Goal: Task Accomplishment & Management: Complete application form

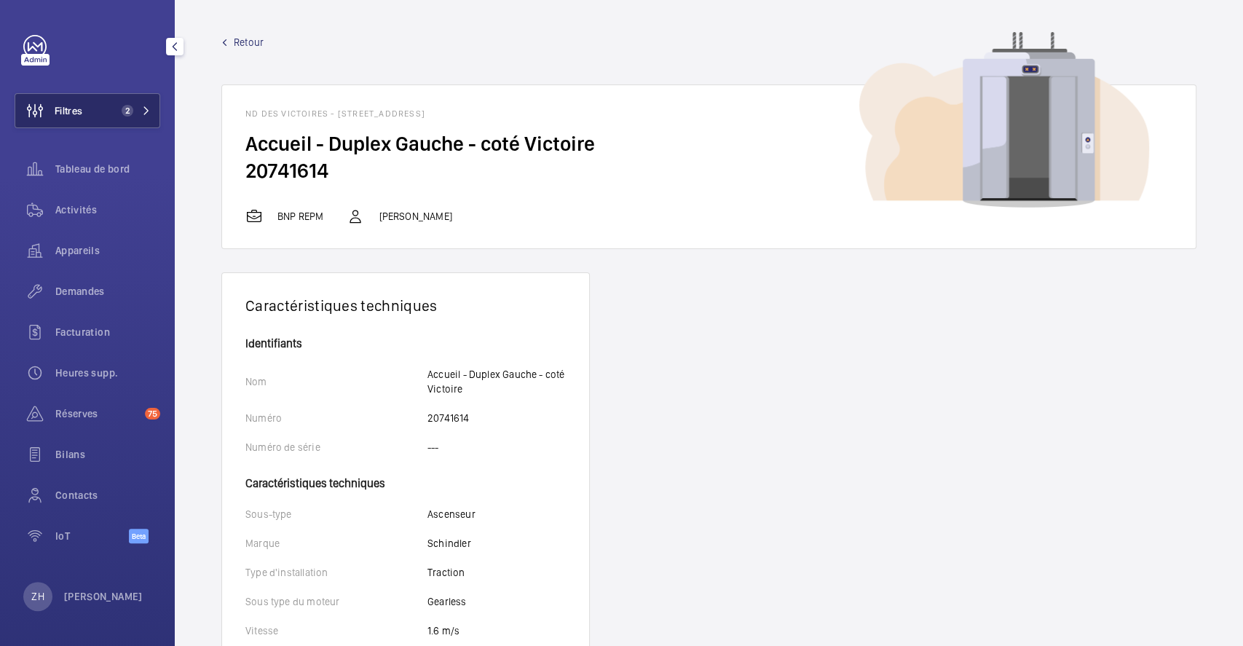
click at [77, 111] on span "Filtres" at bounding box center [69, 110] width 28 height 15
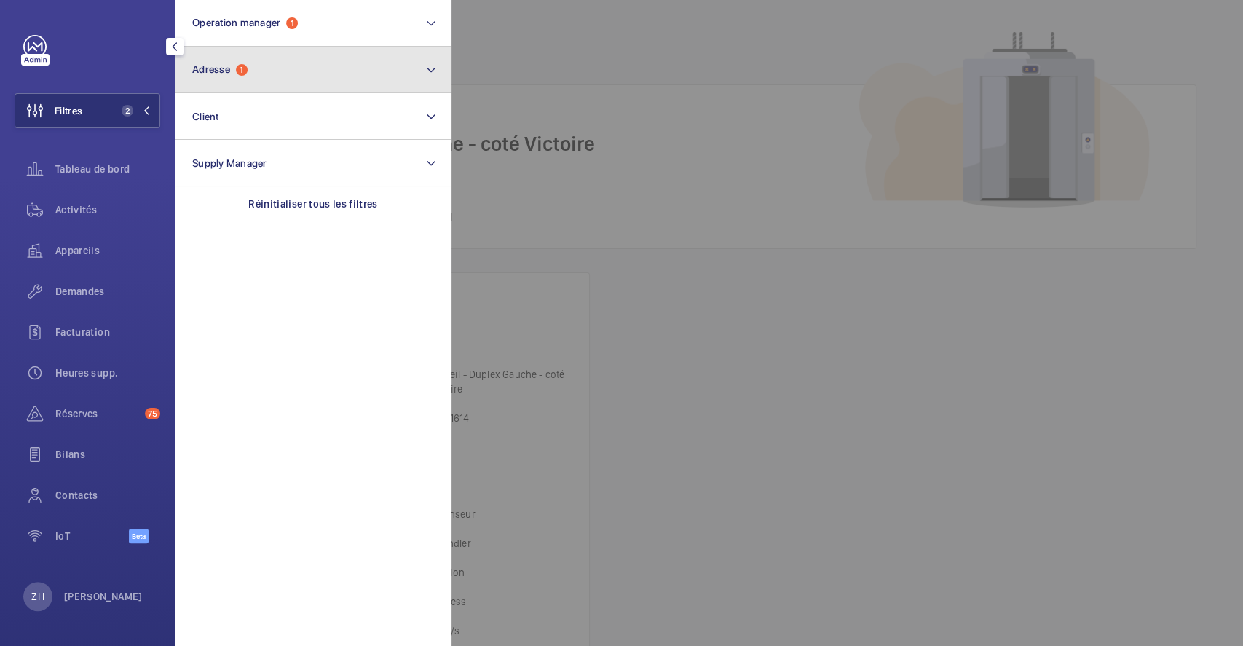
click at [264, 70] on button "Adresse 1" at bounding box center [313, 70] width 277 height 47
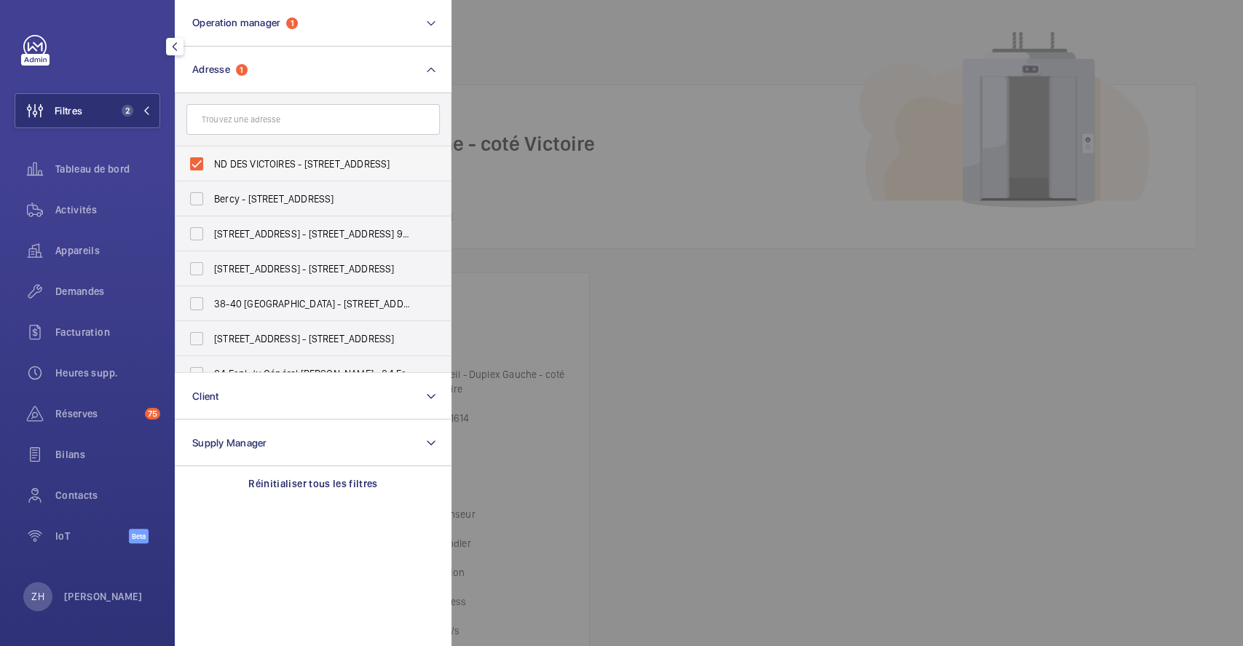
click at [199, 162] on label "ND DES VICTOIRES - 46 Rue Notre Dame des Victoires, 75002 PARIS, PARIS 75002" at bounding box center [302, 163] width 253 height 35
click at [199, 162] on input "ND DES VICTOIRES - 46 Rue Notre Dame des Victoires, 75002 PARIS, PARIS 75002" at bounding box center [196, 163] width 29 height 29
checkbox input "false"
click at [640, 44] on div at bounding box center [1073, 323] width 1243 height 646
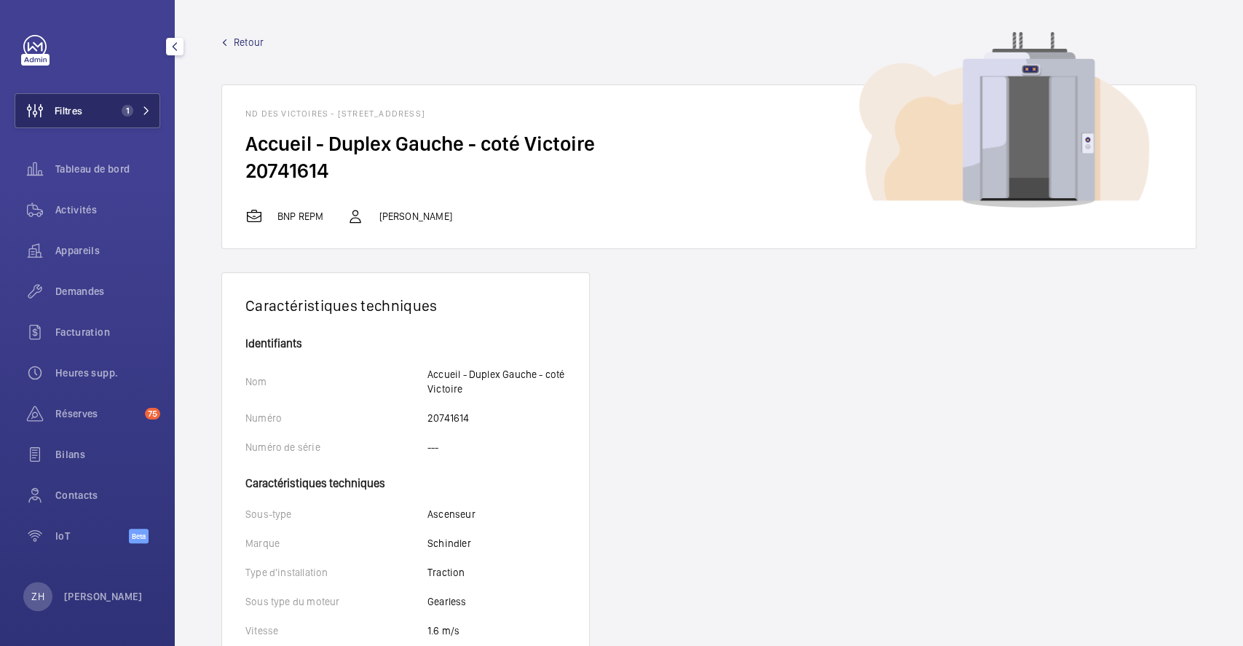
click at [64, 110] on span "Filtres" at bounding box center [69, 110] width 28 height 15
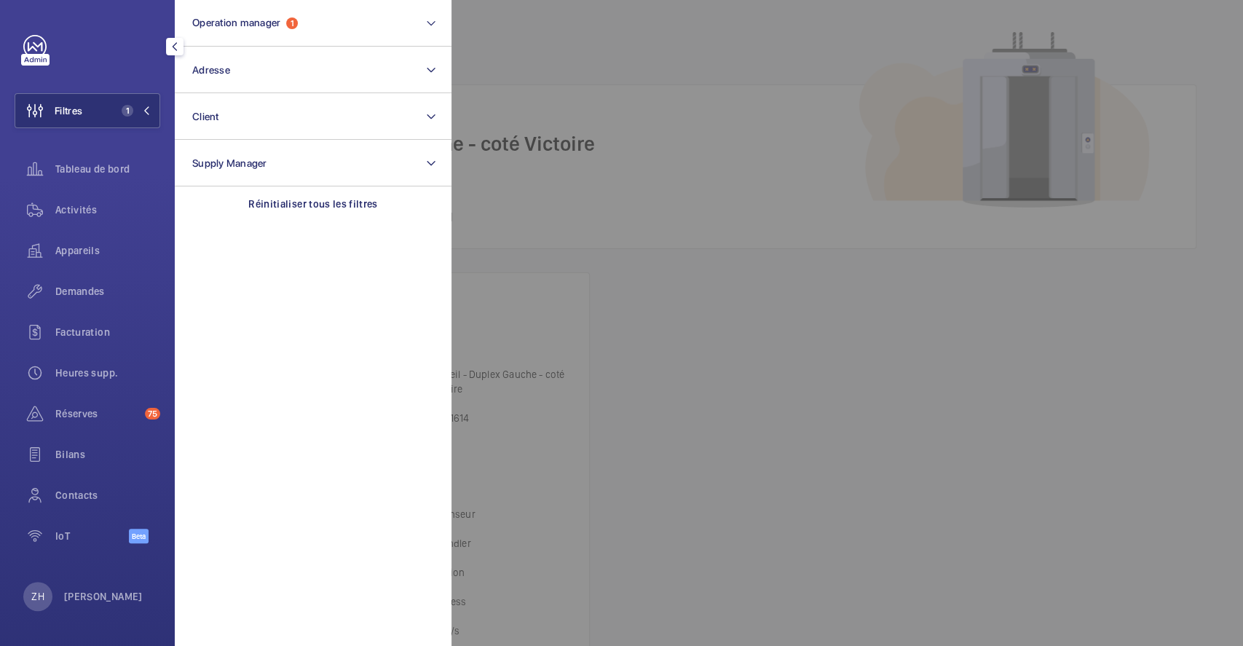
click at [551, 55] on div at bounding box center [1073, 323] width 1243 height 646
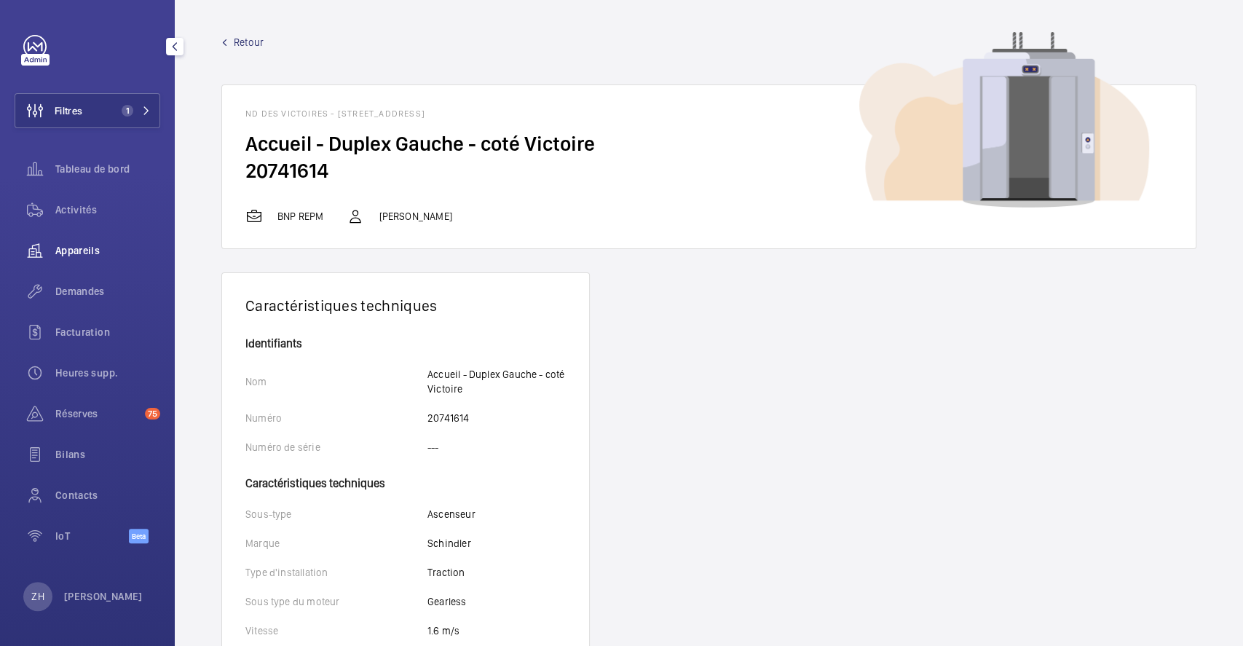
click at [90, 243] on span "Appareils" at bounding box center [107, 250] width 105 height 15
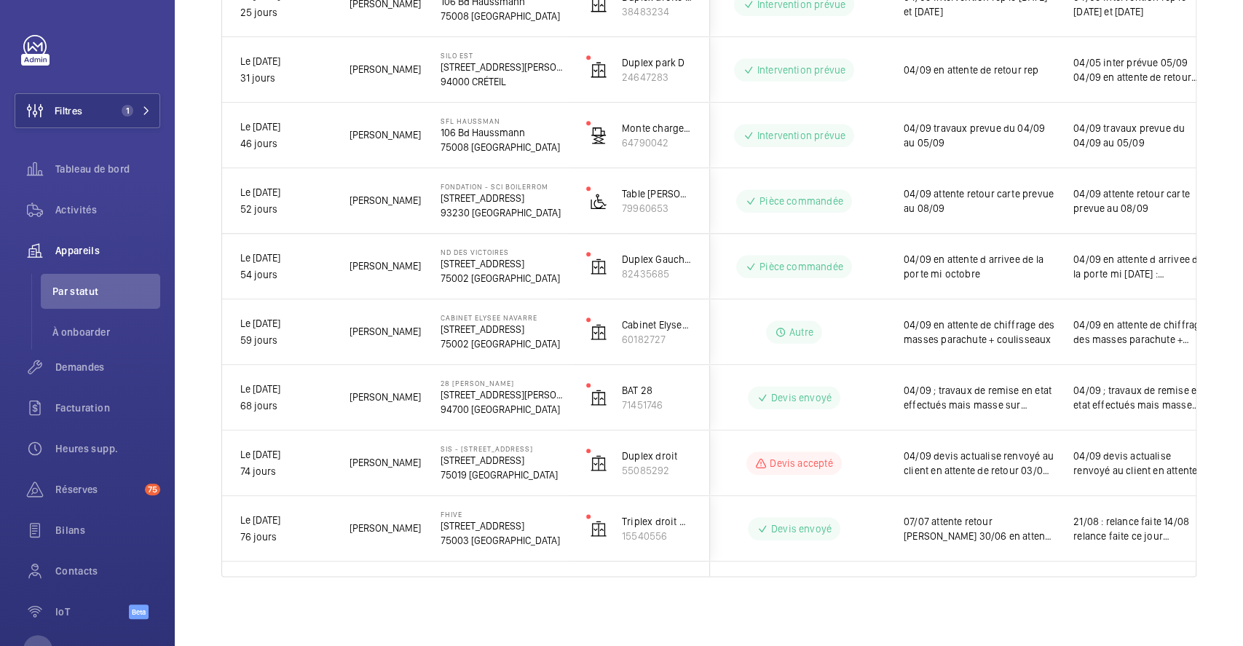
scroll to position [0, 200]
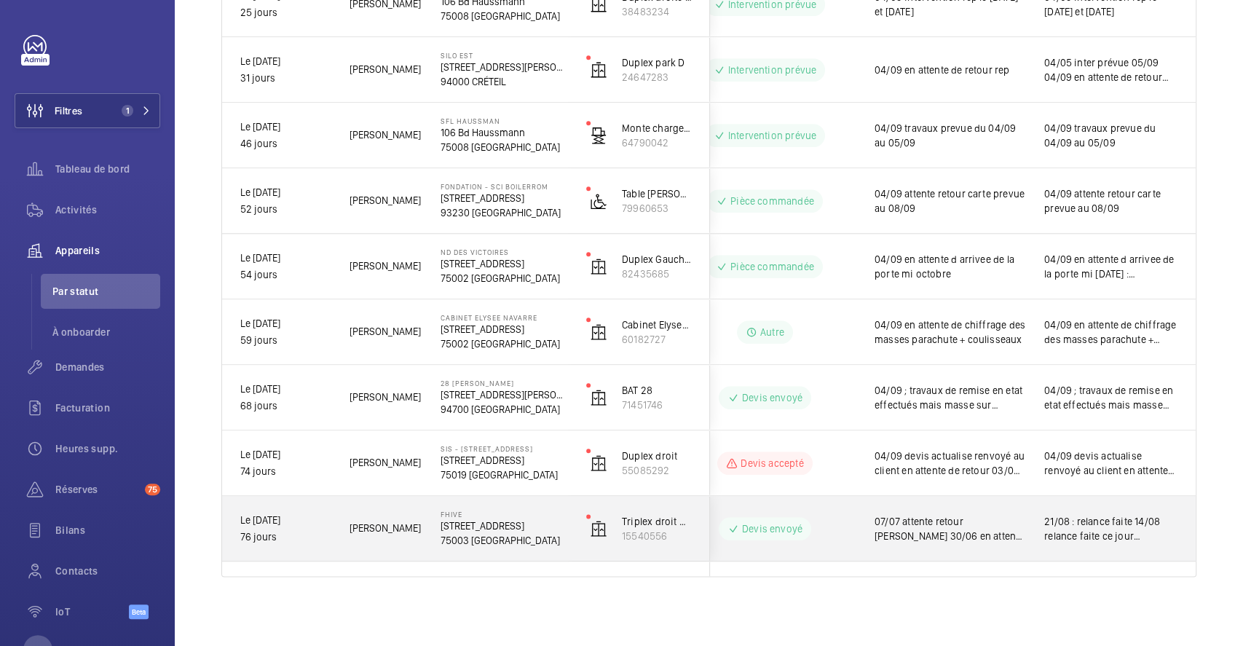
click at [797, 510] on div "Devis envoyé" at bounding box center [756, 529] width 199 height 52
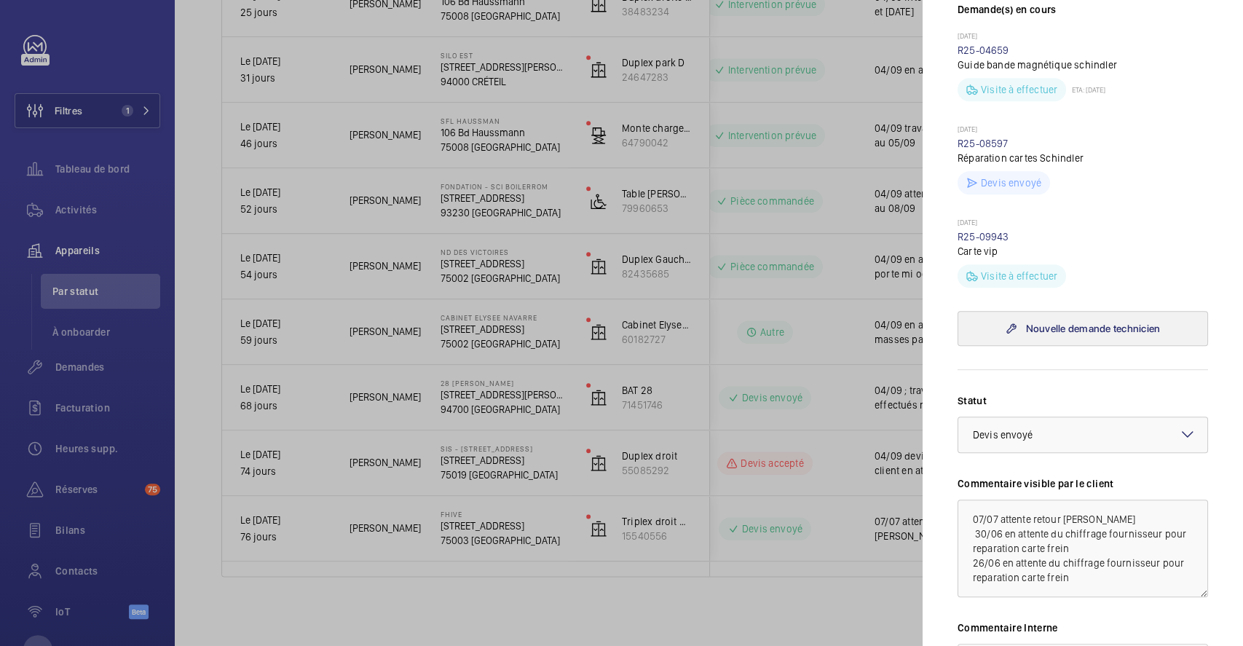
scroll to position [485, 0]
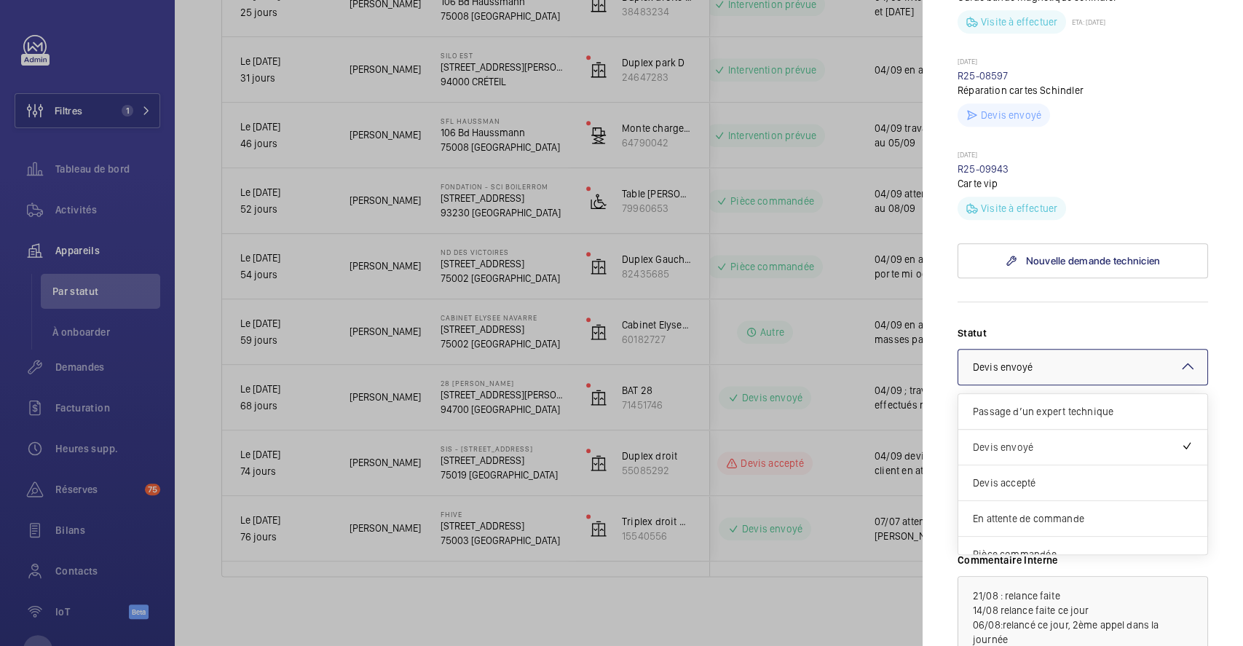
click at [1179, 375] on mat-icon at bounding box center [1187, 366] width 17 height 17
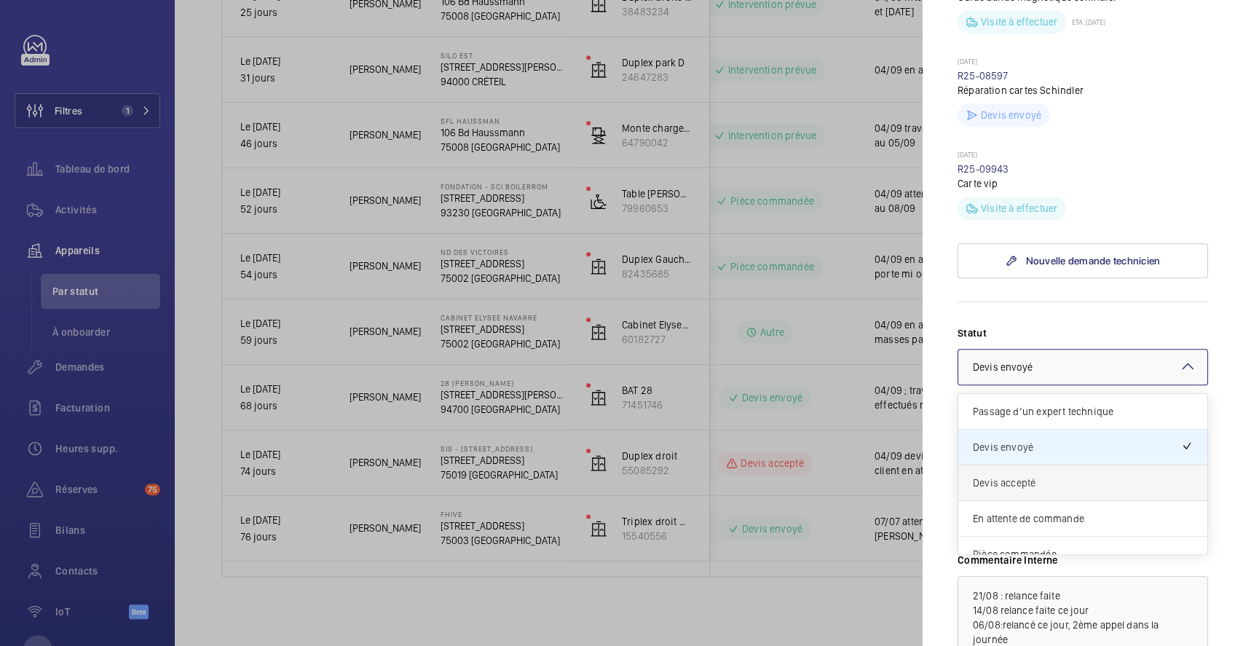
click at [1092, 490] on span "Devis accepté" at bounding box center [1083, 483] width 220 height 15
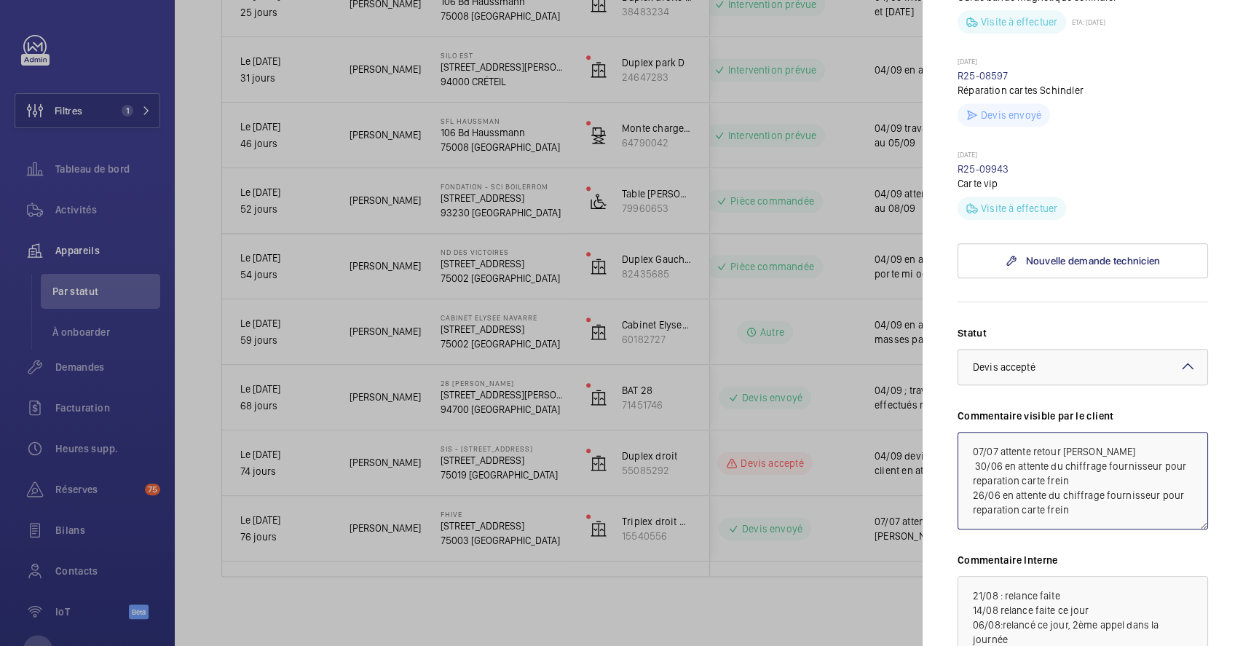
click at [967, 474] on textarea "07/07 attente retour Clément 30/06 en attente du chiffrage fournisseur pour rep…" at bounding box center [1083, 481] width 251 height 98
click at [992, 462] on textarea "07/07 attente retour Clément 30/06 en attente du chiffrage fournisseur pour rep…" at bounding box center [1083, 481] width 251 height 98
click at [1179, 375] on mat-icon at bounding box center [1187, 366] width 17 height 17
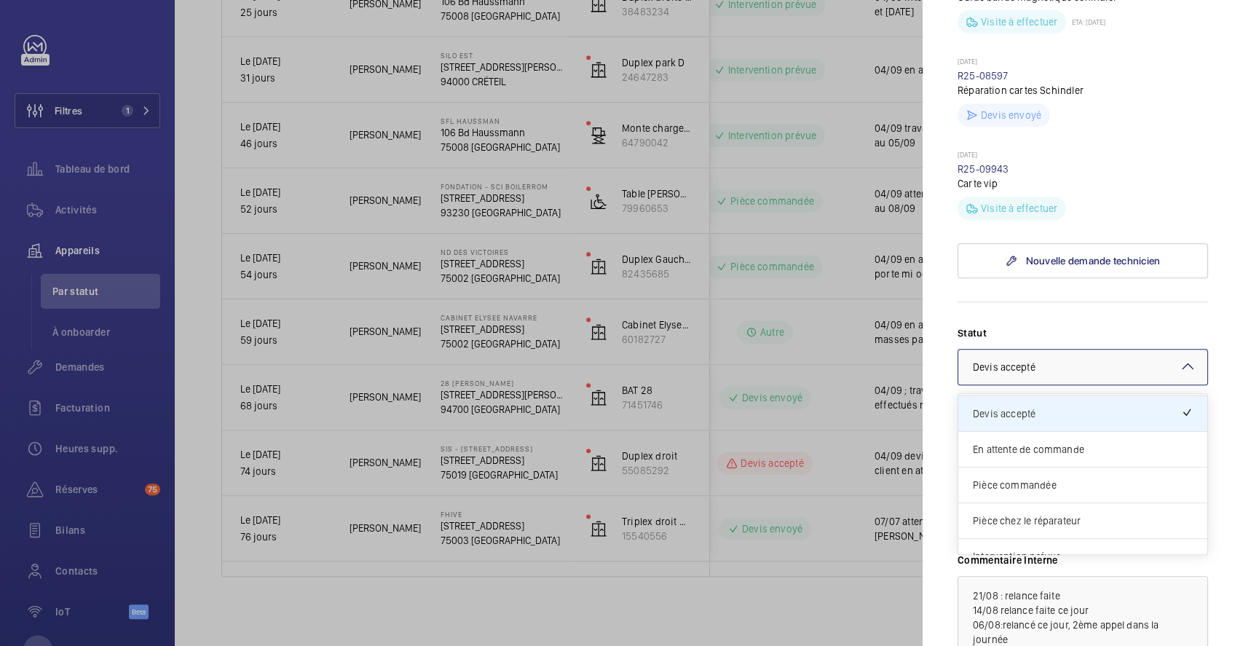
scroll to position [97, 0]
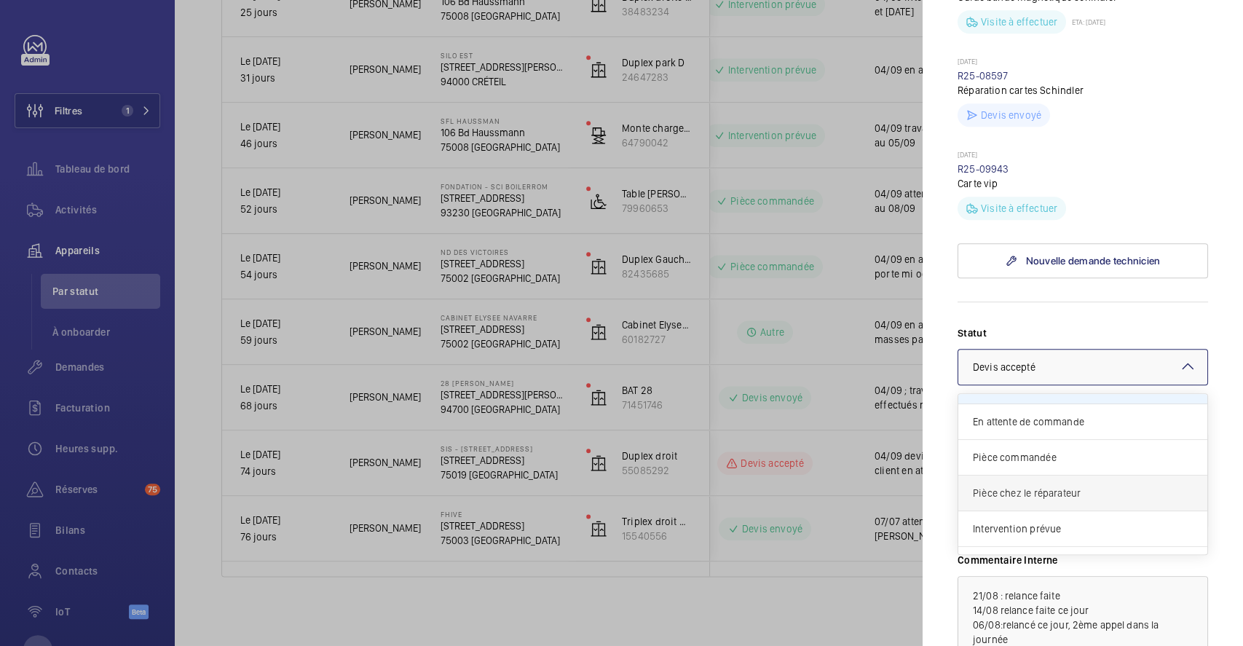
click at [1114, 500] on span "Pièce chez le réparateur" at bounding box center [1083, 493] width 220 height 15
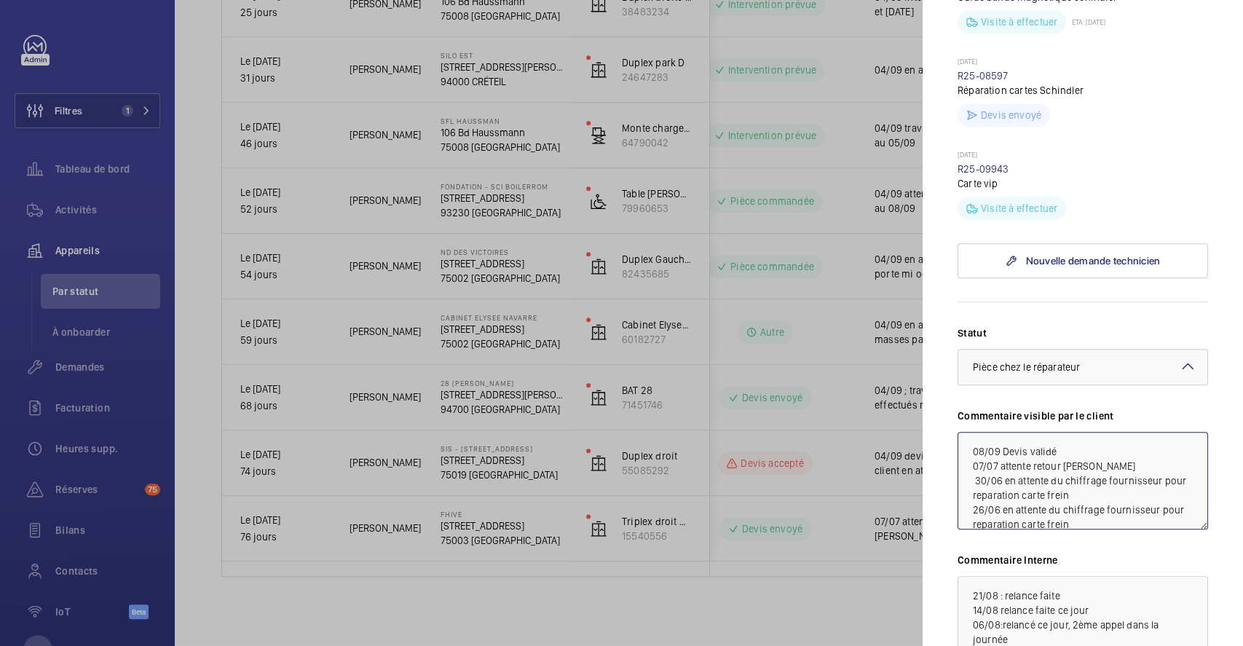
click at [1083, 483] on textarea "08/09 Devis validé 07/07 attente retour Clément 30/06 en attente du chiffrage f…" at bounding box center [1083, 481] width 251 height 98
drag, startPoint x: 967, startPoint y: 473, endPoint x: 1107, endPoint y: 493, distance: 141.3
click at [1107, 493] on textarea "08/09 Devis validé en attente de retour reparation pour intervention 07/07 atte…" at bounding box center [1083, 481] width 251 height 98
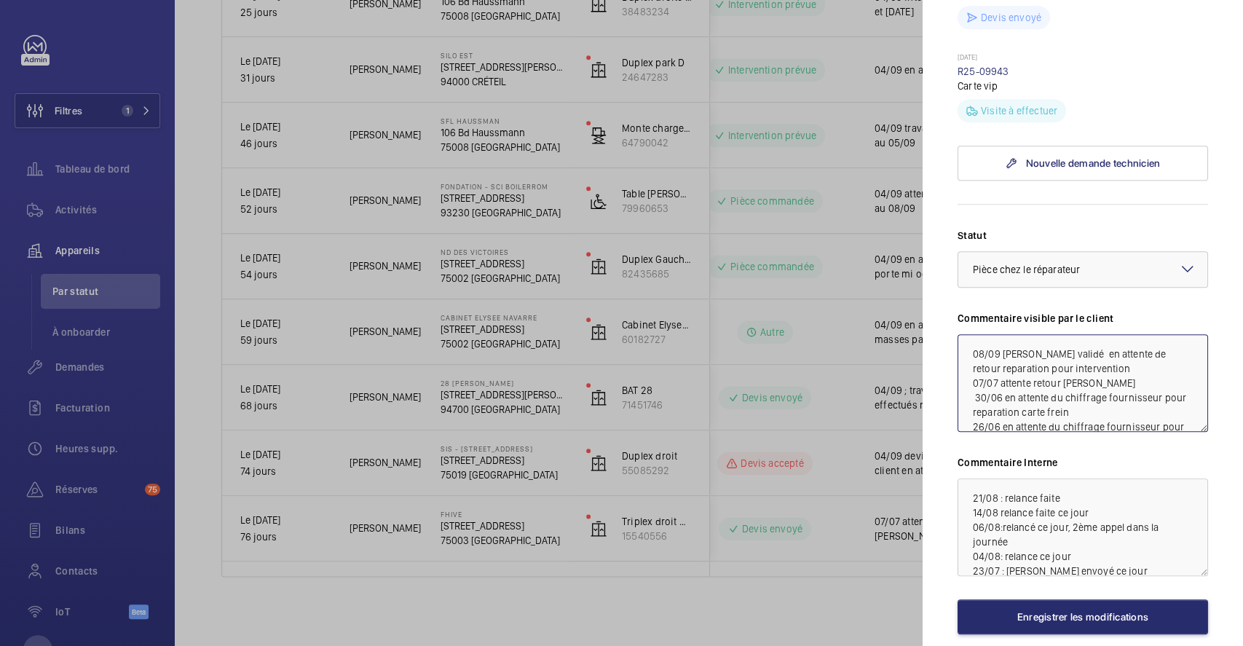
type textarea "08/09 Devis validé en attente de retour reparation pour intervention 07/07 atte…"
click at [967, 518] on textarea "21/08 : relance faite 14/08 relance faite ce jour 06/08:relancé ce jour, 2ème a…" at bounding box center [1083, 527] width 251 height 98
click at [969, 517] on textarea "21/08 : relance faite 14/08 relance faite ce jour 06/08:relancé ce jour, 2ème a…" at bounding box center [1083, 527] width 251 height 98
paste textarea "08/09 Devis validé en attente de retour reparation pour intervention"
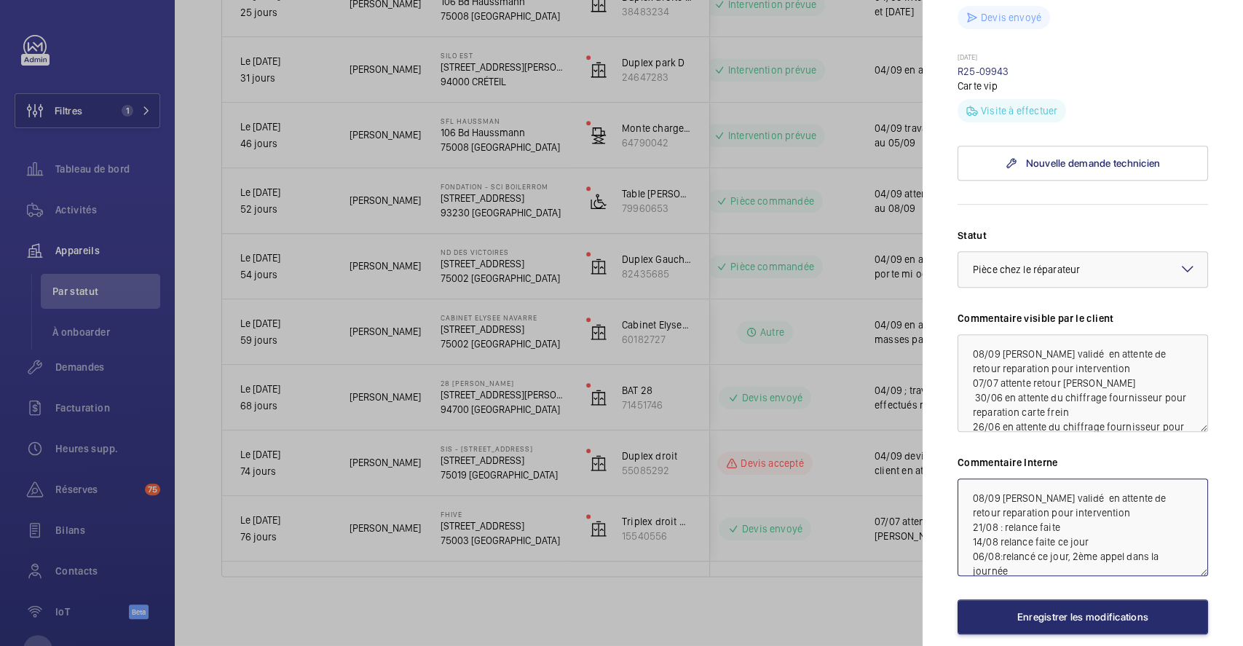
type textarea "08/09 Devis validé en attente de retour reparation pour intervention 21/08 : re…"
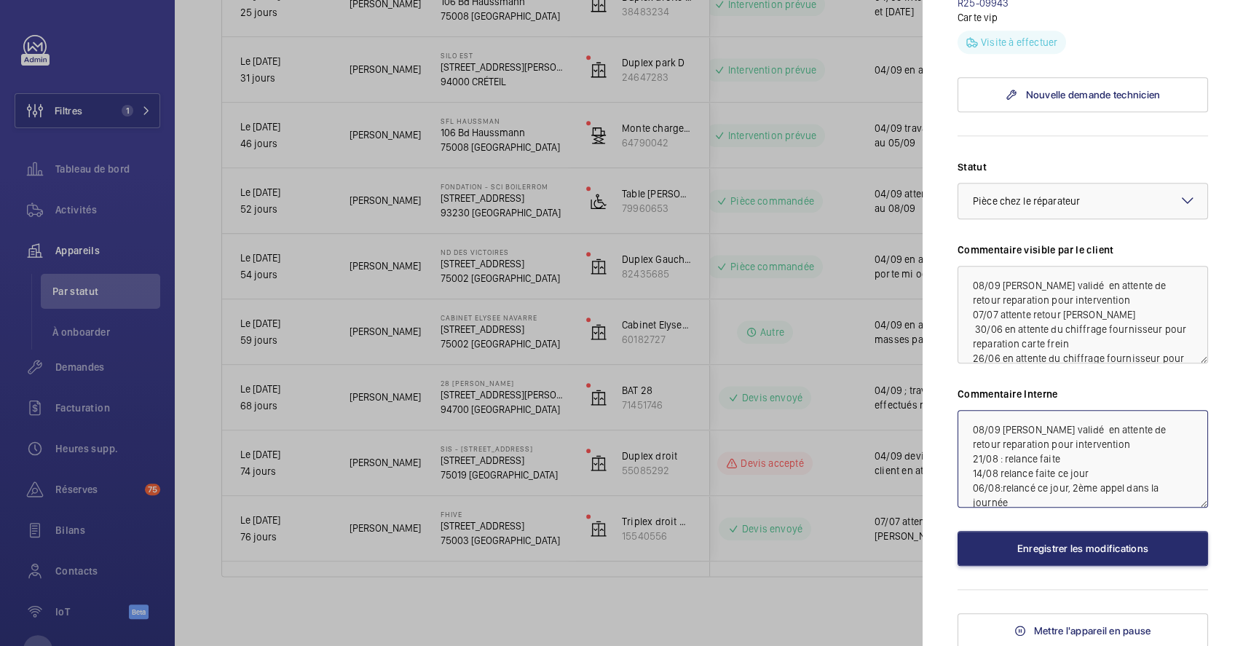
scroll to position [679, 0]
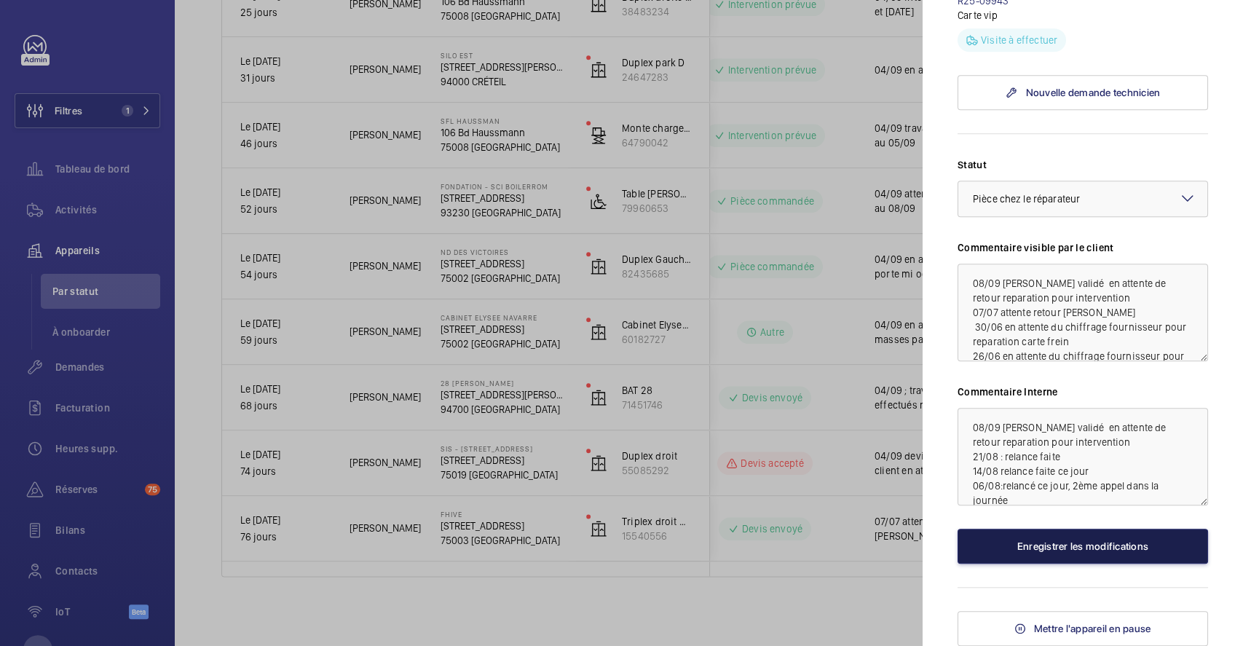
drag, startPoint x: 1096, startPoint y: 549, endPoint x: 1090, endPoint y: 556, distance: 9.8
click at [1097, 548] on button "Enregistrer les modifications" at bounding box center [1083, 546] width 251 height 35
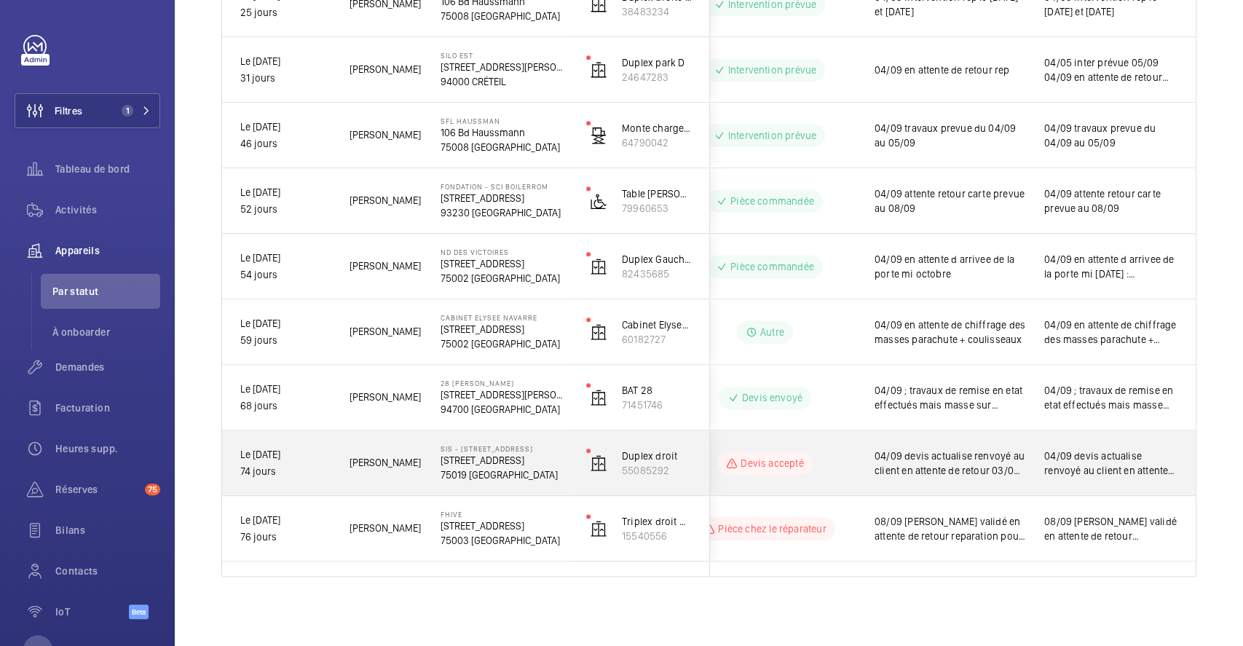
click at [829, 446] on div "Devis accepté" at bounding box center [756, 463] width 199 height 52
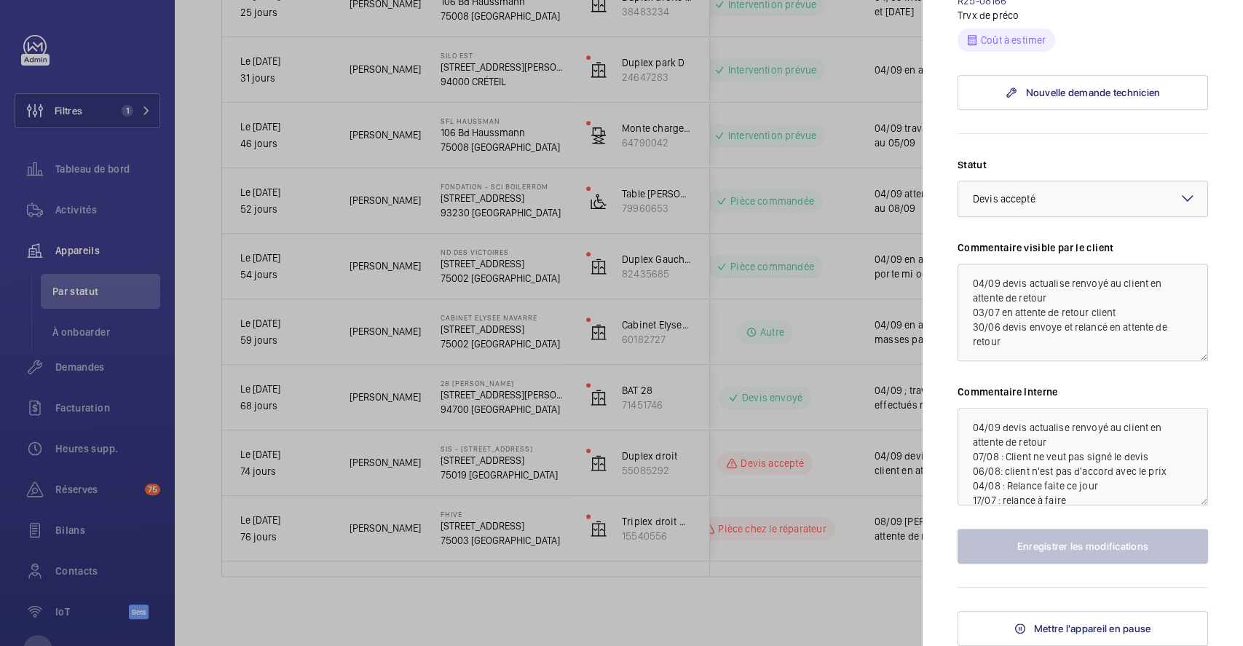
scroll to position [493, 0]
drag, startPoint x: 789, startPoint y: 422, endPoint x: 760, endPoint y: 422, distance: 28.4
click at [788, 422] on div at bounding box center [621, 323] width 1243 height 646
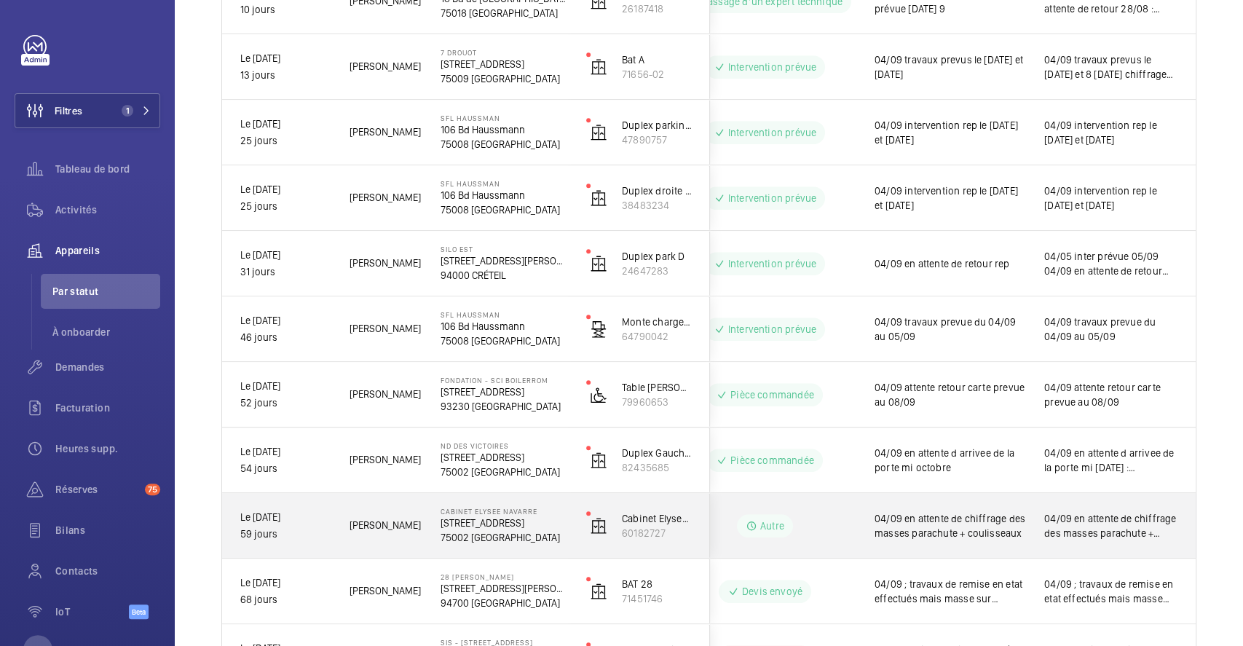
scroll to position [886, 0]
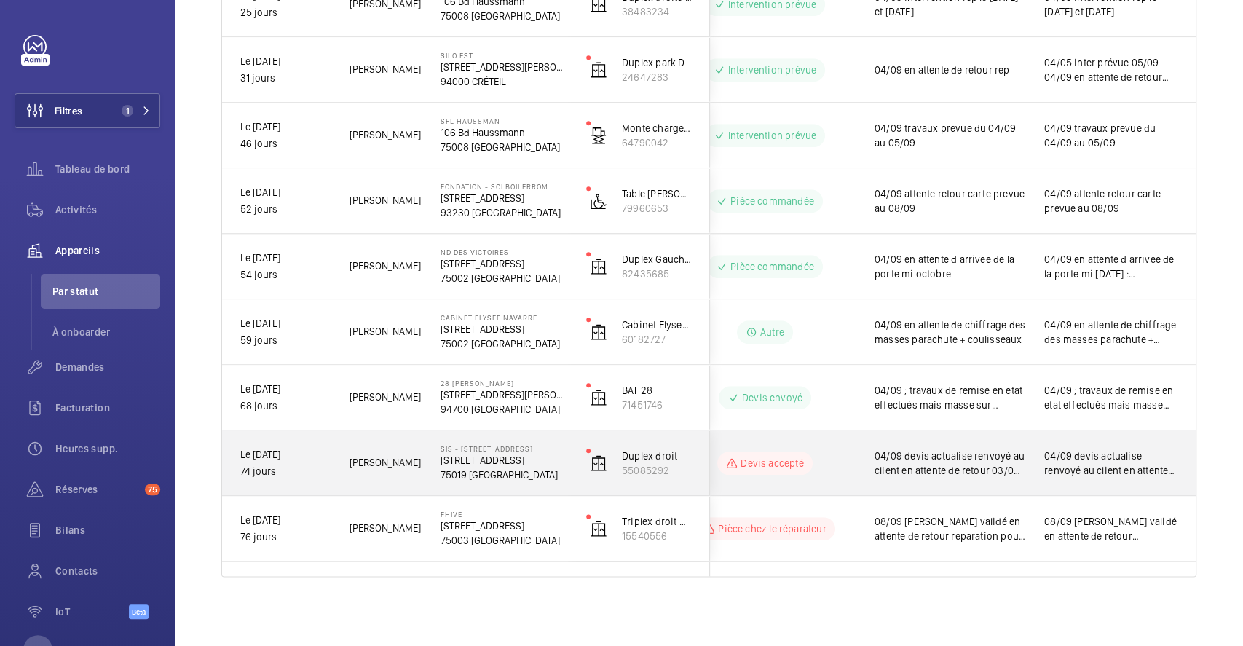
click at [828, 446] on div "Devis accepté" at bounding box center [756, 463] width 199 height 52
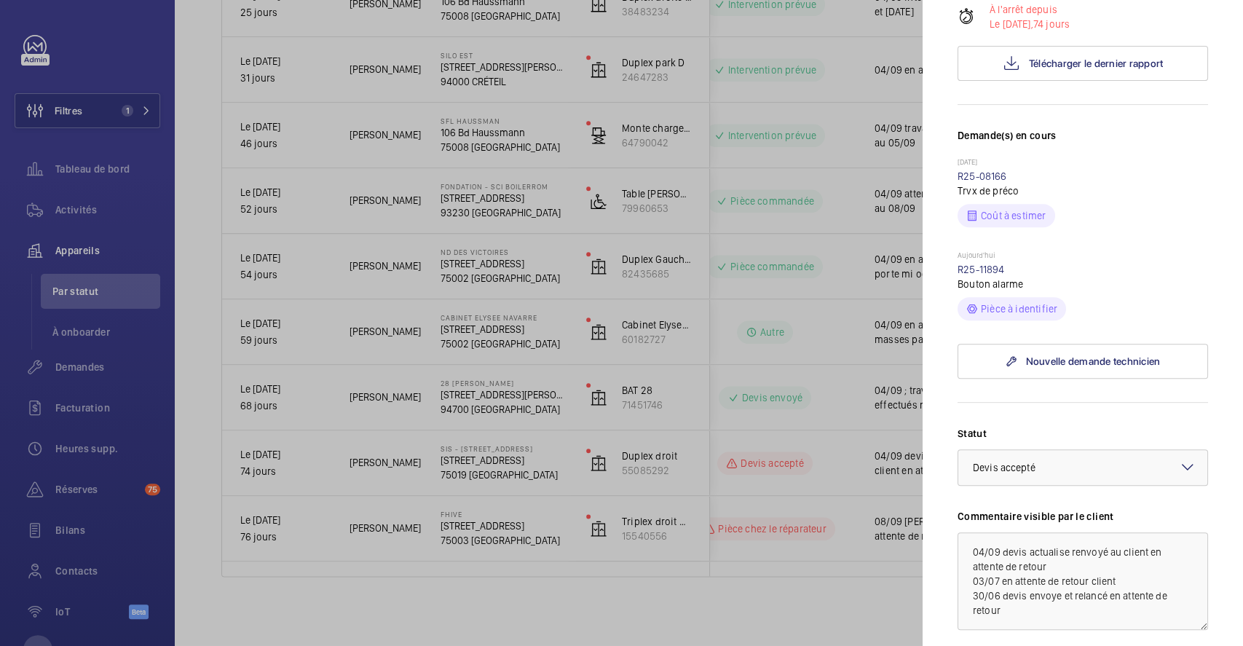
scroll to position [485, 0]
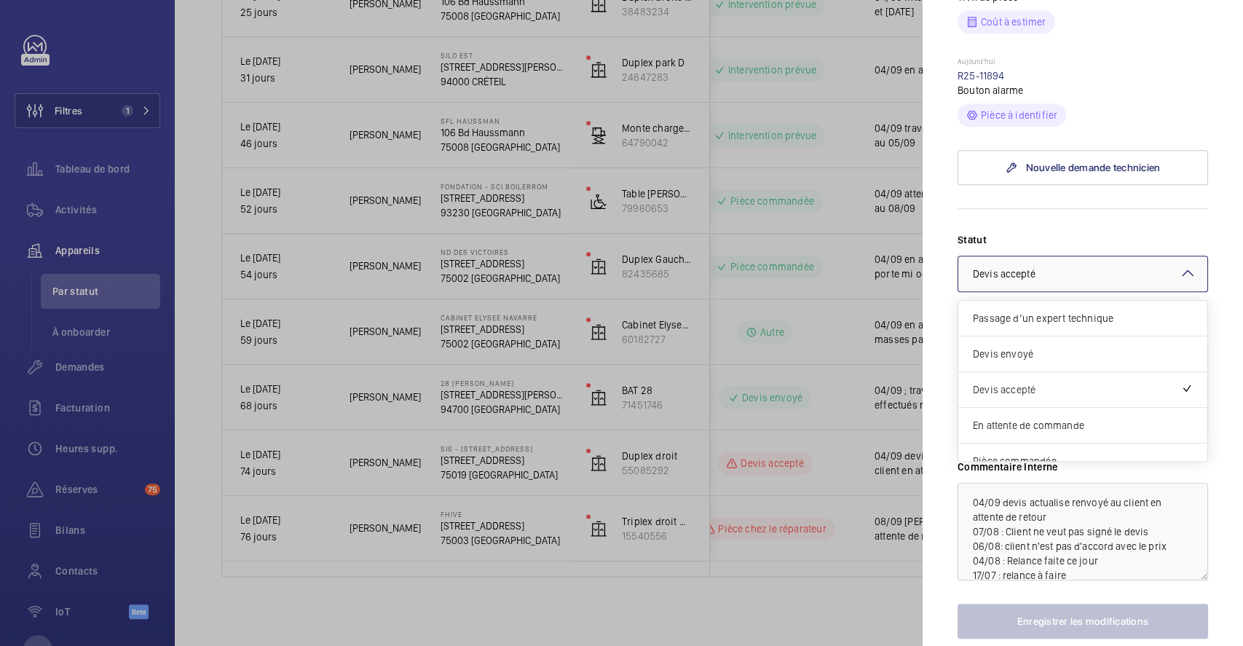
click at [1179, 282] on mat-icon at bounding box center [1187, 272] width 17 height 17
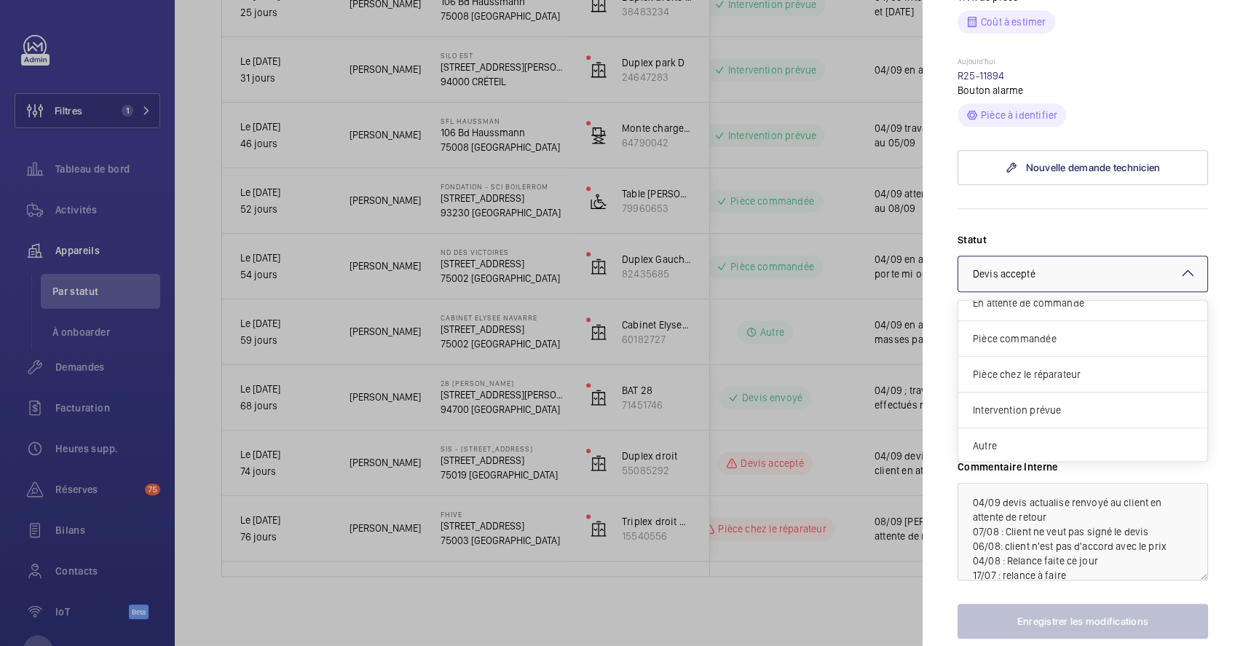
scroll to position [123, 0]
click at [1084, 452] on span "Autre" at bounding box center [1083, 445] width 220 height 15
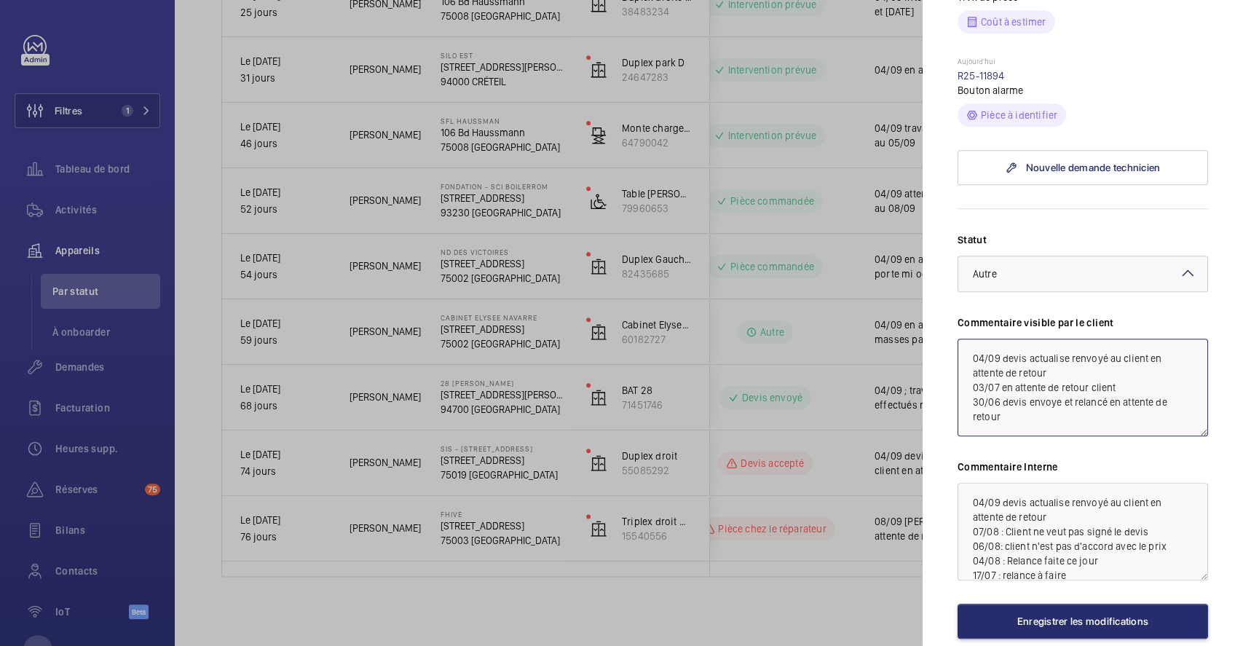
click at [970, 388] on textarea "04/09 devis actualise renvoyé au client en attente de retour 03/07 en attente d…" at bounding box center [1083, 388] width 251 height 98
click at [972, 383] on textarea "04/09 devis actualise renvoyé au client en attente de retour 03/07 en attente d…" at bounding box center [1083, 388] width 251 height 98
drag, startPoint x: 1134, startPoint y: 377, endPoint x: 957, endPoint y: 386, distance: 177.2
click at [958, 386] on textarea "08/09 en attente d arrivee de la piece 04/09 devis actualise renvoyé au client …" at bounding box center [1083, 388] width 251 height 98
type textarea "08/09 en attente d arrivee de la piece 04/09 devis actualise renvoyé au client …"
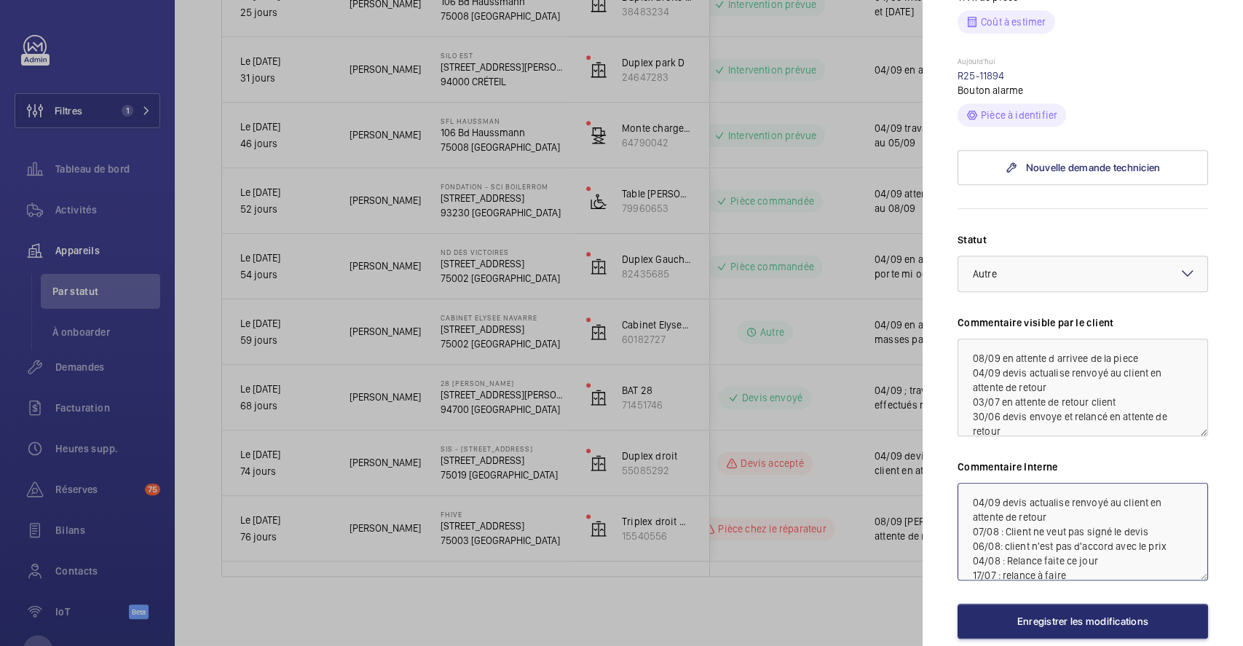
click at [969, 527] on textarea "04/09 devis actualise renvoyé au client en attente de retour 07/08 : Client ne …" at bounding box center [1083, 532] width 251 height 98
click at [970, 527] on textarea "04/09 devis actualise renvoyé au client en attente de retour 07/08 : Client ne …" at bounding box center [1083, 532] width 251 height 98
paste textarea "08/09 en attente d arrivee de la piece"
drag, startPoint x: 1154, startPoint y: 522, endPoint x: 1003, endPoint y: 526, distance: 150.8
click at [1003, 526] on textarea "08/09 en attente d arrivee de la piece 04/09 devis actualise renvoyé au client …" at bounding box center [1083, 532] width 251 height 98
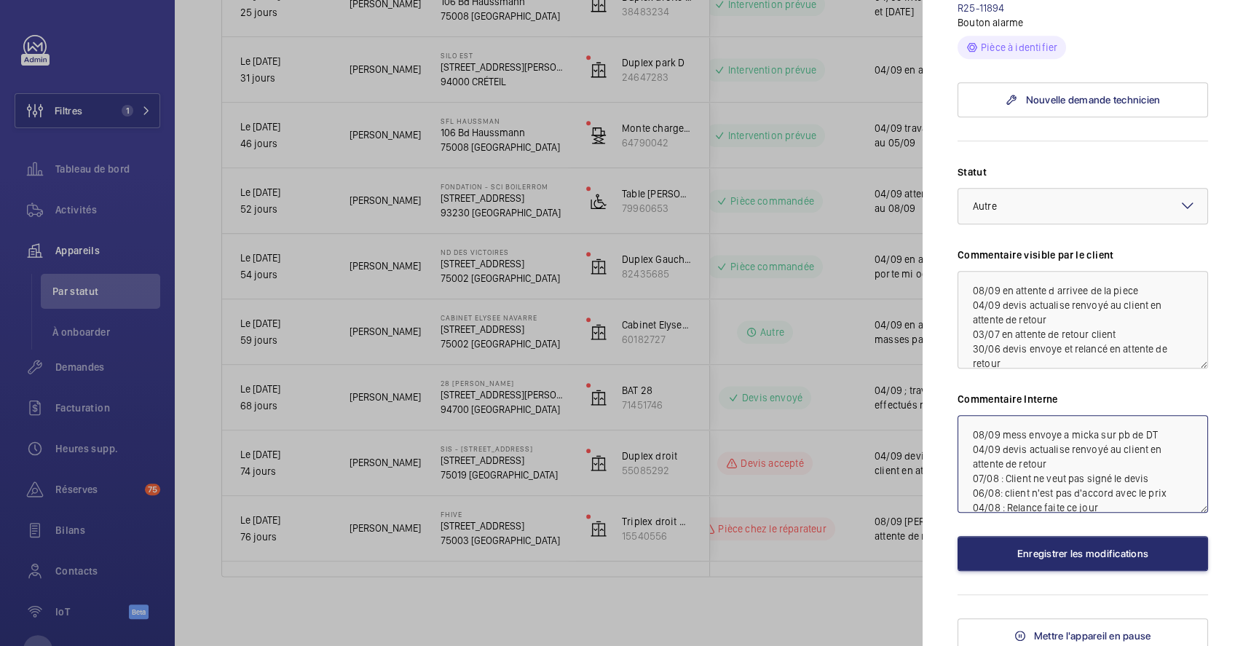
scroll to position [583, 0]
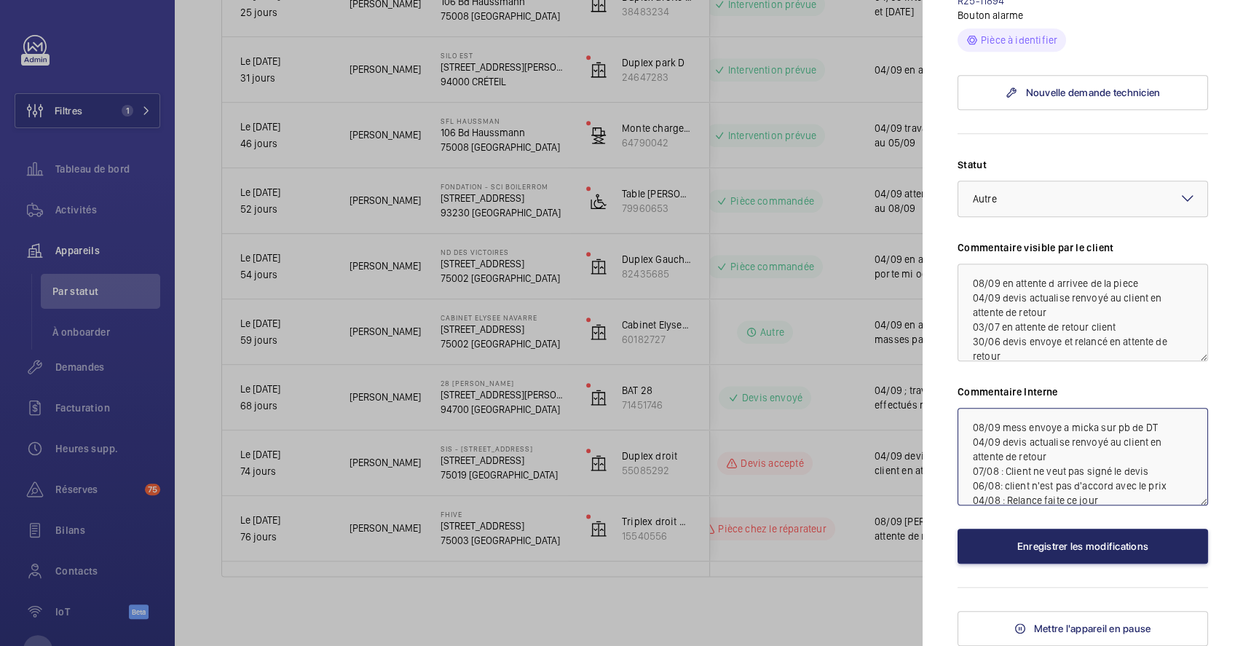
type textarea "08/09 mess envoye a micka sur pb de DT 04/09 devis actualise renvoyé au client …"
click at [1084, 556] on button "Enregistrer les modifications" at bounding box center [1083, 546] width 251 height 35
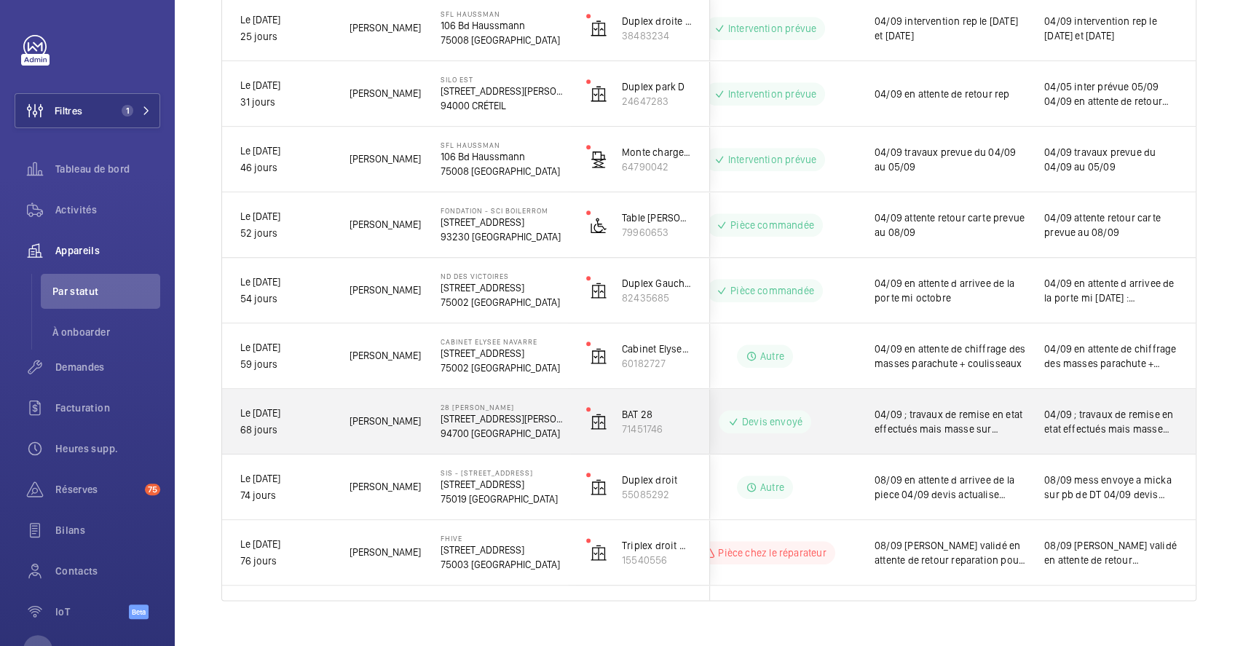
scroll to position [886, 0]
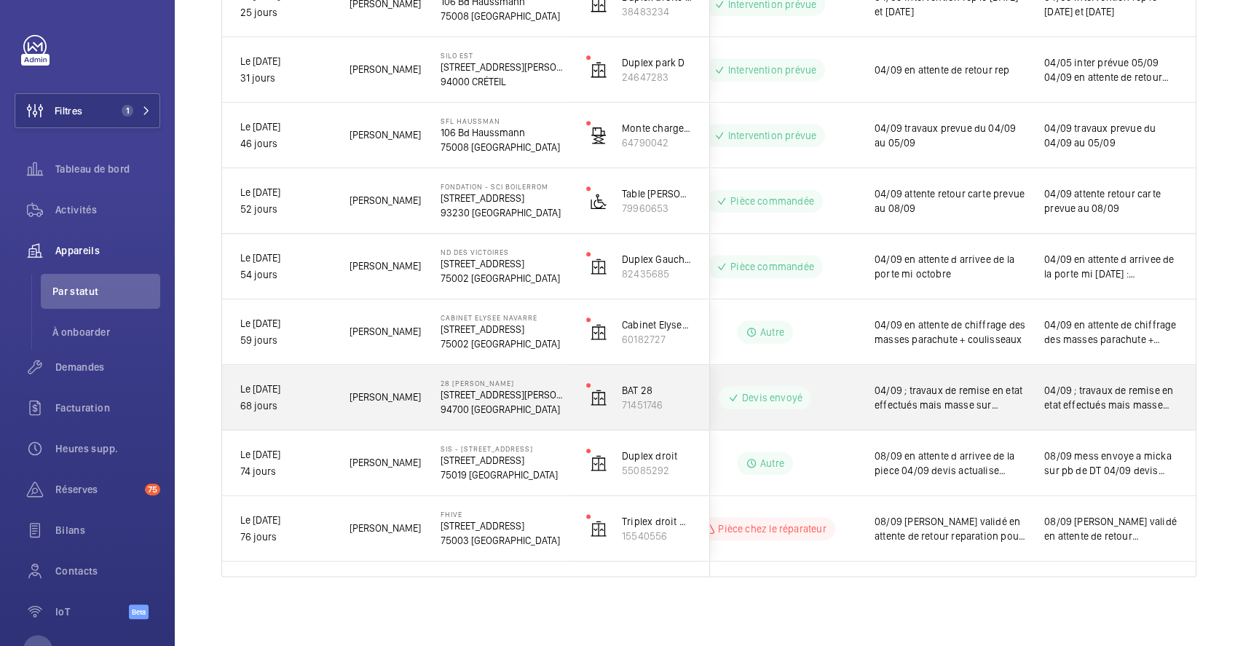
click at [571, 391] on div "BAT 28 71451746" at bounding box center [639, 398] width 141 height 66
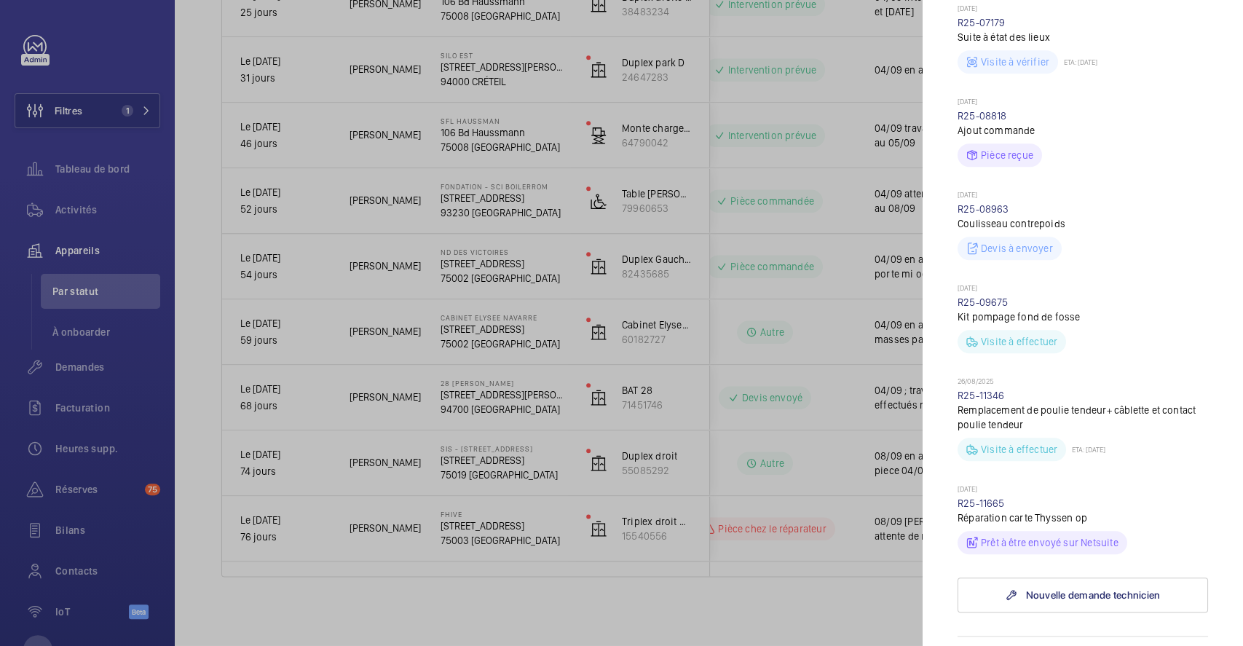
scroll to position [583, 0]
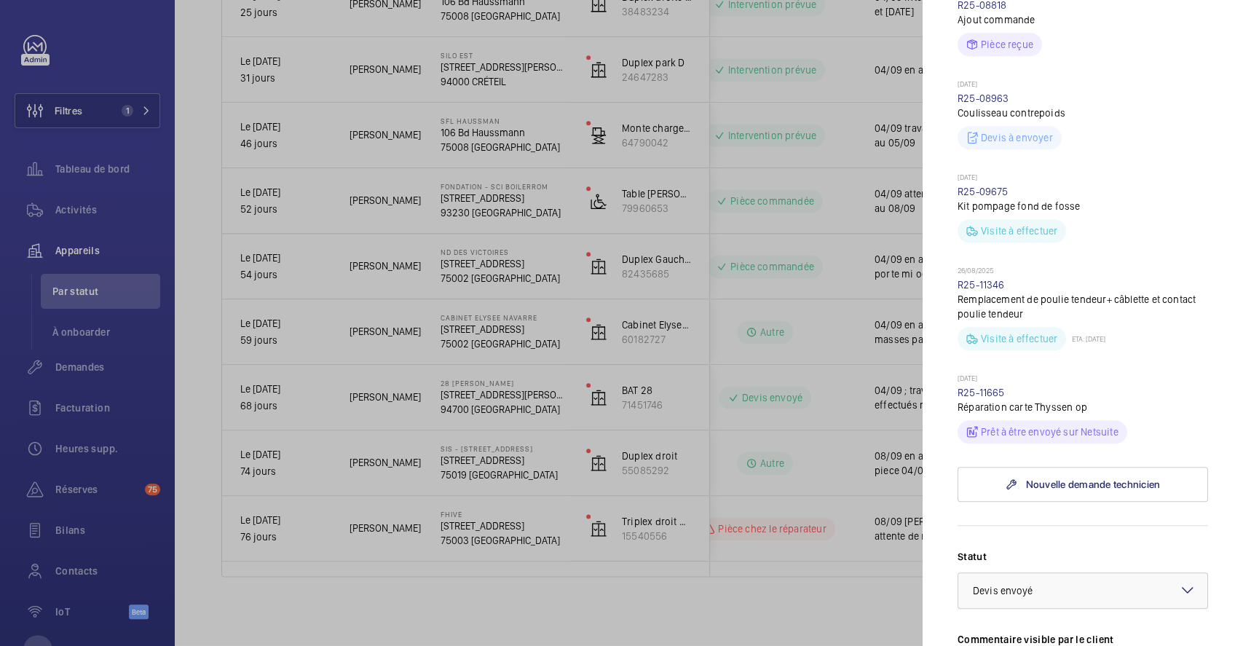
drag, startPoint x: 1010, startPoint y: 366, endPoint x: 948, endPoint y: 368, distance: 62.6
click at [948, 368] on mat-sidenav "Appareil à l'arrêt 28 Eugène Renault 28 Rue Eugène Renault 94700 MAISONS-ALFORT…" at bounding box center [1083, 323] width 320 height 646
copy link "R25-11665"
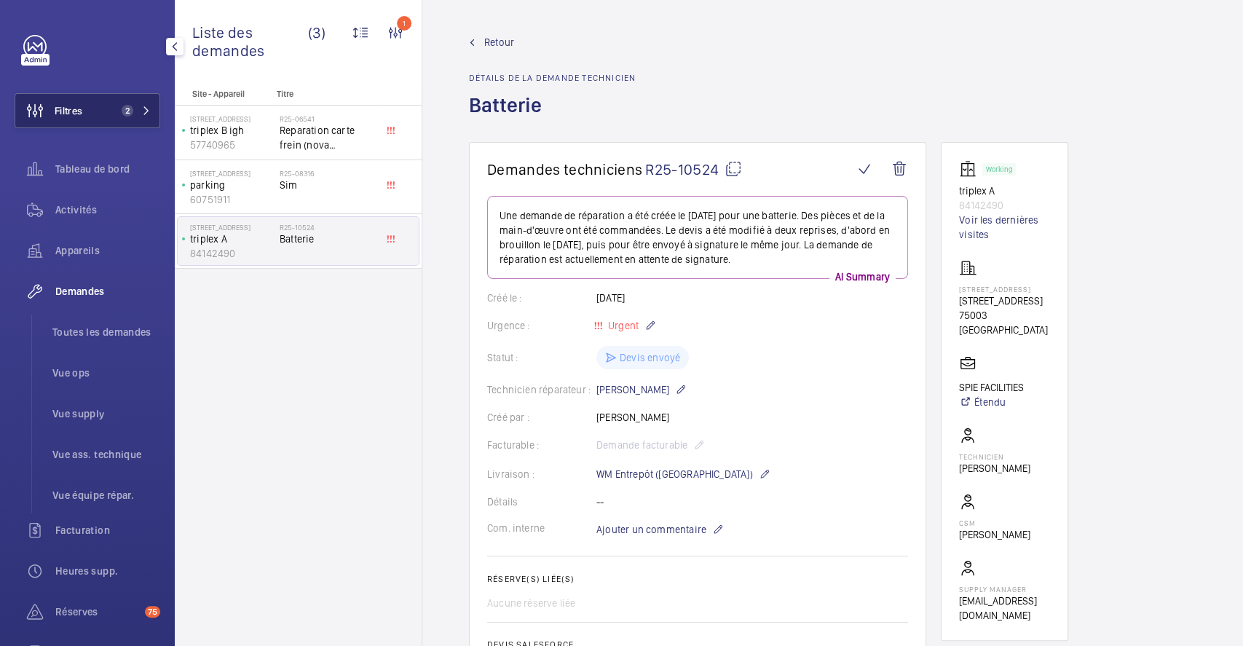
click at [96, 111] on button "Filtres 2" at bounding box center [88, 110] width 146 height 35
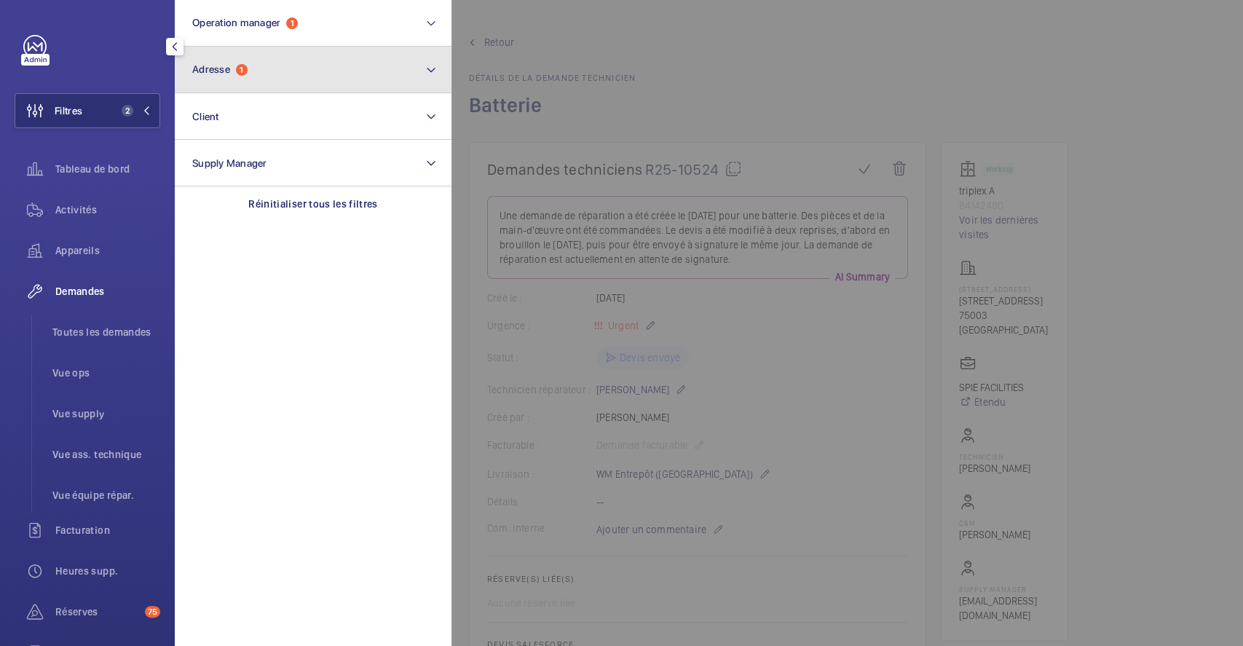
click at [275, 68] on button "Adresse 1" at bounding box center [313, 70] width 277 height 47
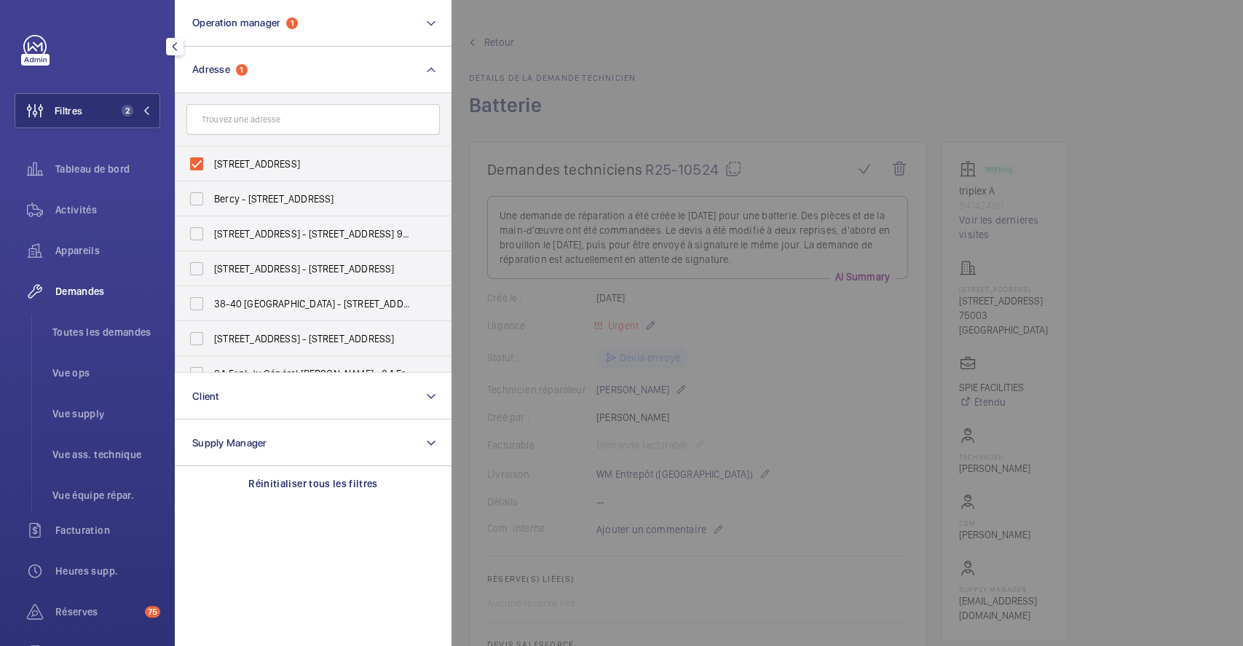
drag, startPoint x: 184, startPoint y: 156, endPoint x: 497, endPoint y: 82, distance: 321.7
click at [184, 157] on label "64 Rue des Archives - 64 Rue des Archives, 75003 PARIS, PARIS 75003" at bounding box center [302, 163] width 253 height 35
click at [184, 157] on input "64 Rue des Archives - 64 Rue des Archives, 75003 PARIS, PARIS 75003" at bounding box center [196, 163] width 29 height 29
checkbox input "false"
click at [624, 60] on div at bounding box center [1073, 323] width 1243 height 646
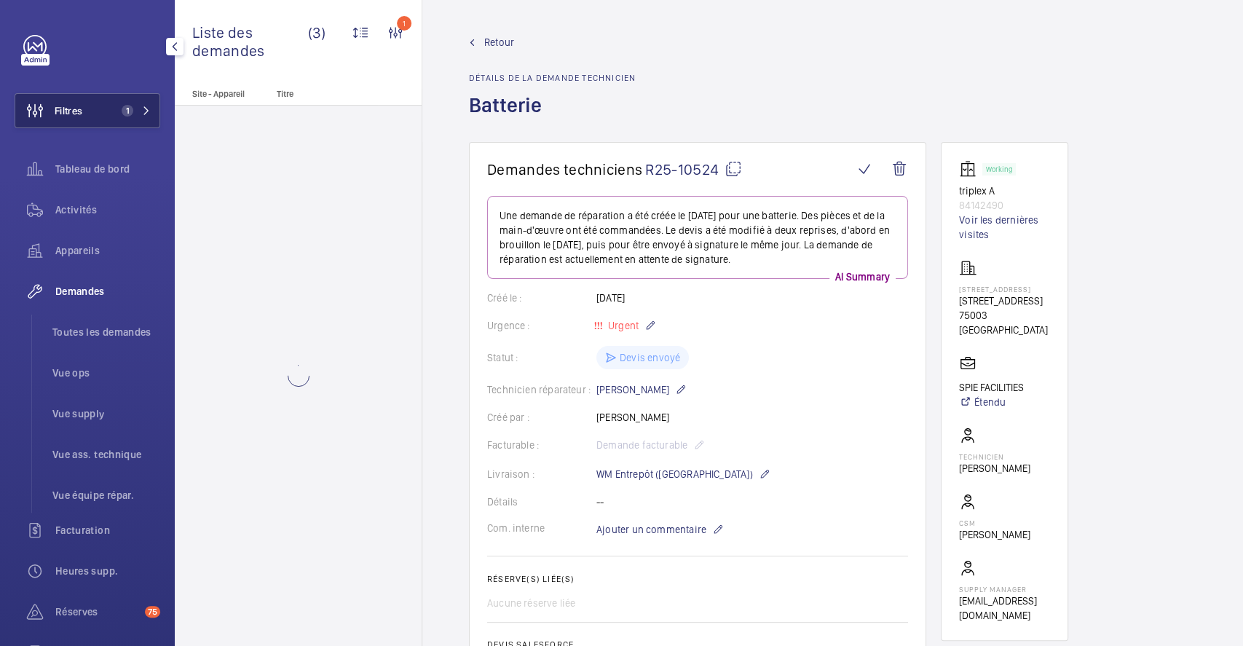
drag, startPoint x: 81, startPoint y: 109, endPoint x: 123, endPoint y: 108, distance: 42.3
click at [80, 109] on span "Filtres" at bounding box center [69, 110] width 28 height 15
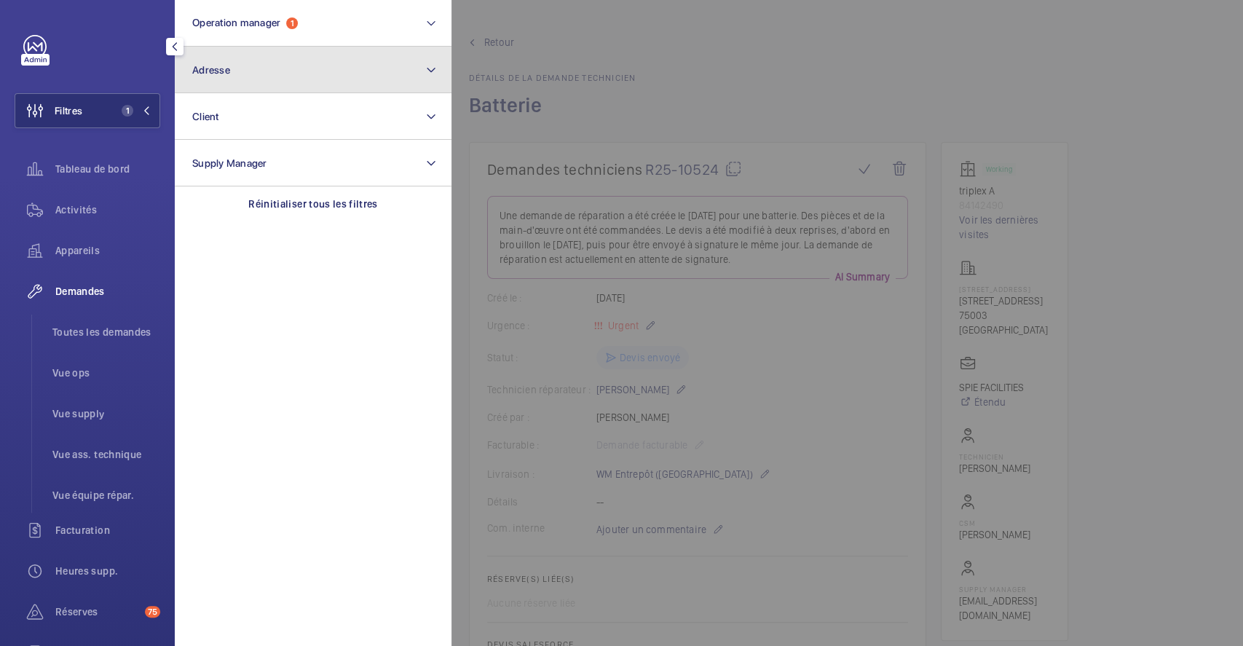
click at [229, 74] on button "Adresse" at bounding box center [313, 70] width 277 height 47
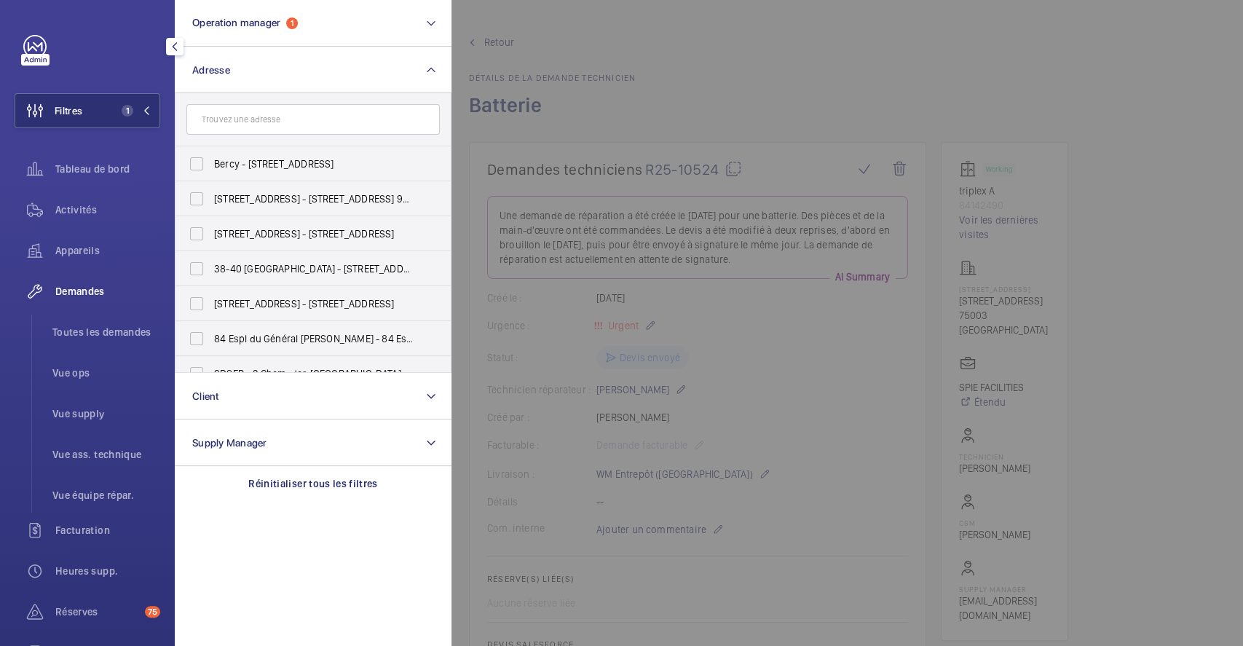
click at [245, 119] on input "text" at bounding box center [312, 119] width 253 height 31
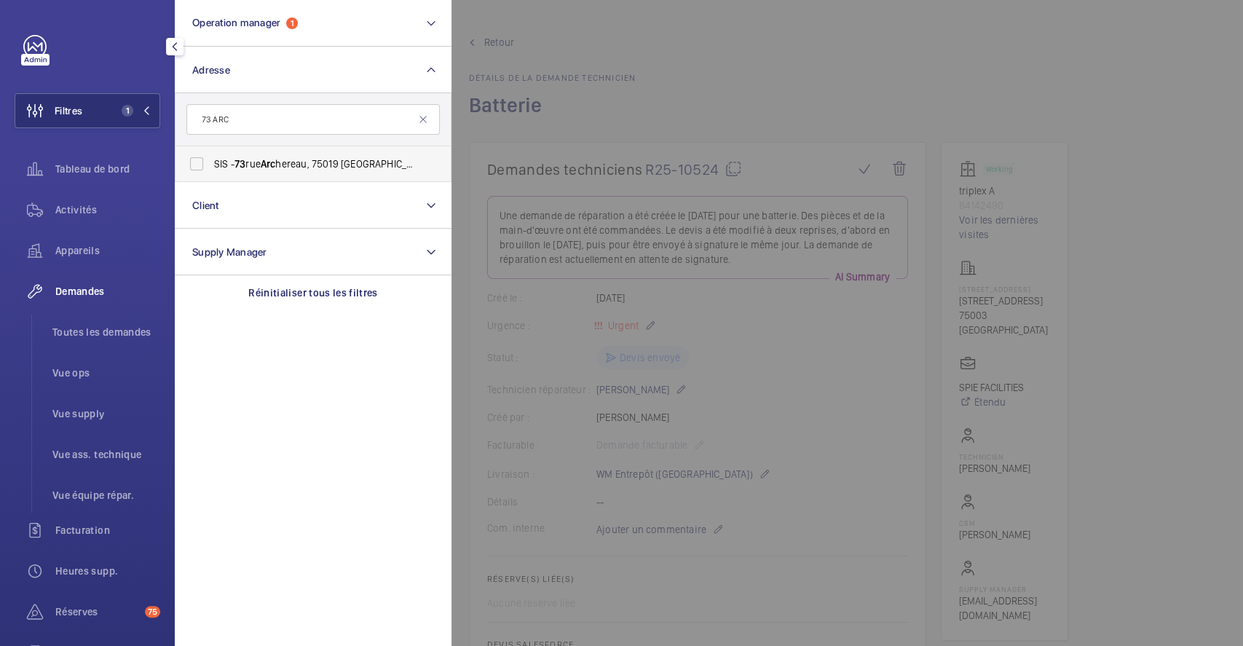
type input "73 ARC"
click at [192, 161] on label "SIS - 73 rue Arc hereau, 75019 Paris - 73 Rue Arc hereau, PARIS 75019" at bounding box center [302, 163] width 253 height 35
click at [192, 161] on input "SIS - 73 rue Arc hereau, 75019 Paris - 73 Rue Arc hereau, PARIS 75019" at bounding box center [196, 163] width 29 height 29
checkbox input "true"
click at [744, 63] on div at bounding box center [1073, 323] width 1243 height 646
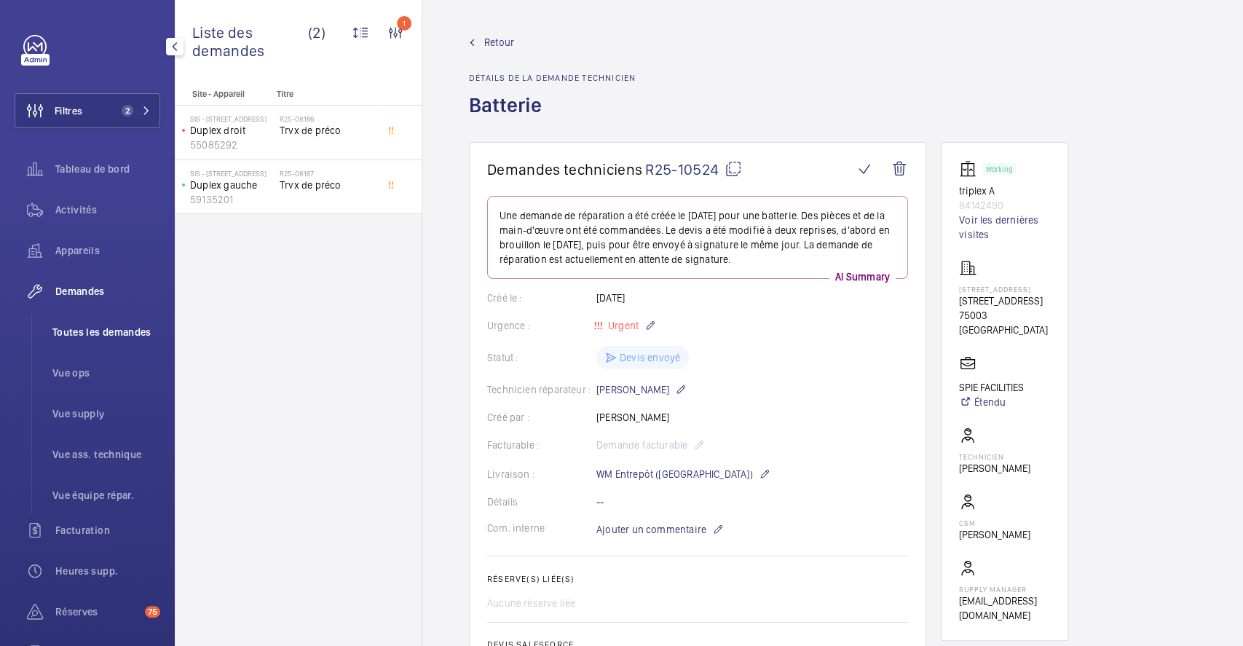
click at [88, 331] on span "Toutes les demandes" at bounding box center [106, 332] width 108 height 15
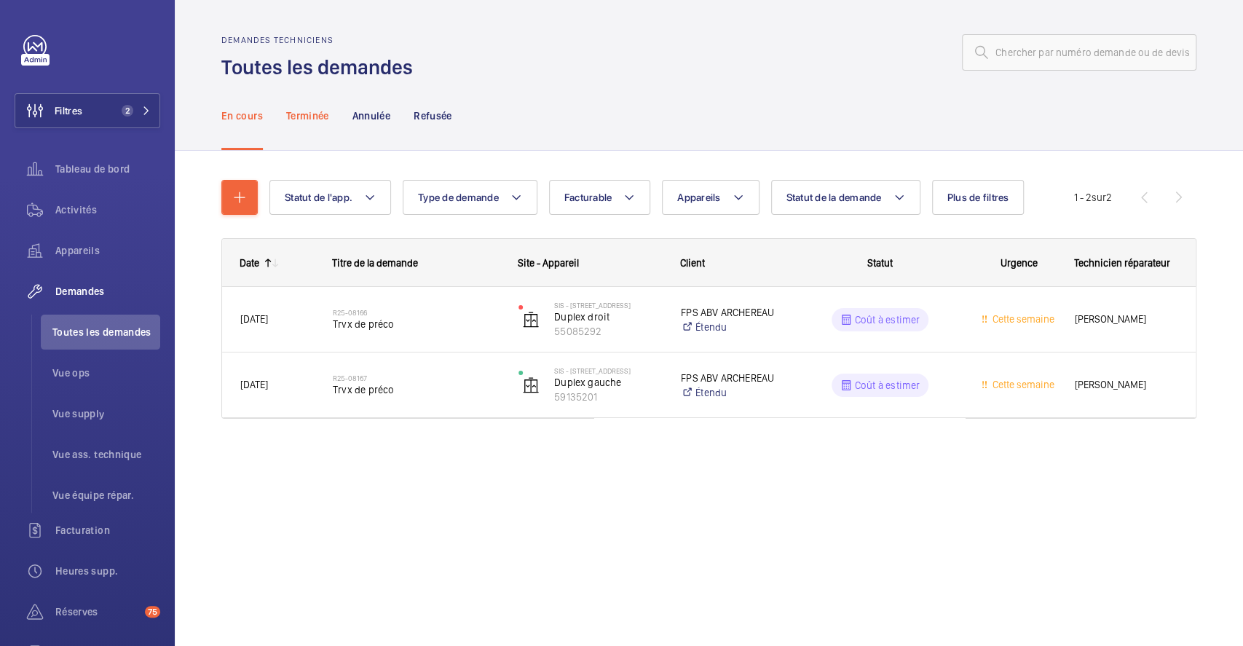
click at [320, 119] on p "Terminée" at bounding box center [307, 116] width 43 height 15
click at [377, 114] on p "Annulée" at bounding box center [371, 116] width 38 height 15
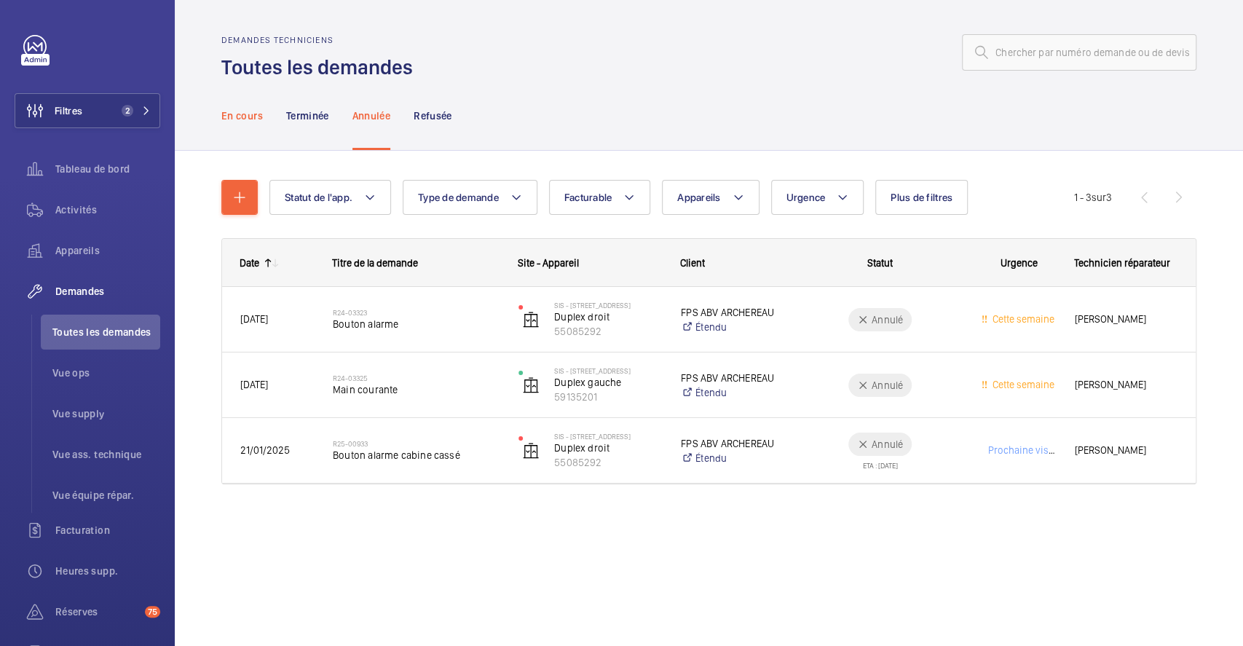
click at [254, 114] on p "En cours" at bounding box center [242, 116] width 42 height 15
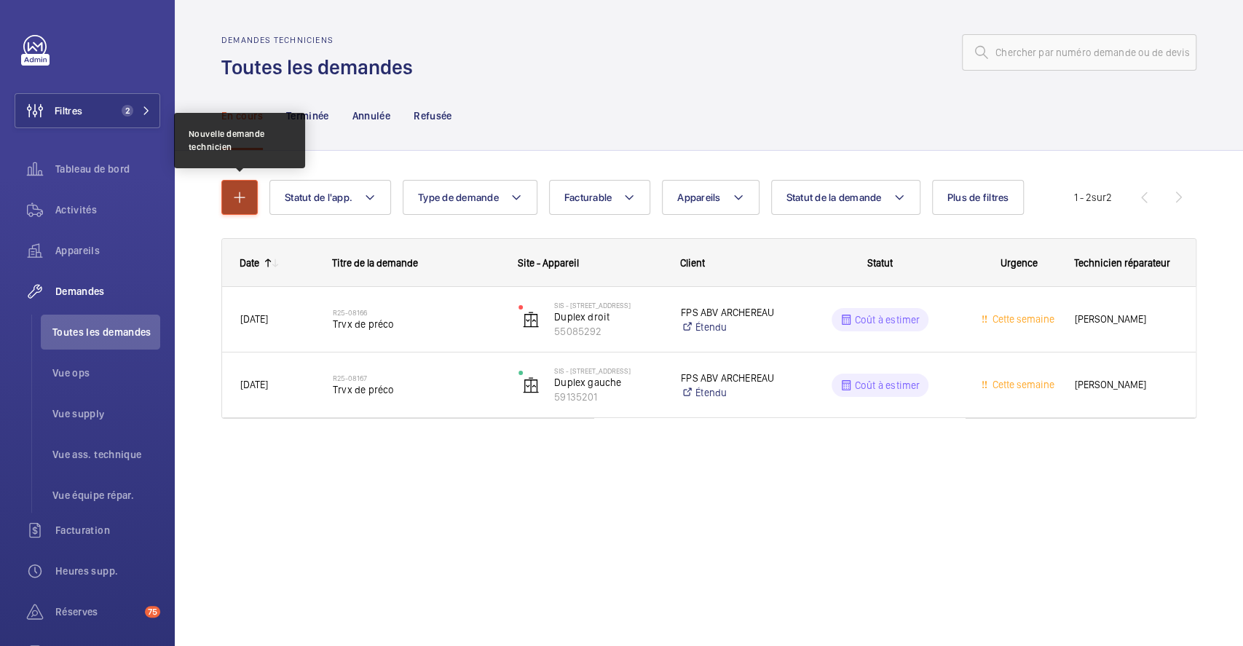
click at [243, 199] on mat-icon "button" at bounding box center [239, 197] width 17 height 17
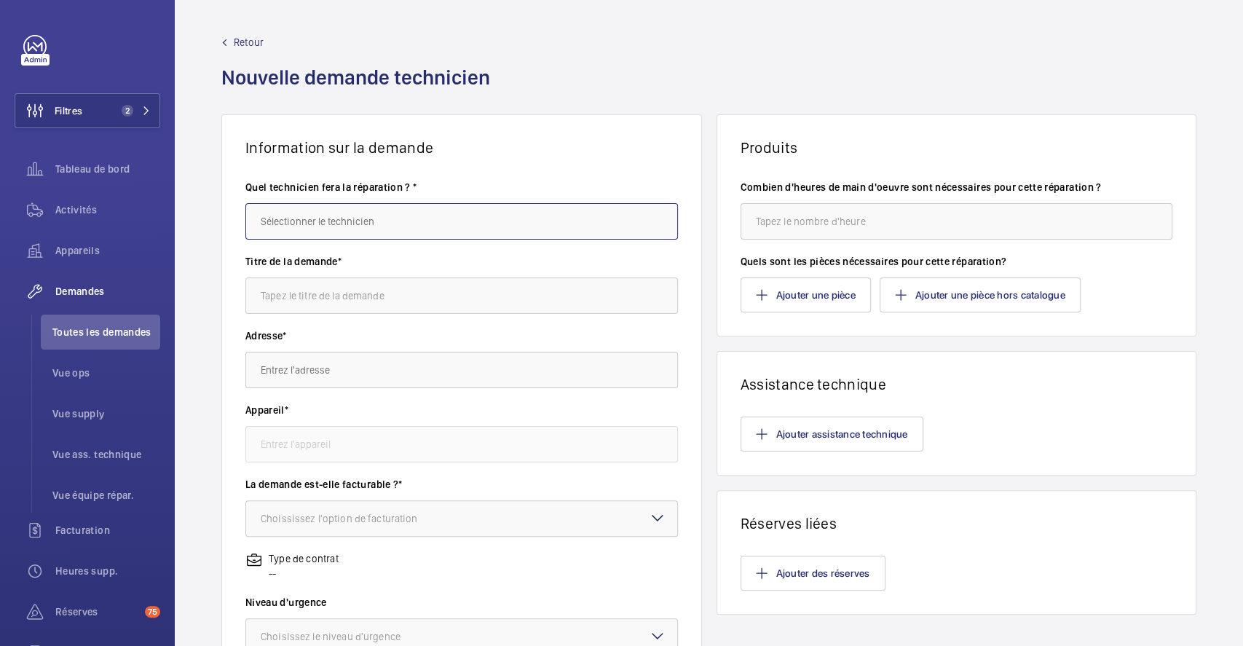
click at [318, 218] on input "text" at bounding box center [461, 221] width 433 height 36
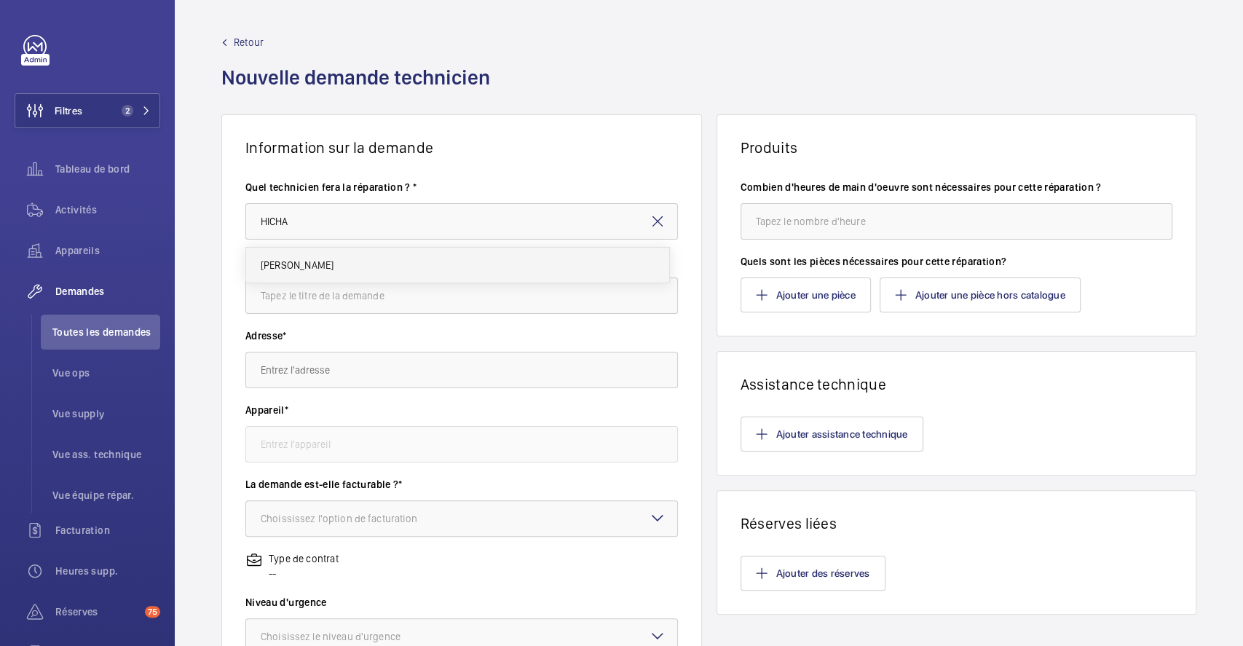
click at [344, 259] on mat-option "[PERSON_NAME]" at bounding box center [457, 265] width 423 height 35
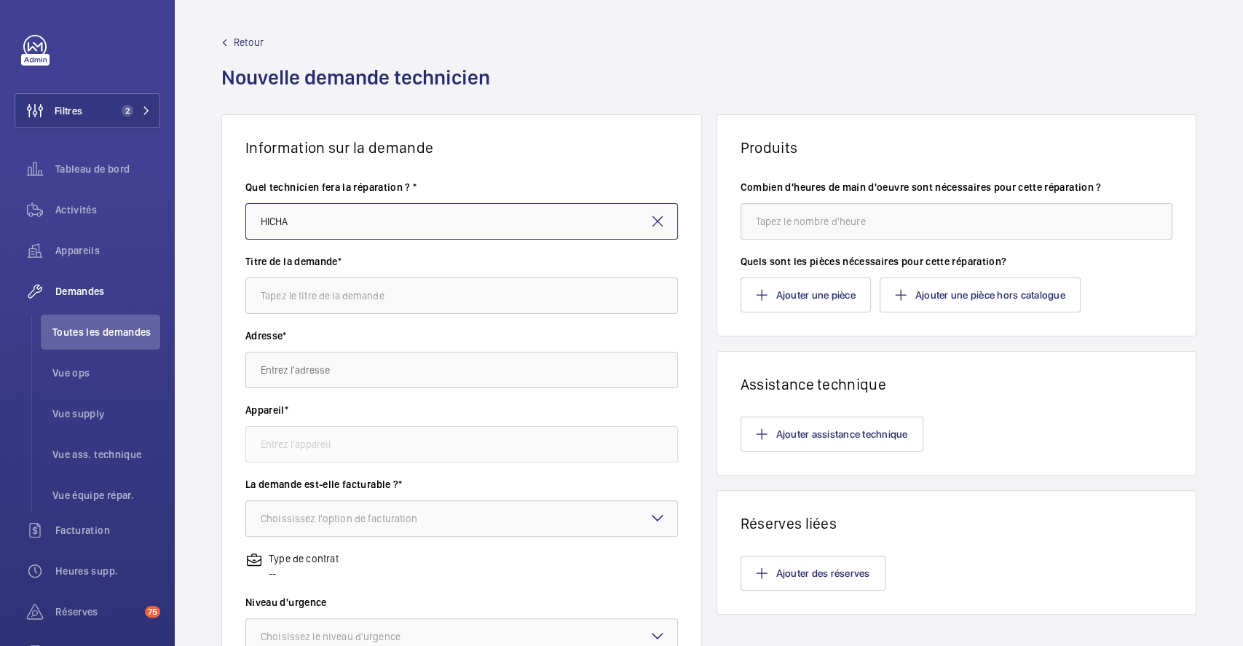
type input "[PERSON_NAME]"
click at [358, 299] on input "text" at bounding box center [461, 295] width 433 height 36
type input "Bouton alarme"
click at [372, 371] on input "text" at bounding box center [461, 370] width 433 height 36
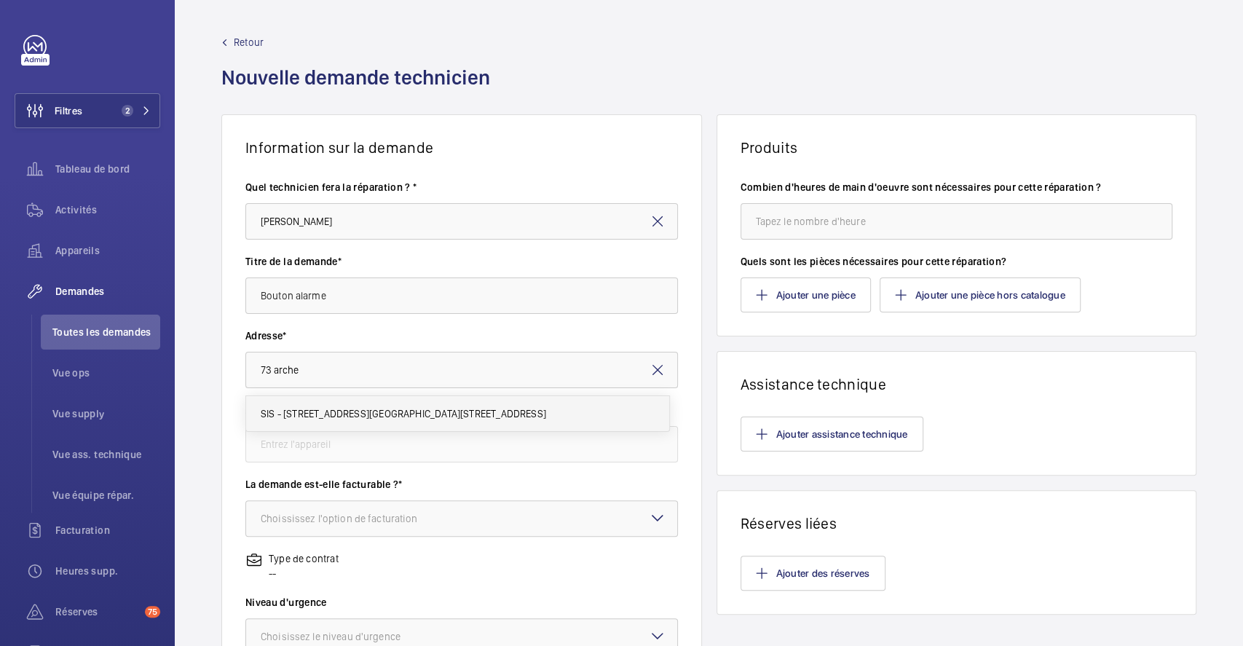
click at [437, 417] on span "SIS - 73 rue Archereau, 75019 Paris 73 Rue Archereau, 75019 PARIS" at bounding box center [403, 413] width 285 height 15
type input "SIS - 73 rue Archereau, 75019 Paris 73 Rue Archereau, 75019 PARIS"
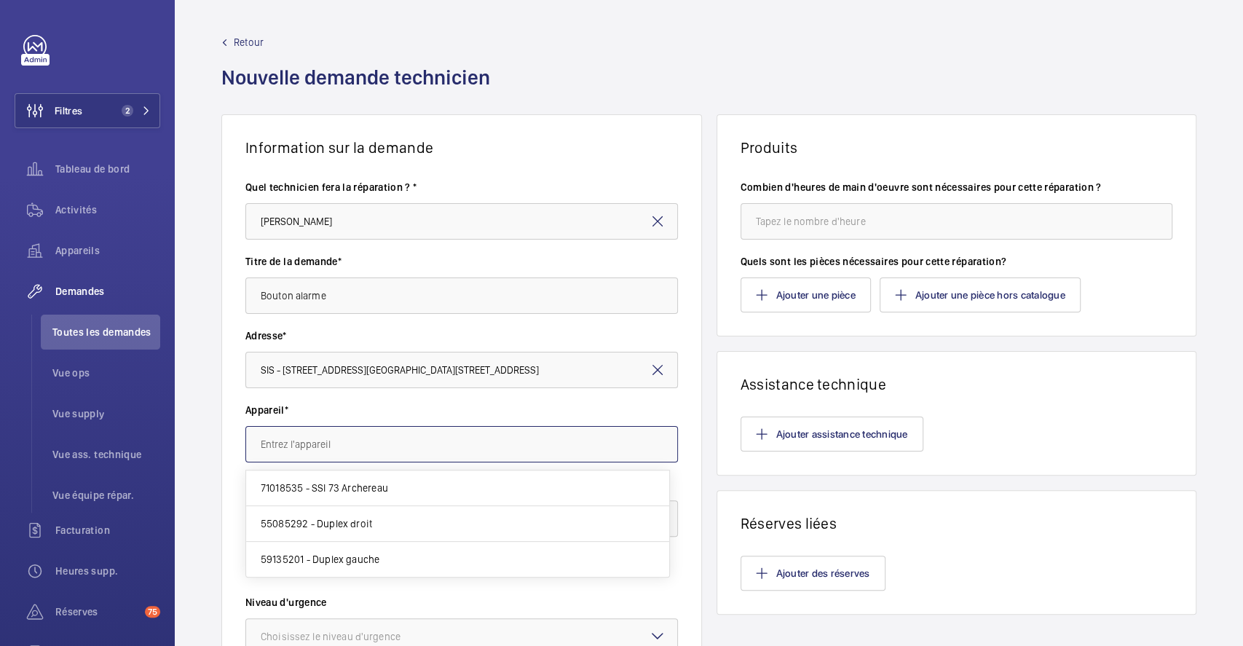
click at [422, 438] on input "text" at bounding box center [461, 444] width 433 height 36
click at [680, 82] on div "Retour Nouvelle demande technicien" at bounding box center [708, 74] width 975 height 79
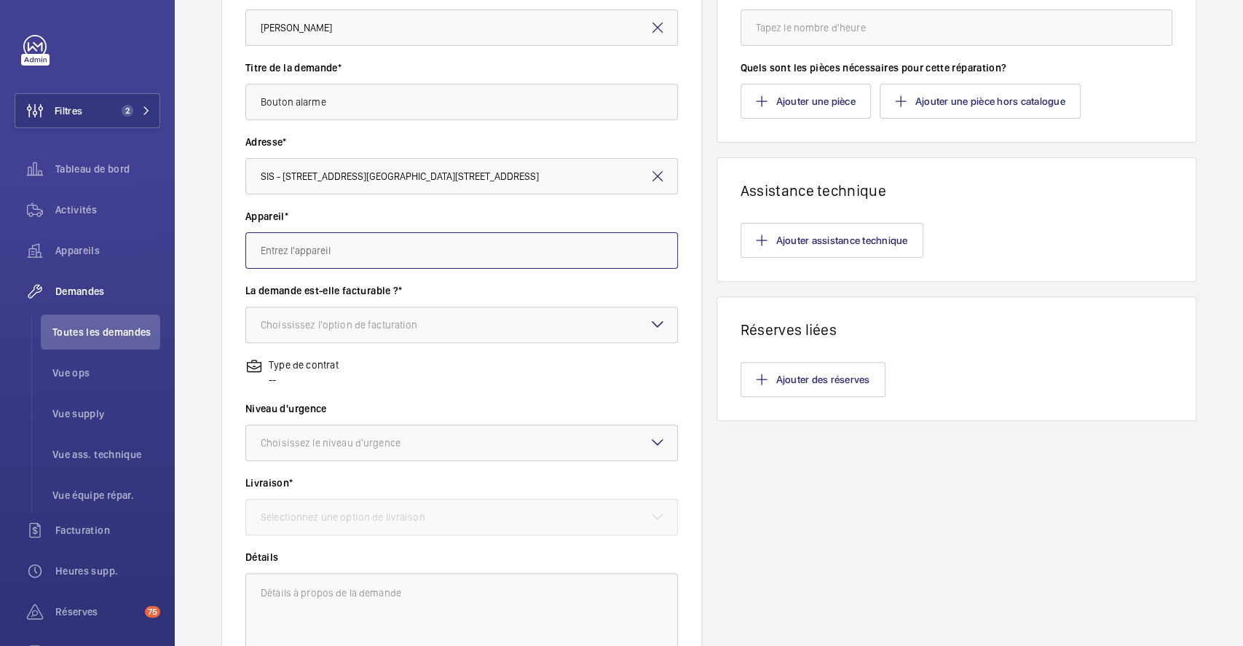
click at [595, 253] on input "text" at bounding box center [461, 250] width 433 height 36
click at [396, 323] on mat-option "55085292 - Duplex droit" at bounding box center [457, 330] width 423 height 36
type input "55085292 - Duplex droit"
click at [429, 327] on div "Choississez l'option de facturation" at bounding box center [358, 325] width 194 height 15
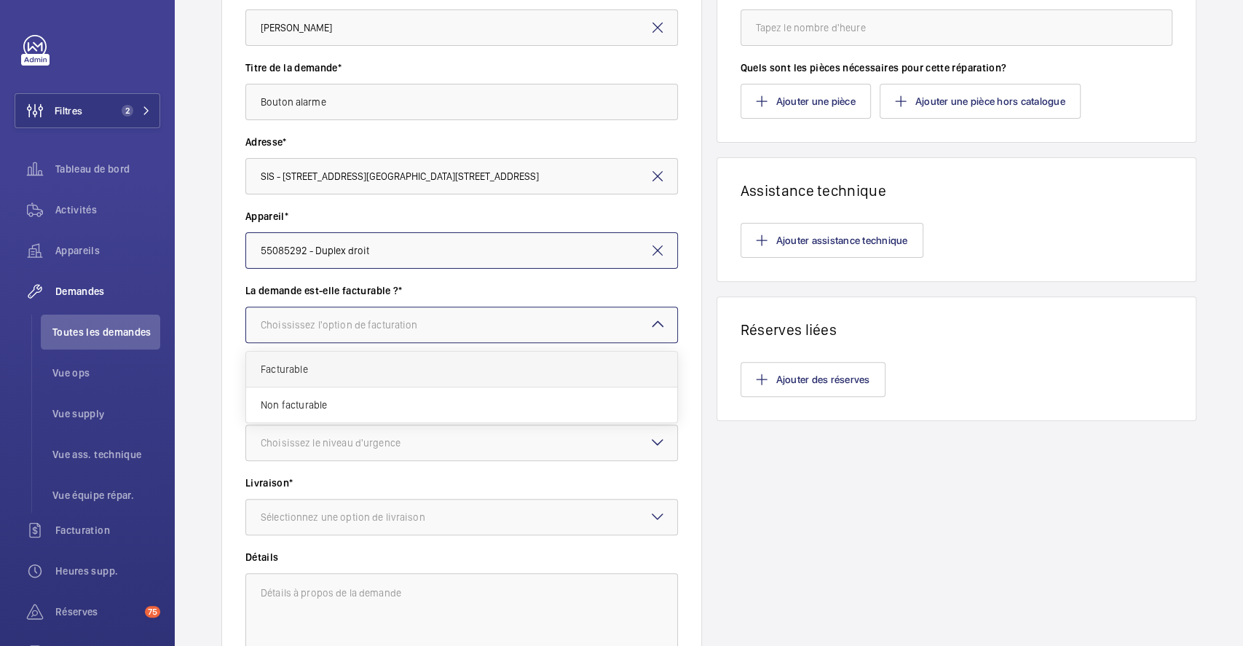
click at [352, 369] on span "Facturable" at bounding box center [462, 369] width 402 height 15
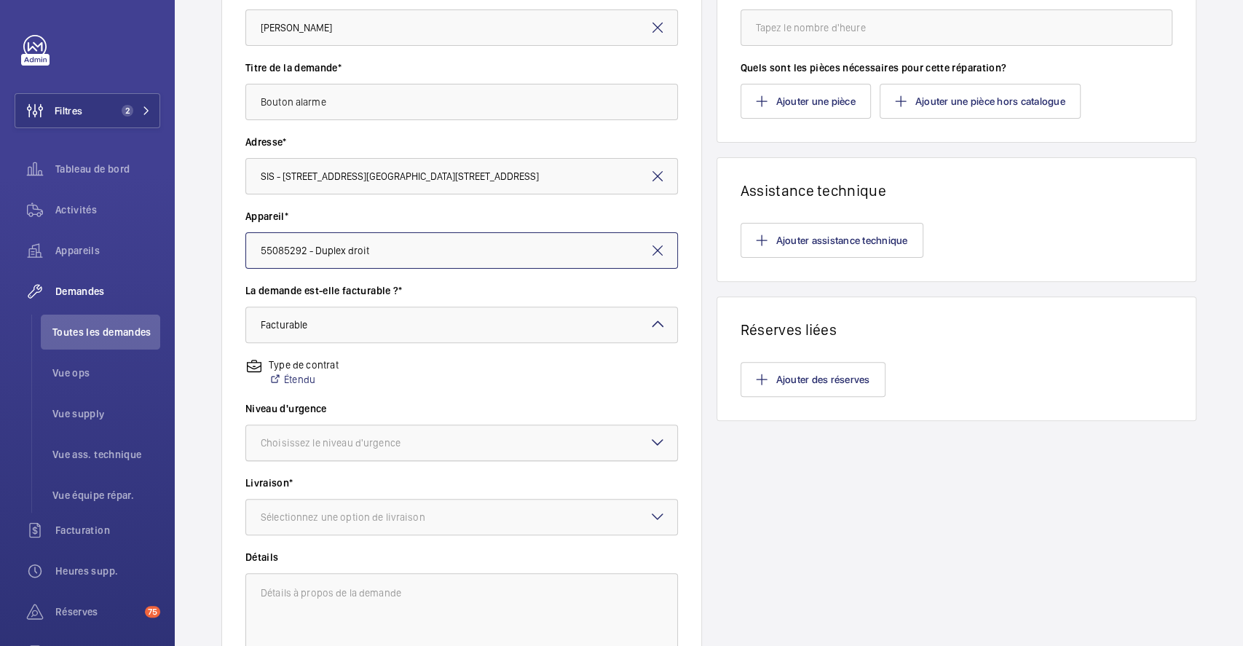
click at [371, 444] on div "Choisissez le niveau d'urgence" at bounding box center [349, 443] width 176 height 15
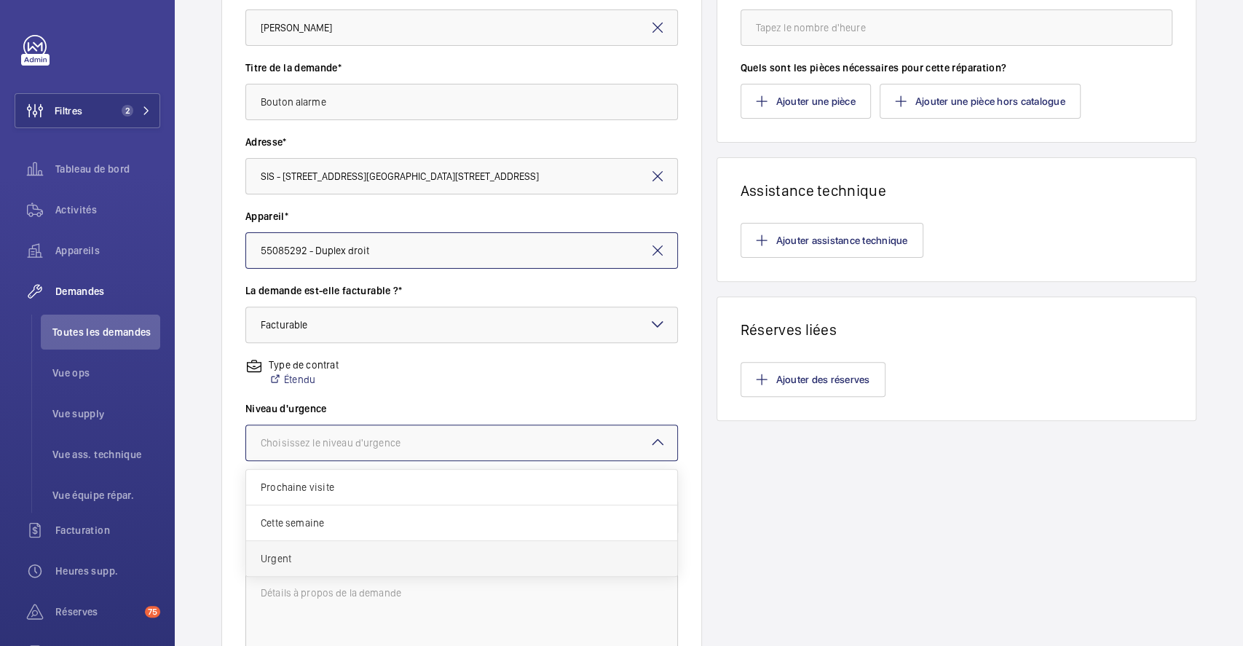
click at [313, 559] on span "Urgent" at bounding box center [462, 558] width 402 height 15
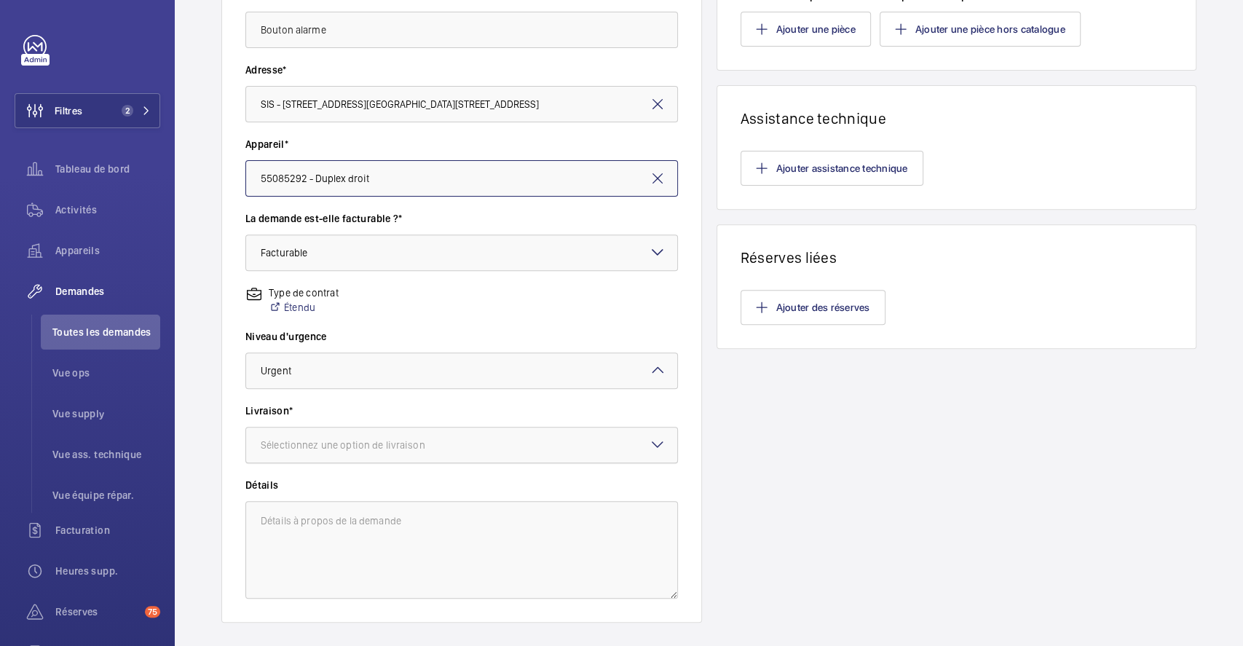
scroll to position [291, 0]
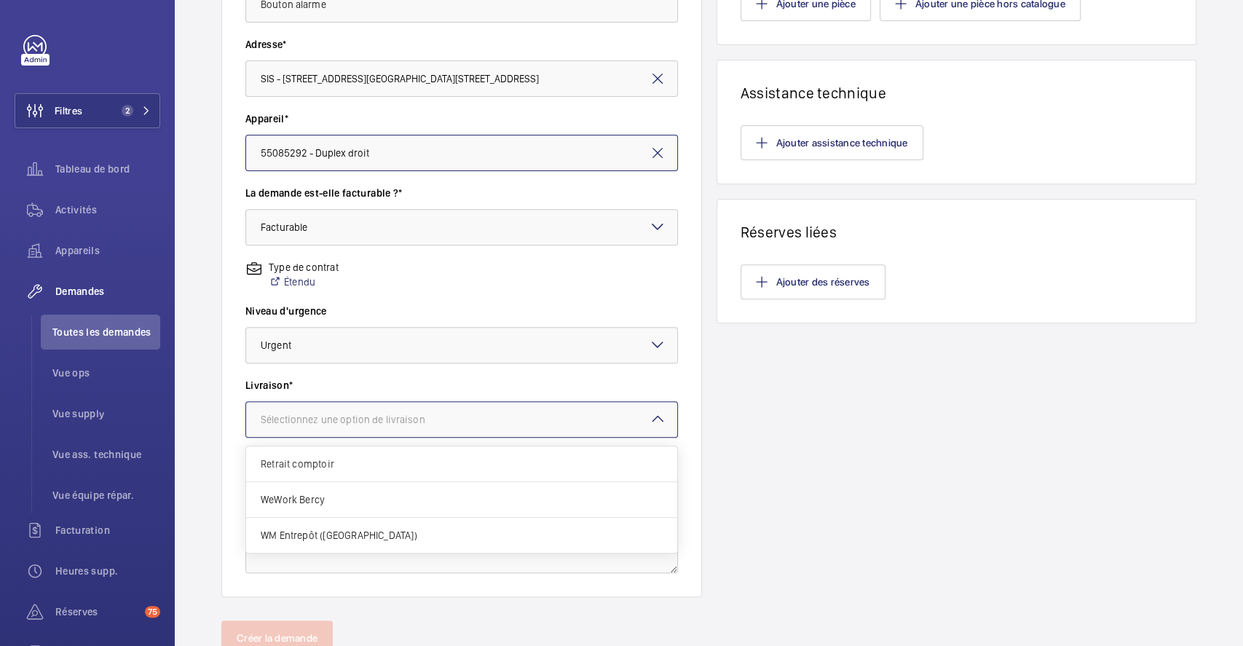
click at [399, 422] on div "Sélectionnez une option de livraison" at bounding box center [361, 419] width 201 height 15
click at [391, 462] on span "Retrait comptoir" at bounding box center [462, 464] width 402 height 15
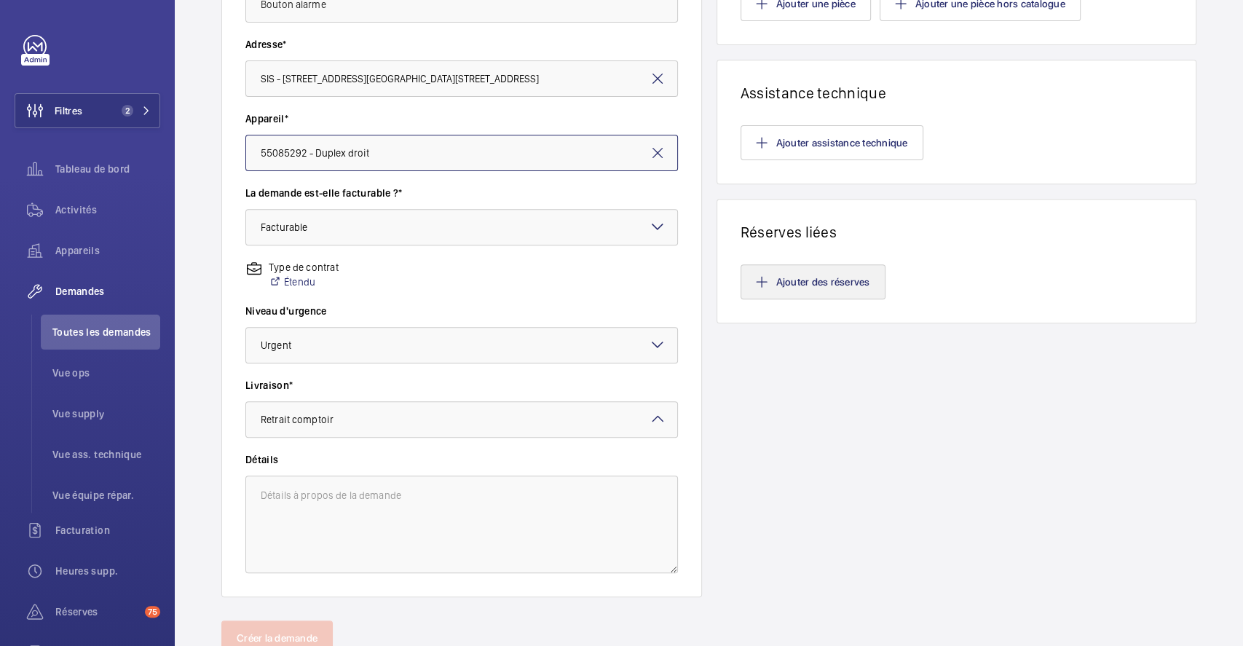
scroll to position [97, 0]
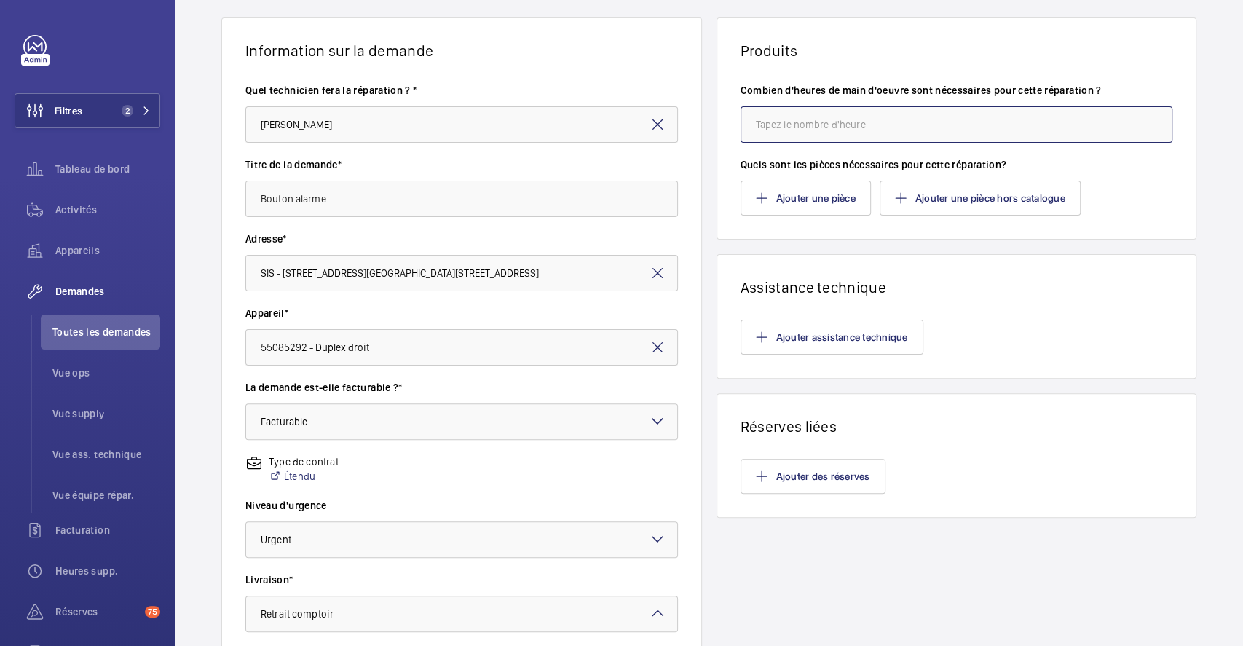
click at [859, 126] on input "number" at bounding box center [957, 124] width 433 height 36
type input "1"
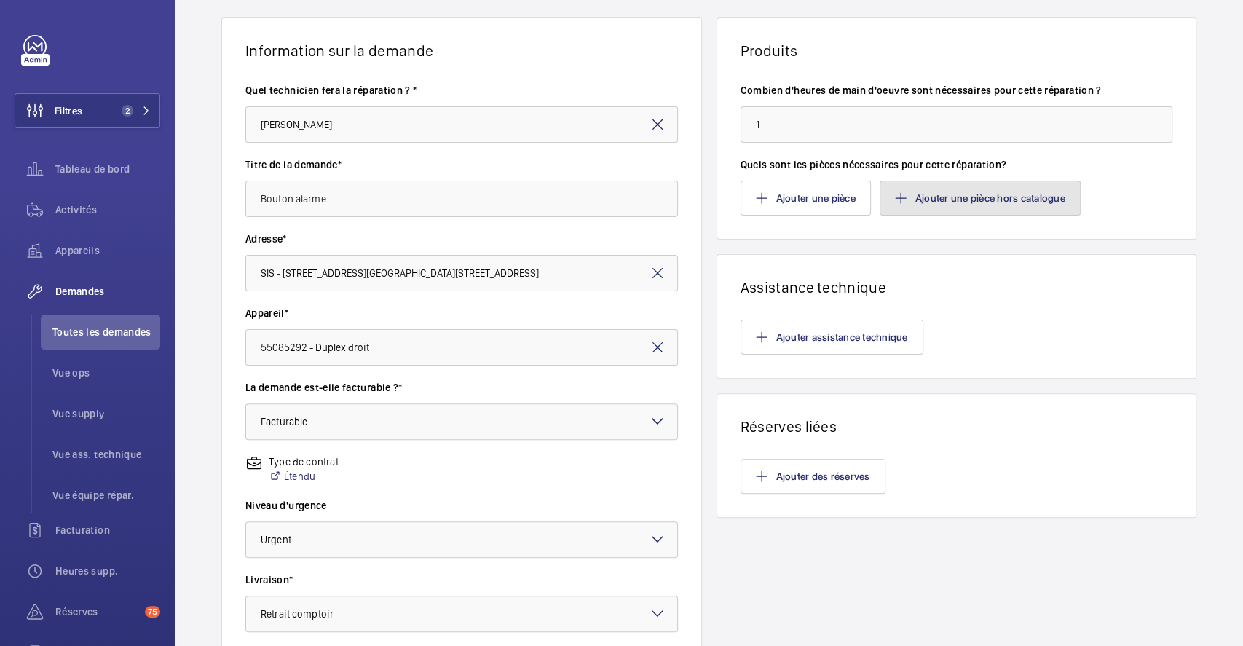
click at [973, 205] on button "Ajouter une pièce hors catalogue" at bounding box center [980, 198] width 201 height 35
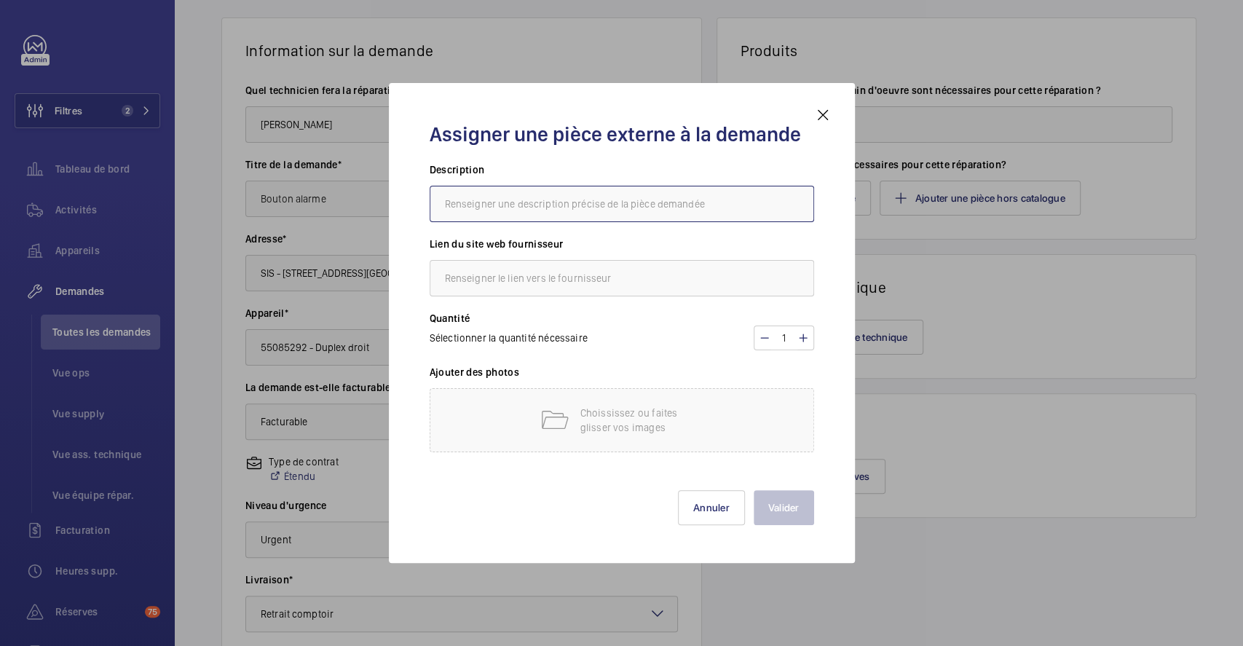
click at [603, 212] on input "text" at bounding box center [622, 204] width 385 height 36
type input "bouton alarme avec adaptation mac pursa"
click at [629, 277] on input "text" at bounding box center [622, 278] width 385 height 36
type input "cda"
click at [634, 422] on p "Choississez ou faites glisser vos images" at bounding box center [642, 420] width 124 height 29
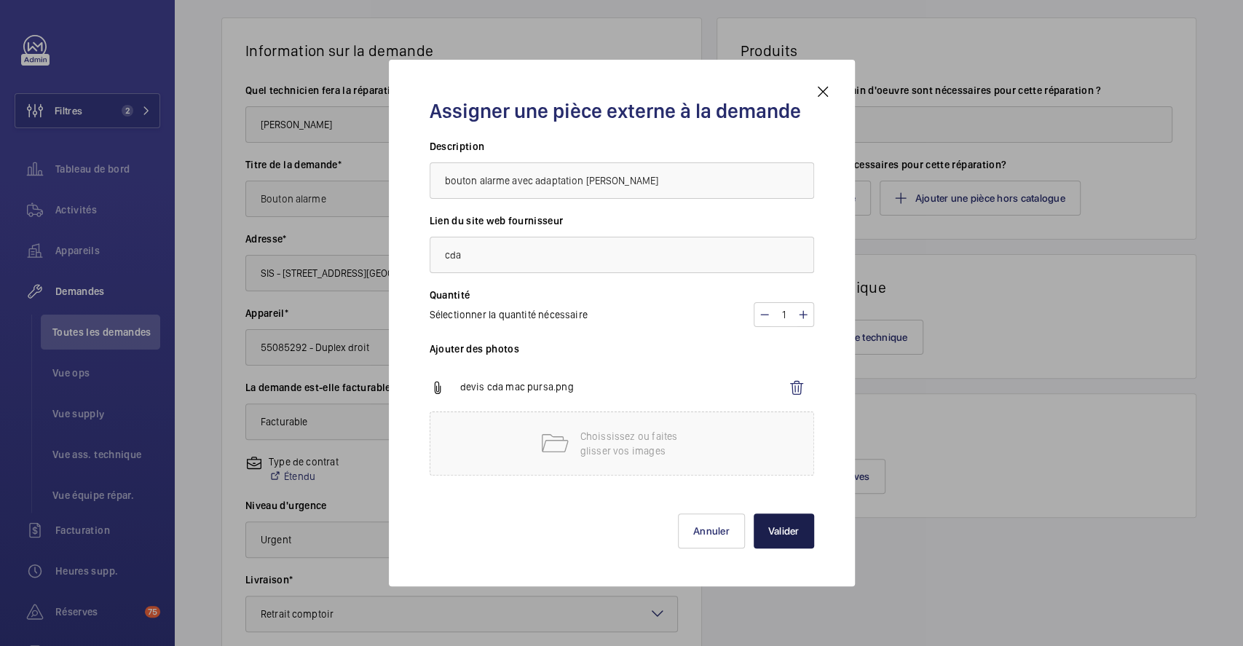
click at [788, 521] on button "Valider" at bounding box center [784, 530] width 60 height 35
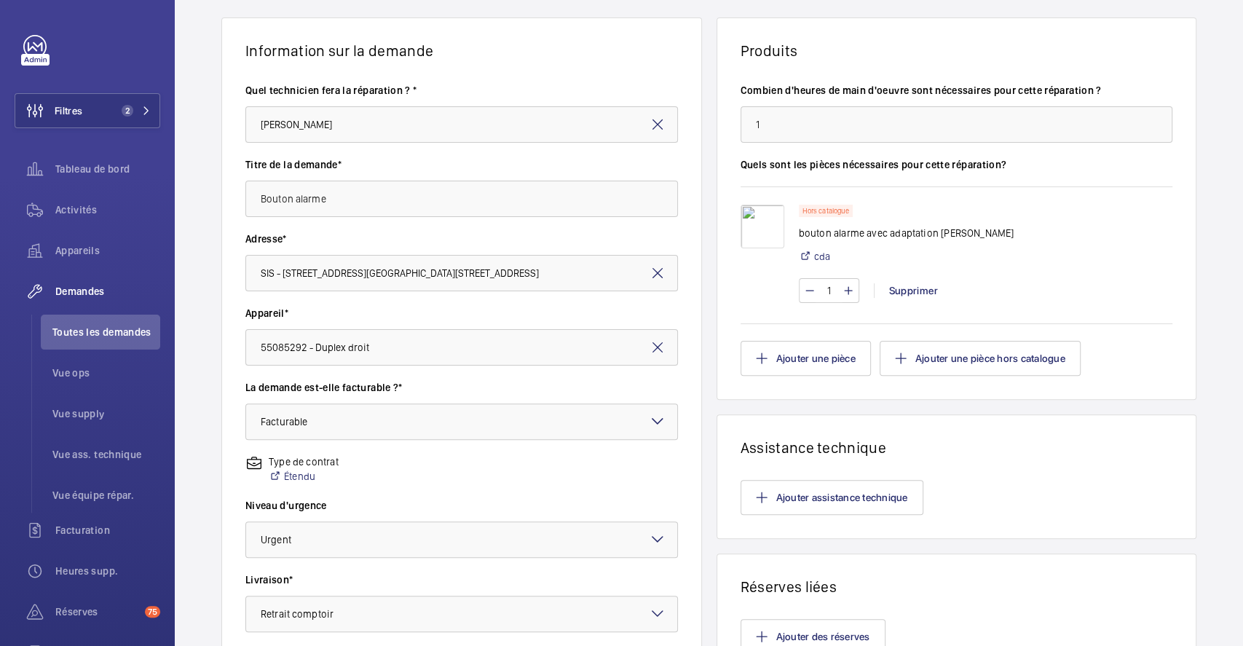
scroll to position [194, 0]
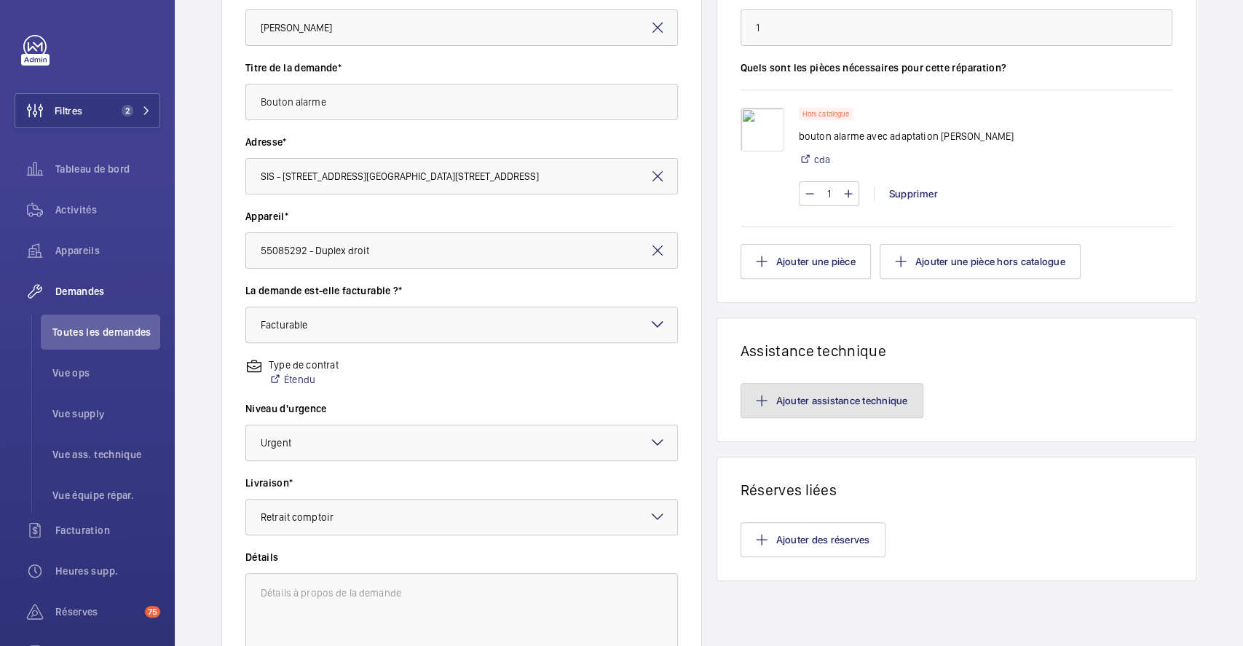
click at [889, 406] on button "Ajouter assistance technique" at bounding box center [832, 400] width 183 height 35
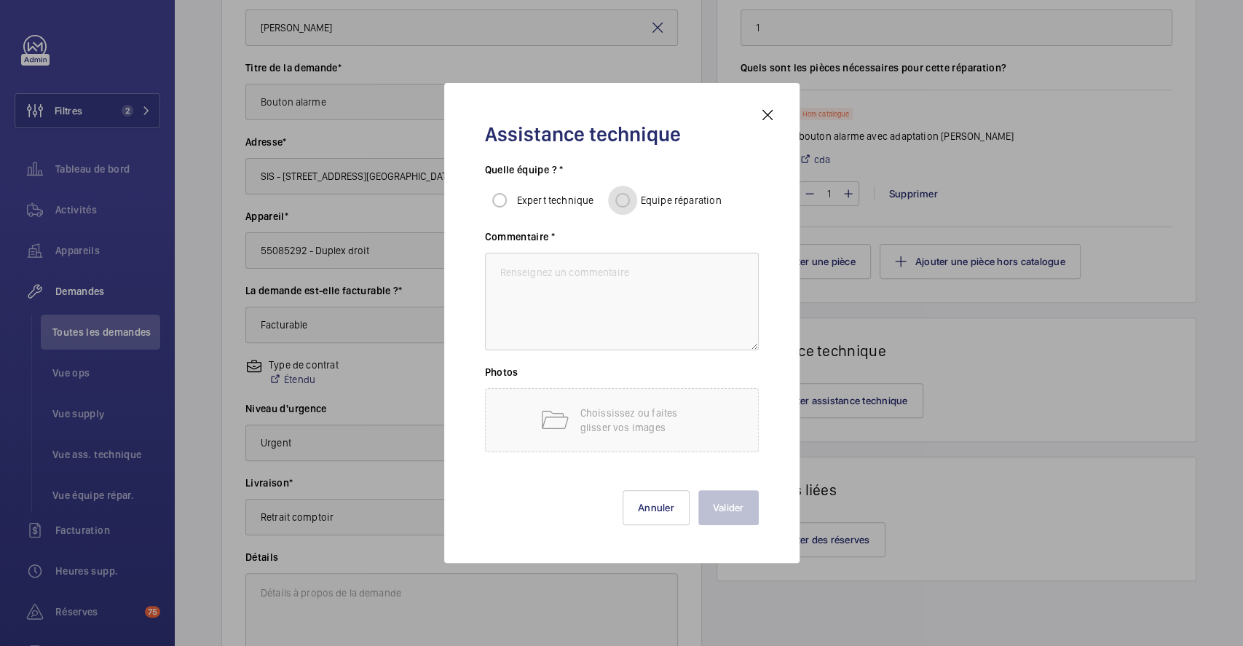
drag, startPoint x: 623, startPoint y: 200, endPoint x: 559, endPoint y: 267, distance: 92.2
click at [623, 200] on input "Equipe réparation" at bounding box center [622, 200] width 29 height 29
radio input "true"
click at [572, 295] on textarea at bounding box center [622, 302] width 274 height 98
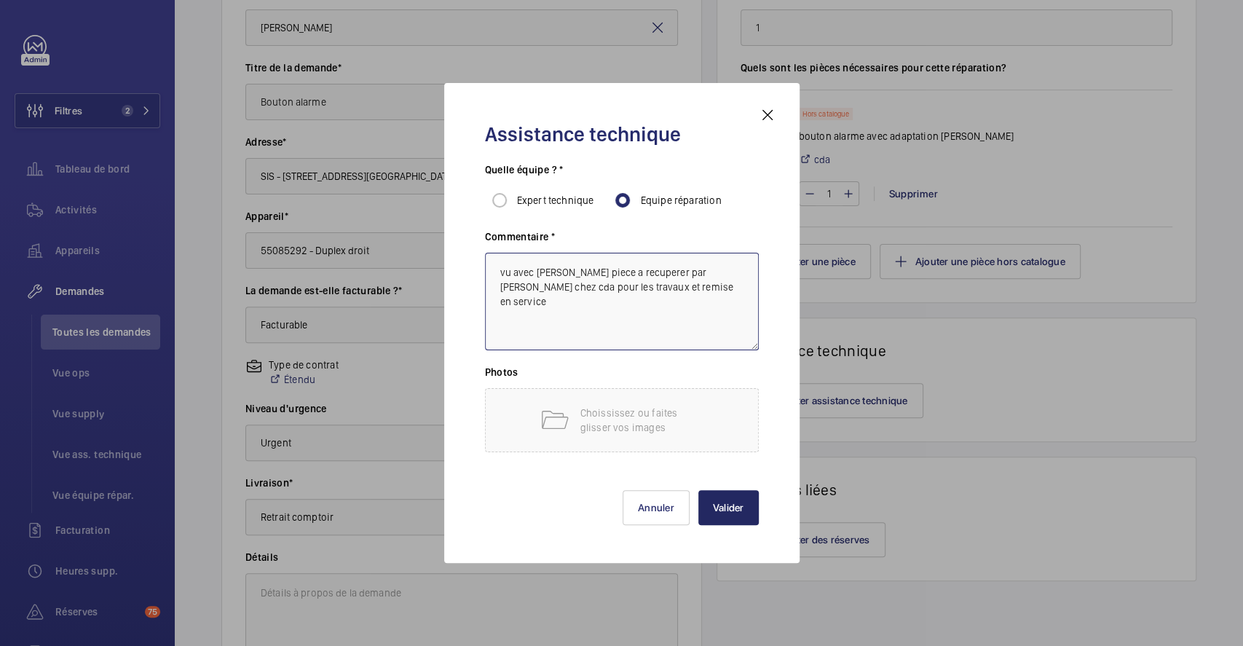
type textarea "vu avec Micak piece a recuperer par Romain Flahaut chez cda pour les travaux et…"
click at [731, 509] on button "Valider" at bounding box center [728, 507] width 60 height 35
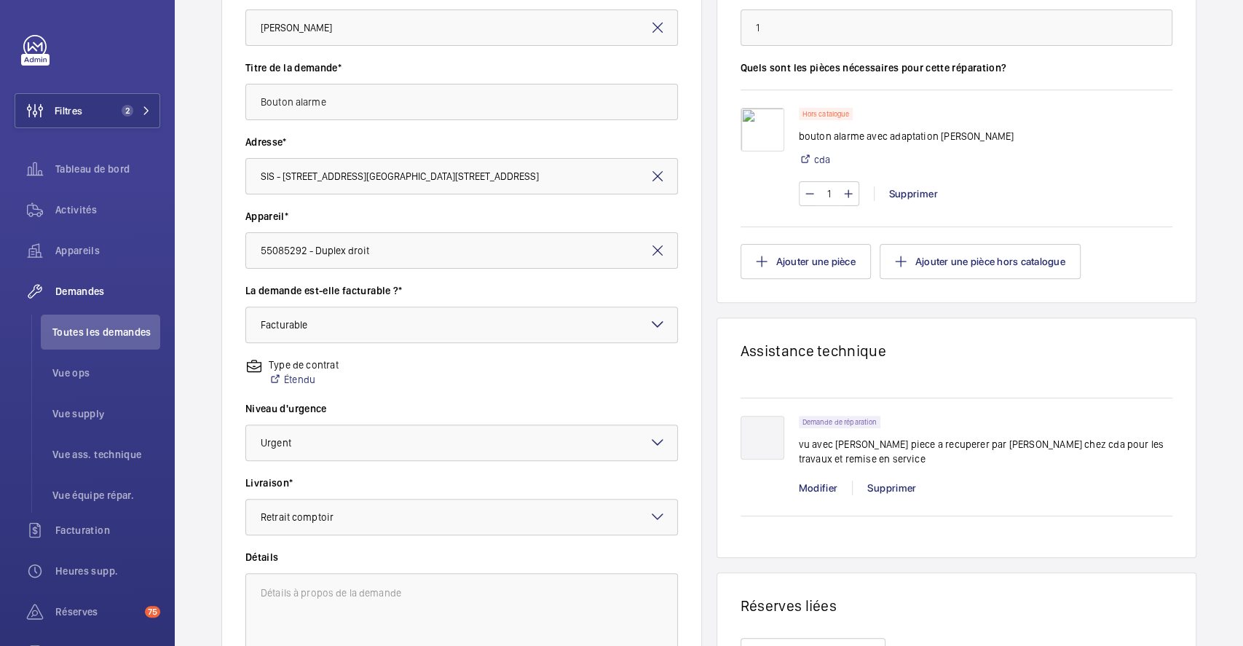
scroll to position [348, 0]
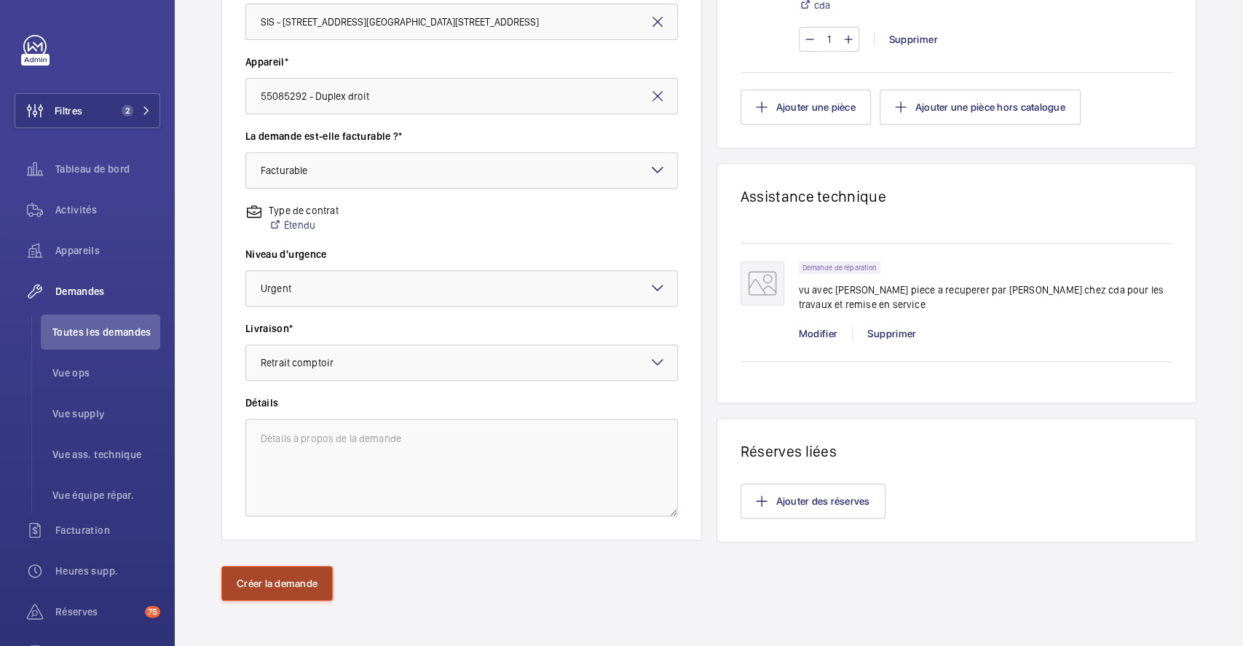
click at [294, 587] on button "Créer la demande" at bounding box center [276, 583] width 111 height 35
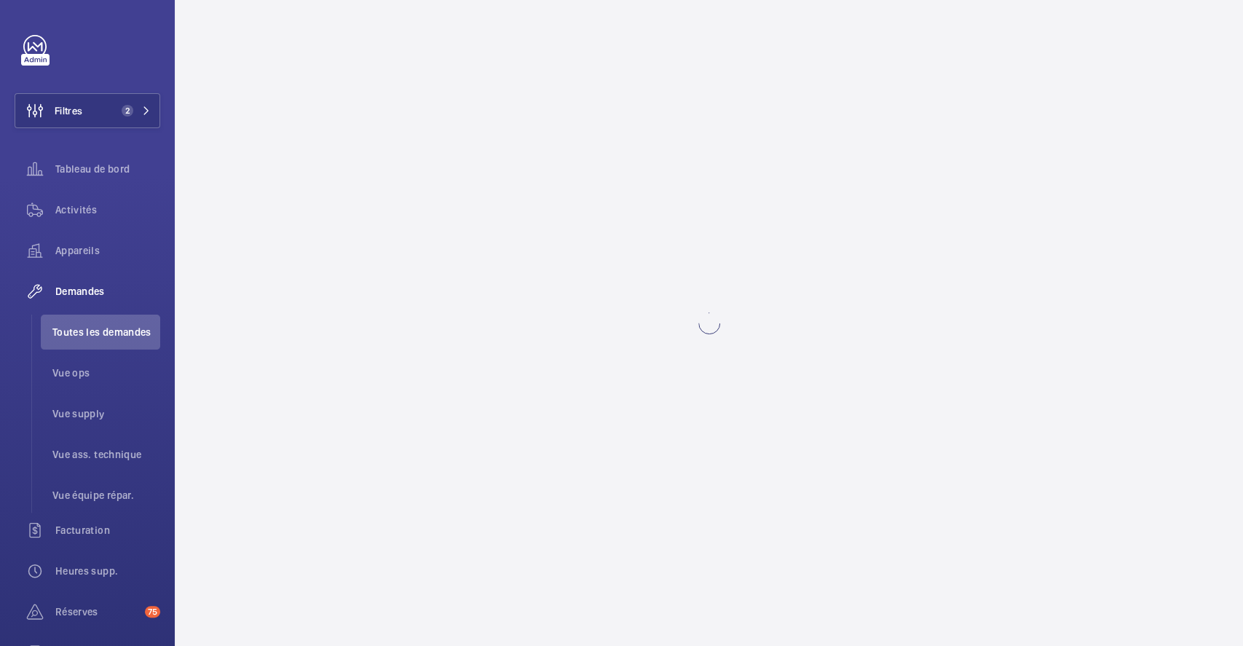
scroll to position [0, 0]
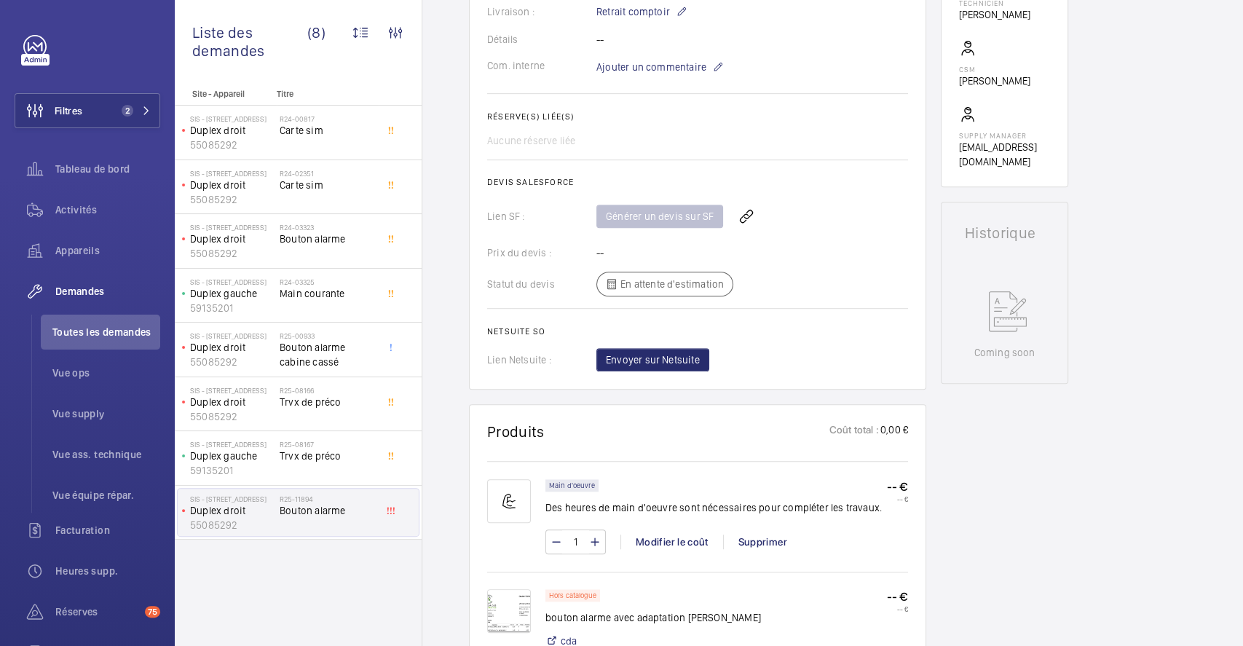
scroll to position [583, 0]
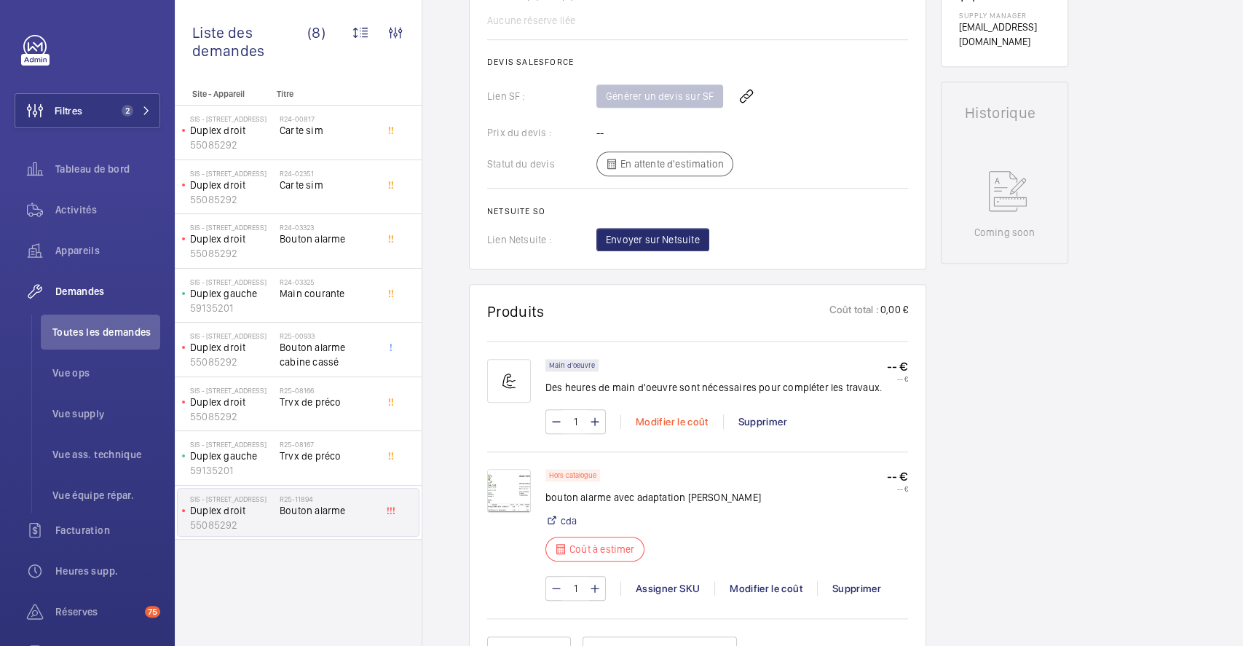
click at [688, 414] on div "Modifier le coût" at bounding box center [672, 421] width 103 height 15
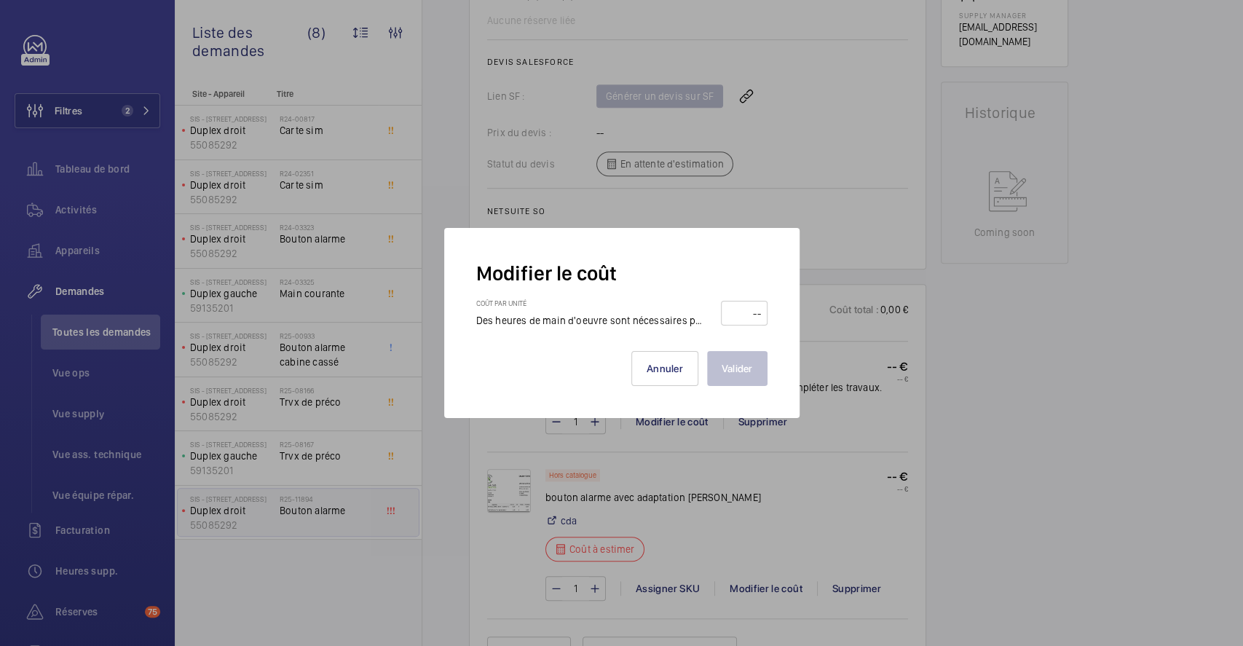
click at [746, 320] on input "number" at bounding box center [744, 313] width 36 height 23
type input "34"
click at [738, 357] on button "Valider" at bounding box center [737, 368] width 60 height 35
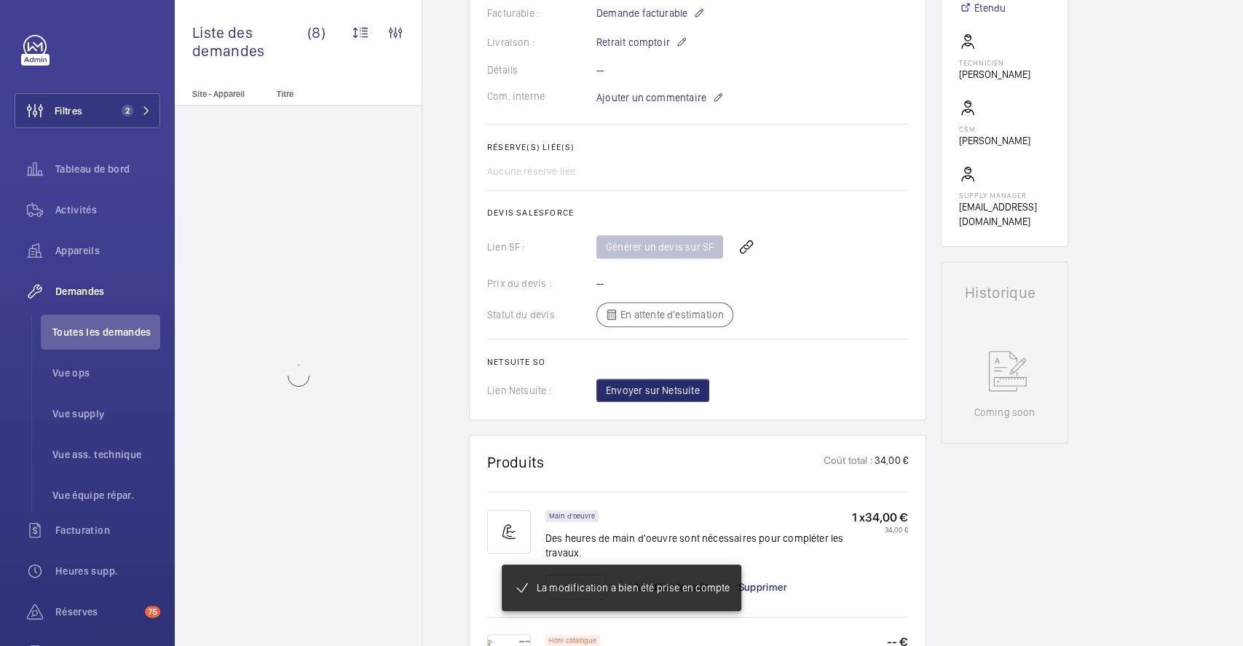
scroll to position [500, 0]
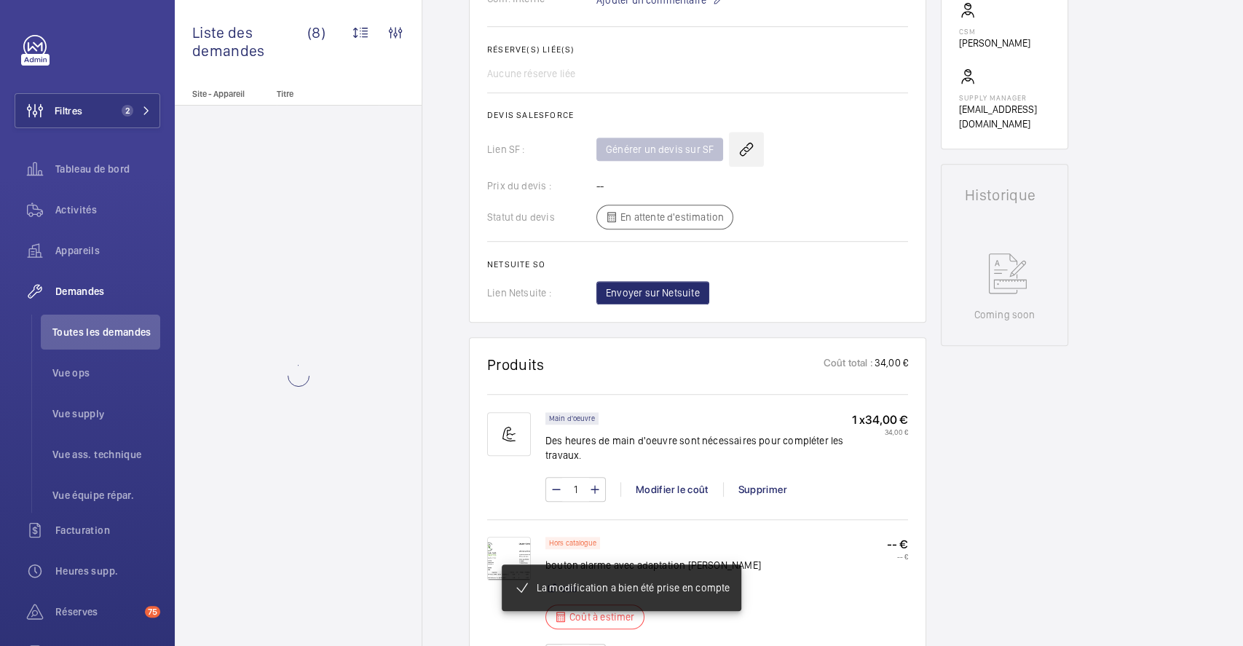
click at [743, 149] on wm-front-icon-button at bounding box center [746, 149] width 35 height 35
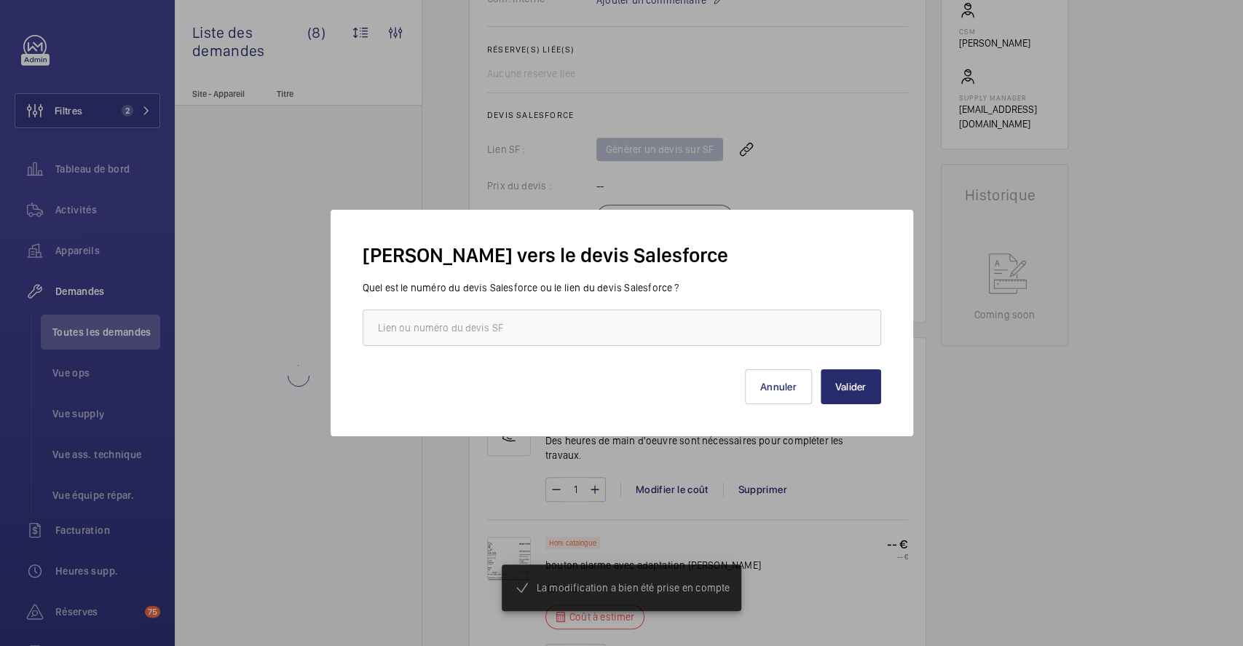
scroll to position [544, 0]
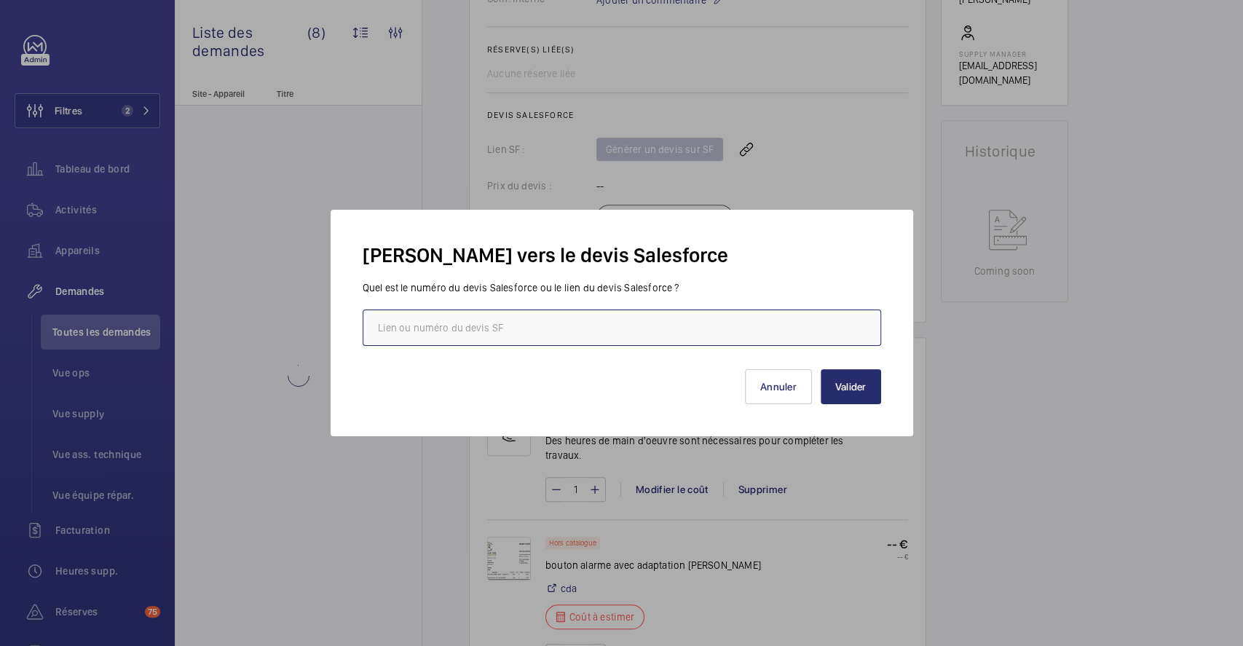
click at [534, 312] on input "text" at bounding box center [622, 328] width 519 height 36
paste input "https://wemaintain.lightning.force.com/lightning/r/Quote/0Q0SZ000004UM2Q0AW/view"
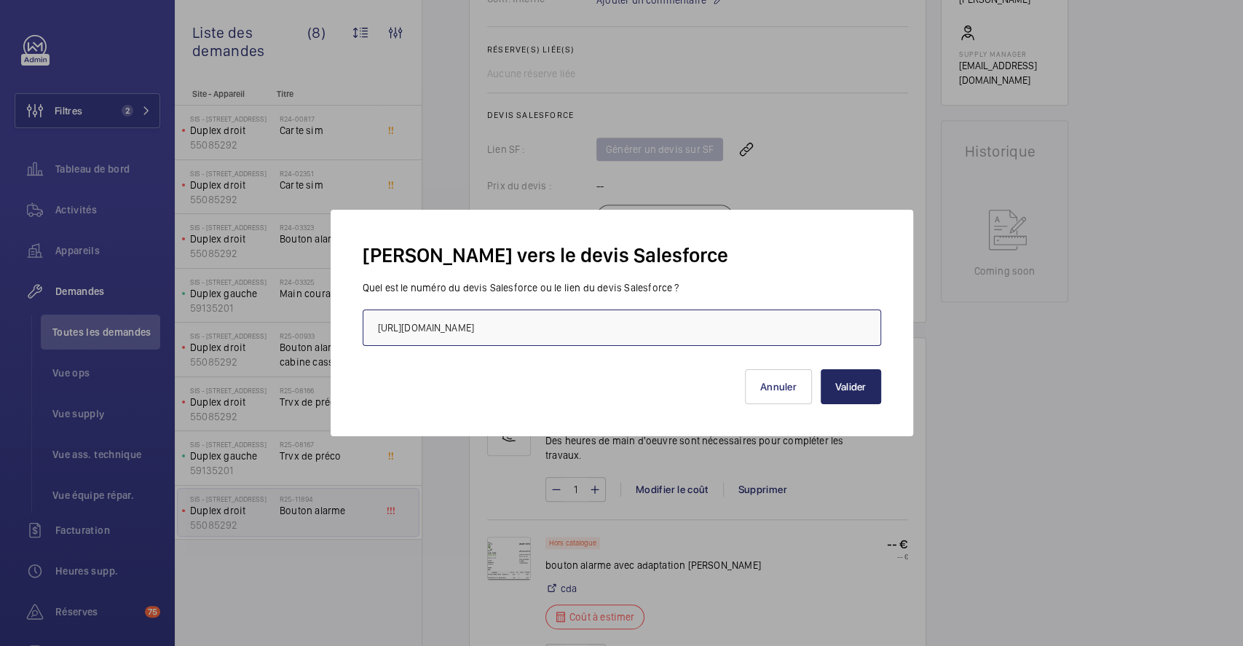
type input "https://wemaintain.lightning.force.com/lightning/r/Quote/0Q0SZ000004UM2Q0AW/view"
click at [856, 386] on button "Valider" at bounding box center [851, 386] width 60 height 35
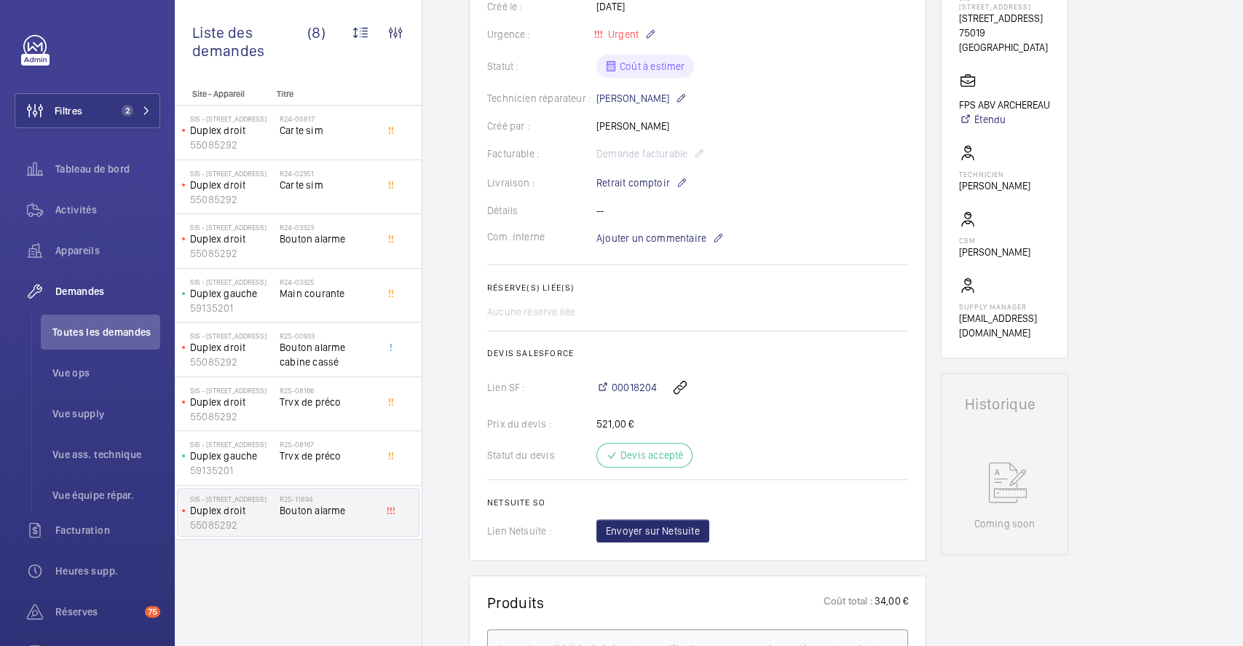
scroll to position [0, 0]
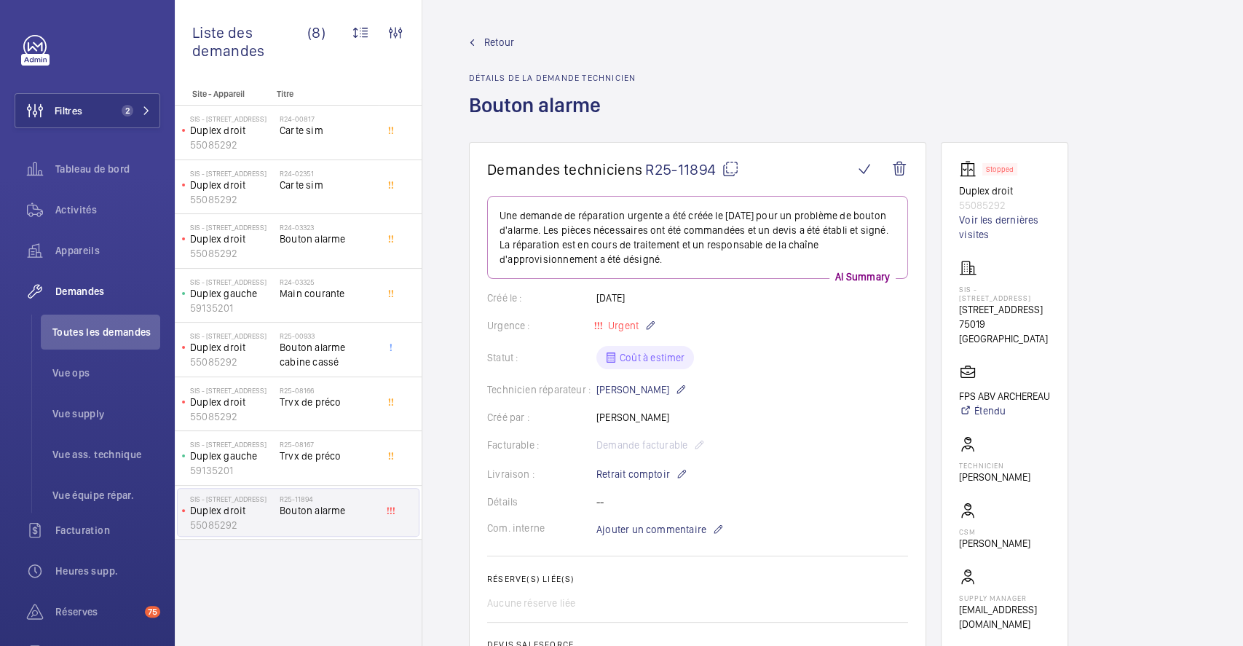
click at [734, 168] on mat-icon at bounding box center [730, 168] width 17 height 17
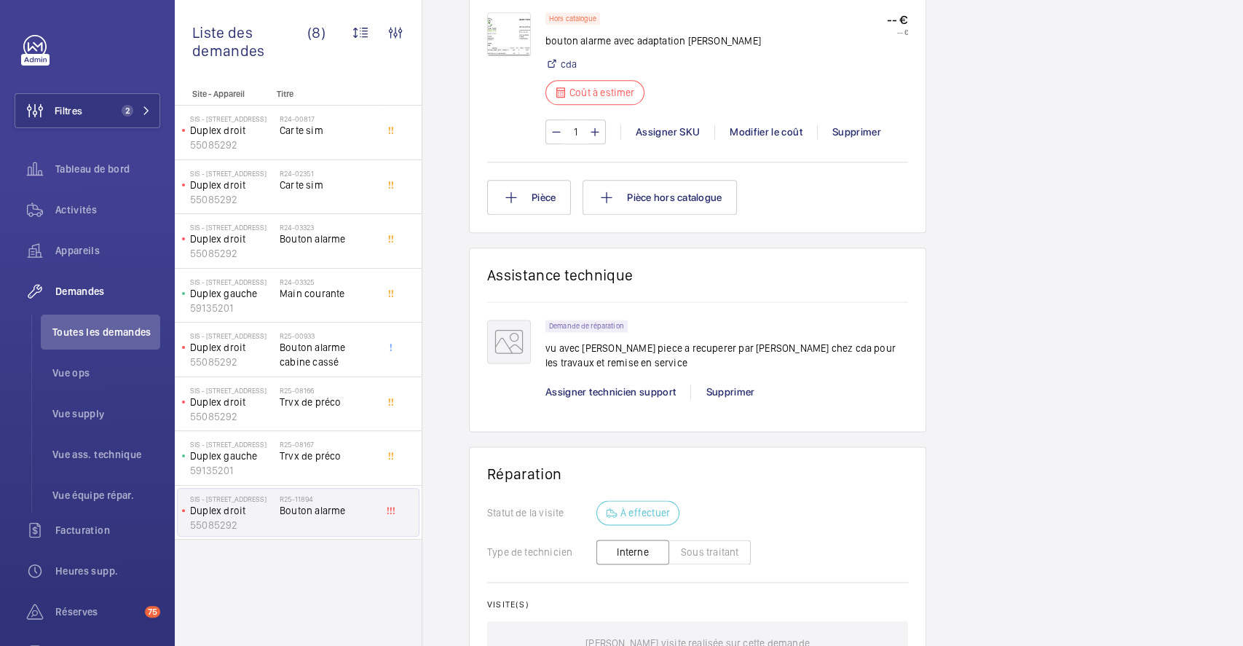
scroll to position [919, 0]
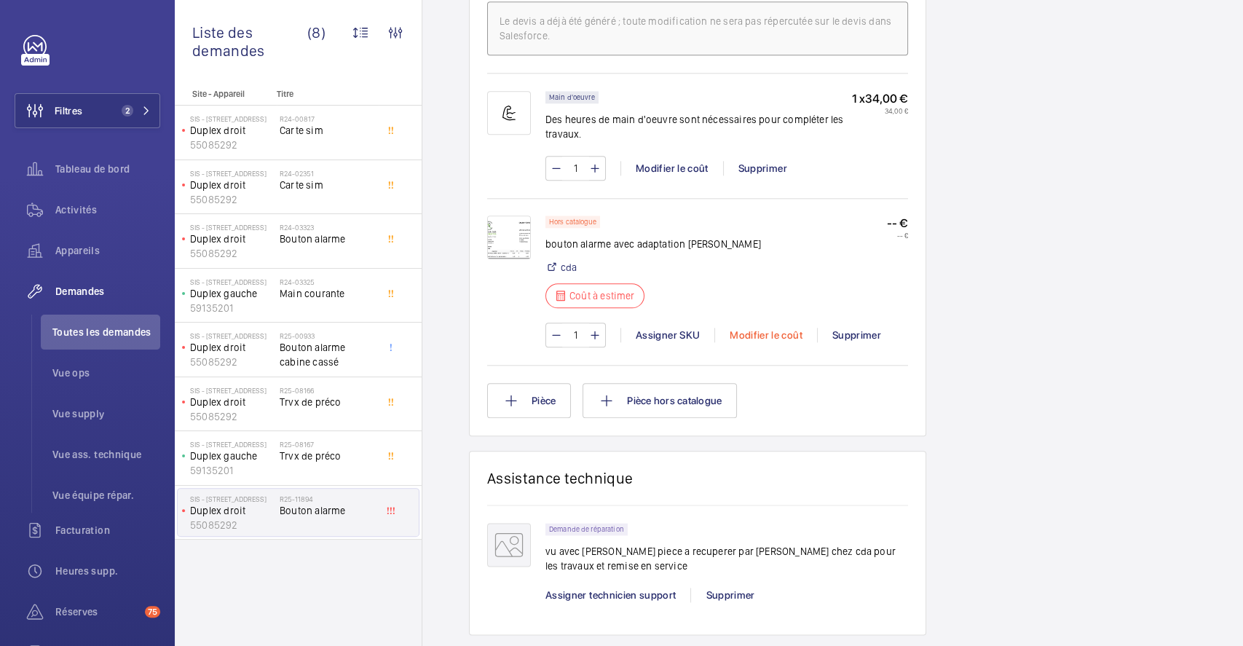
click at [752, 334] on div "Modifier le coût" at bounding box center [765, 335] width 103 height 15
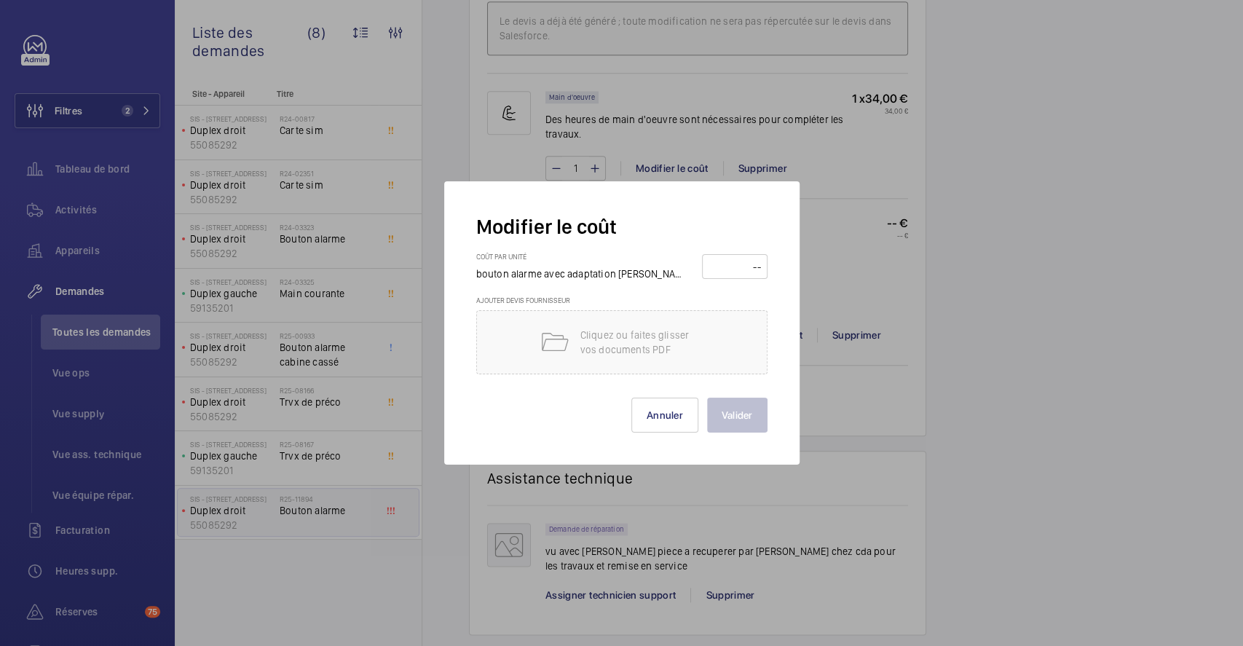
click at [736, 267] on input "number" at bounding box center [734, 266] width 55 height 23
type input "34"
click at [740, 412] on button "Valider" at bounding box center [737, 415] width 60 height 35
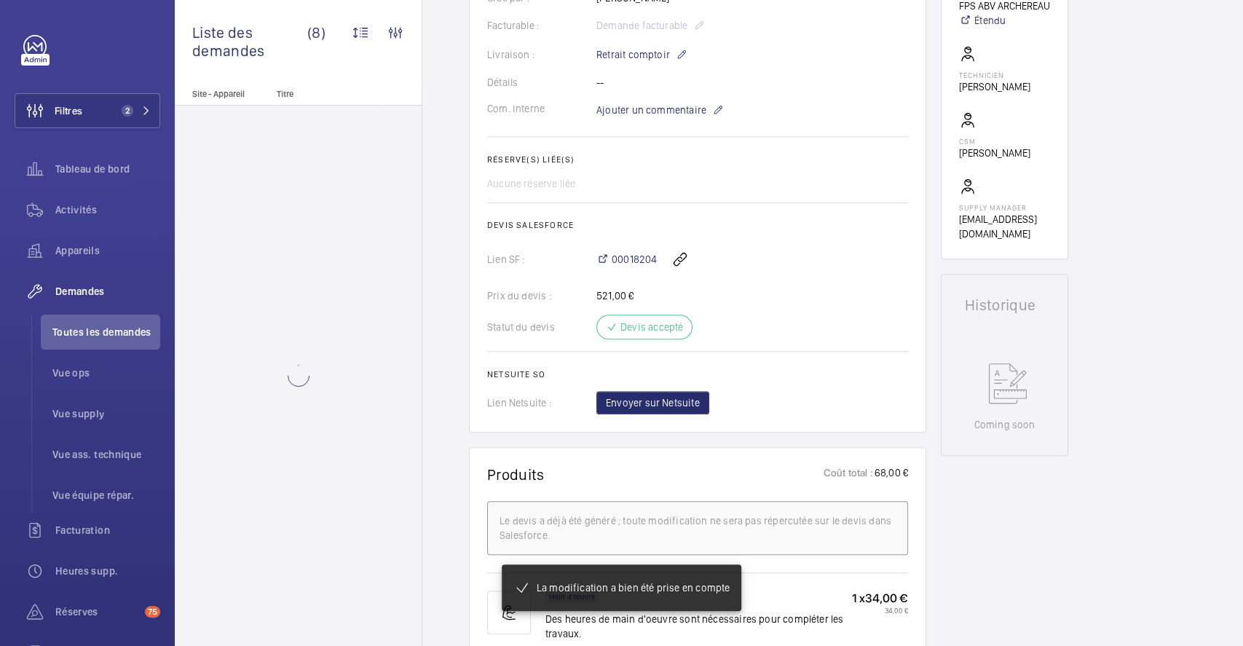
scroll to position [791, 0]
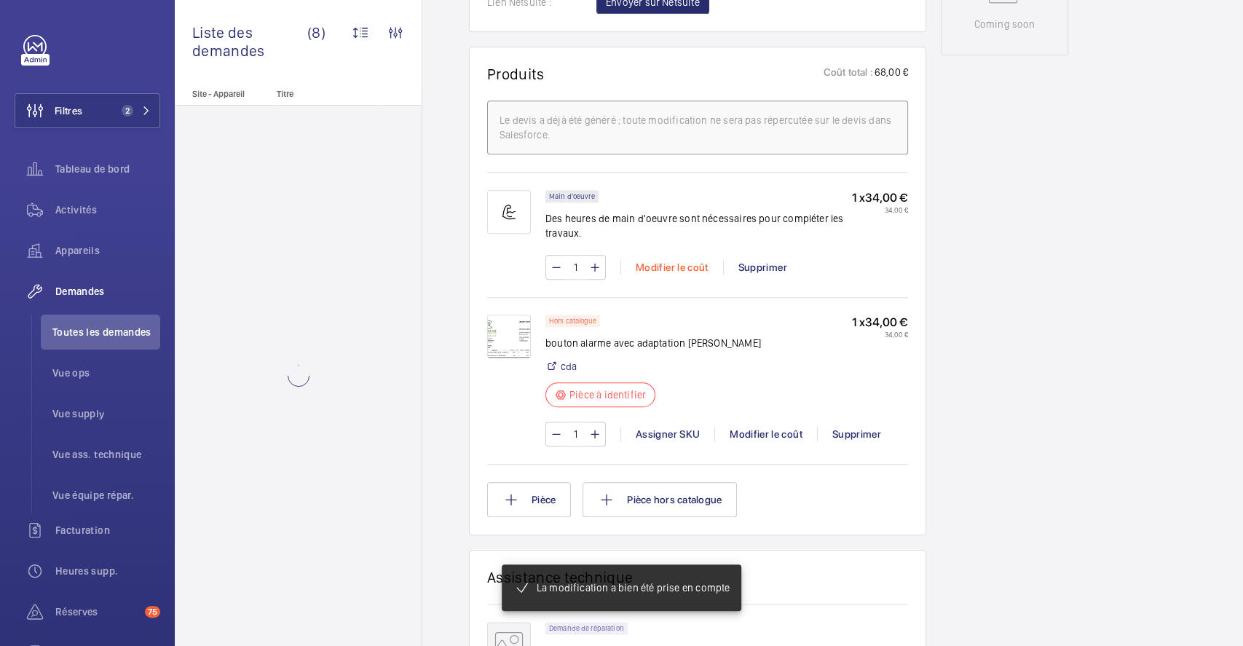
click at [679, 269] on div "Modifier le coût" at bounding box center [672, 267] width 103 height 15
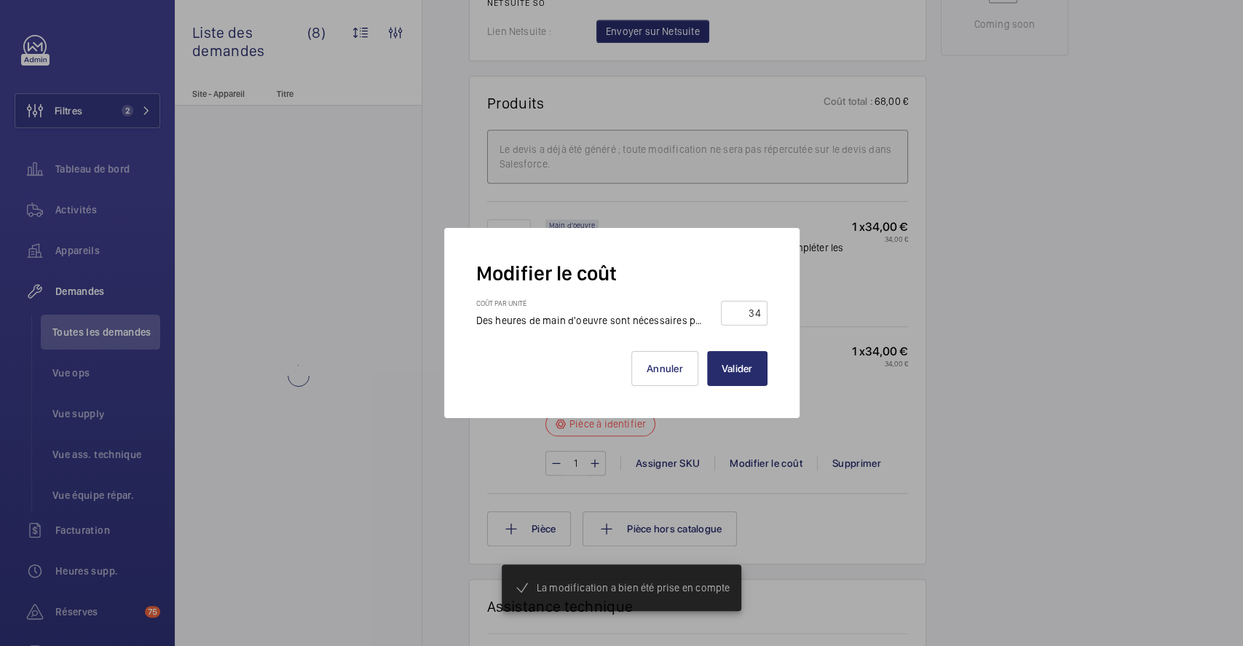
scroll to position [820, 0]
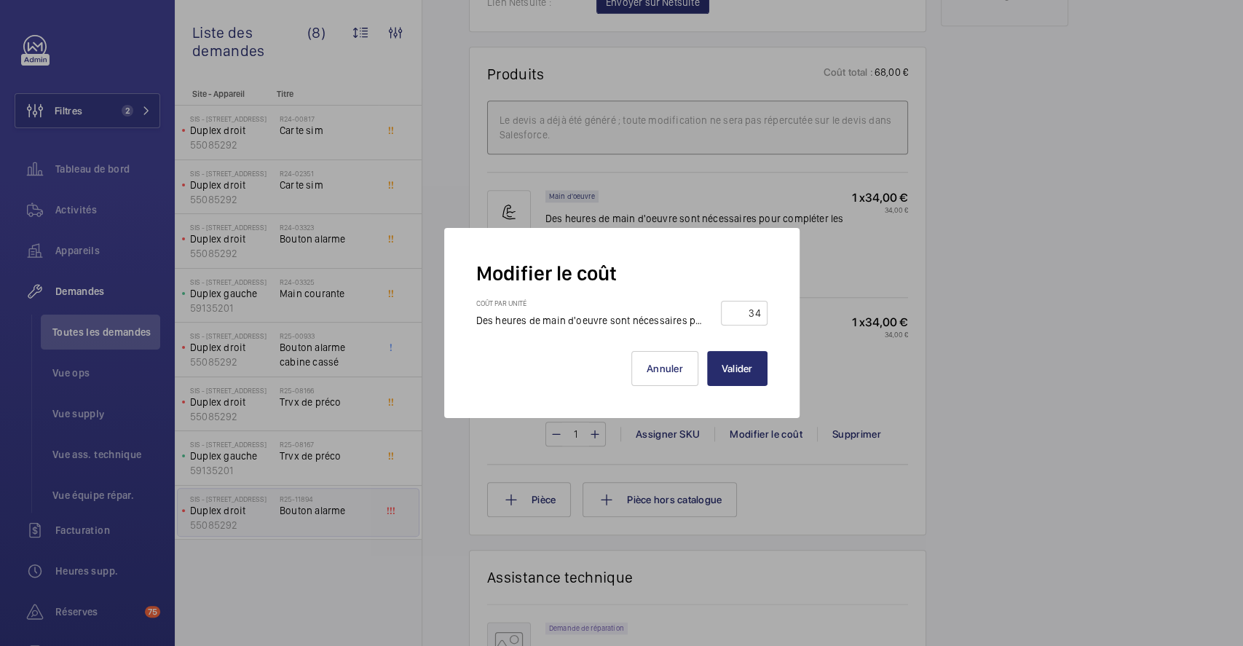
drag, startPoint x: 758, startPoint y: 308, endPoint x: 768, endPoint y: 310, distance: 9.6
click at [768, 310] on div "Modifier le coût Coût par unité Des heures de main d'oeuvre sont nécessaires po…" at bounding box center [621, 323] width 355 height 190
type input "6"
type input "0"
click at [1102, 448] on div at bounding box center [621, 323] width 1243 height 646
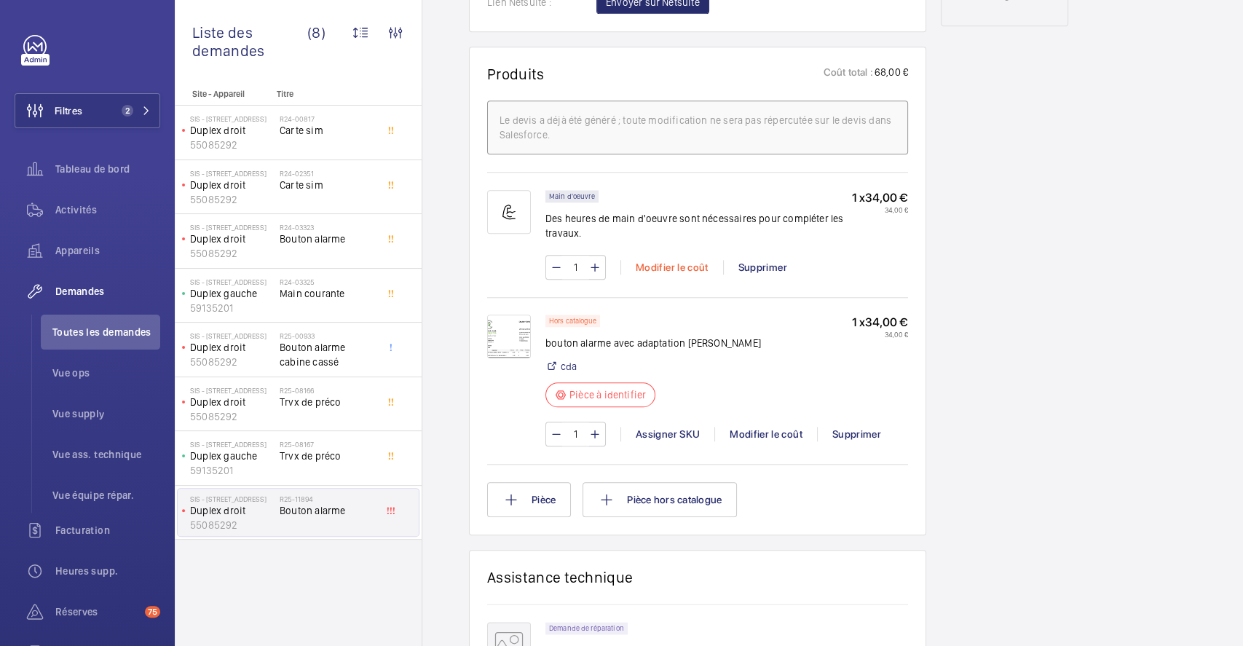
click at [694, 265] on div "Modifier le coût" at bounding box center [672, 267] width 103 height 15
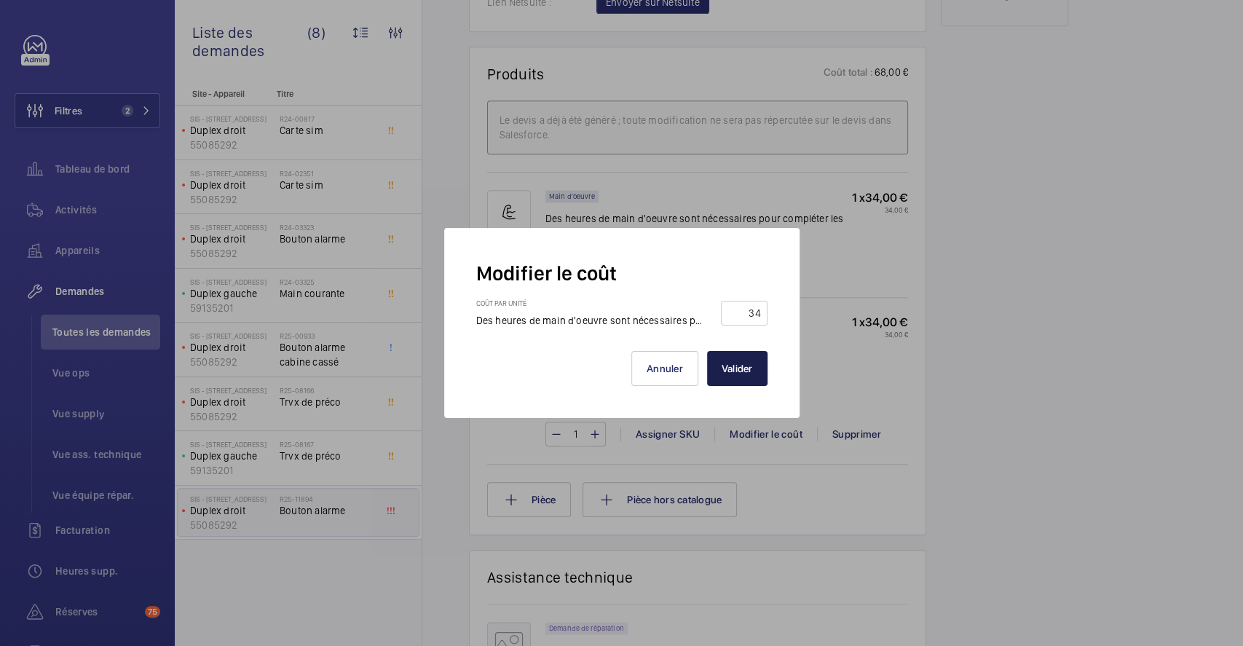
click at [740, 360] on button "Valider" at bounding box center [737, 368] width 60 height 35
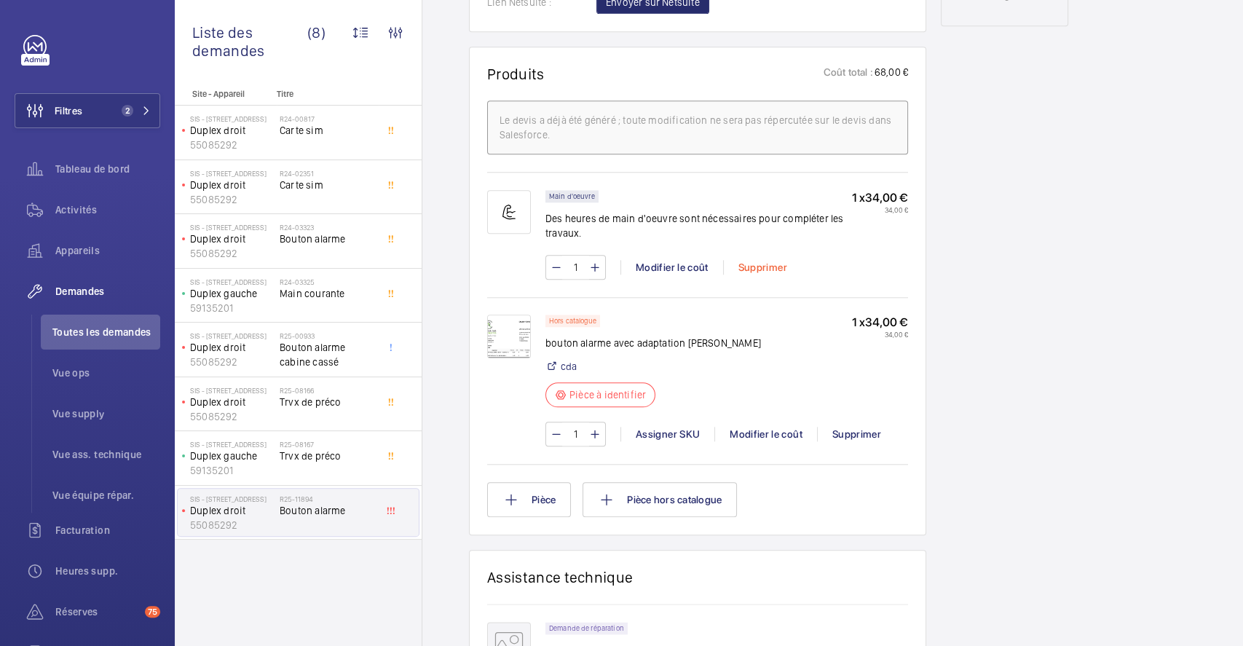
click at [763, 269] on div "Supprimer" at bounding box center [762, 267] width 79 height 15
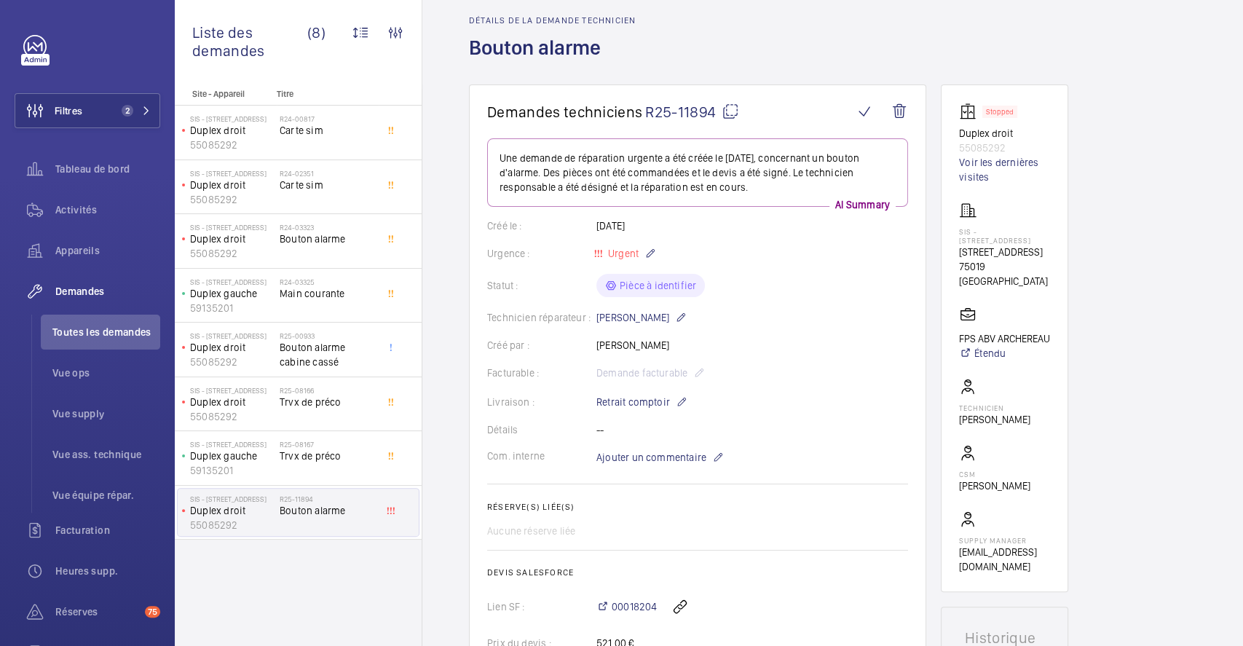
scroll to position [0, 0]
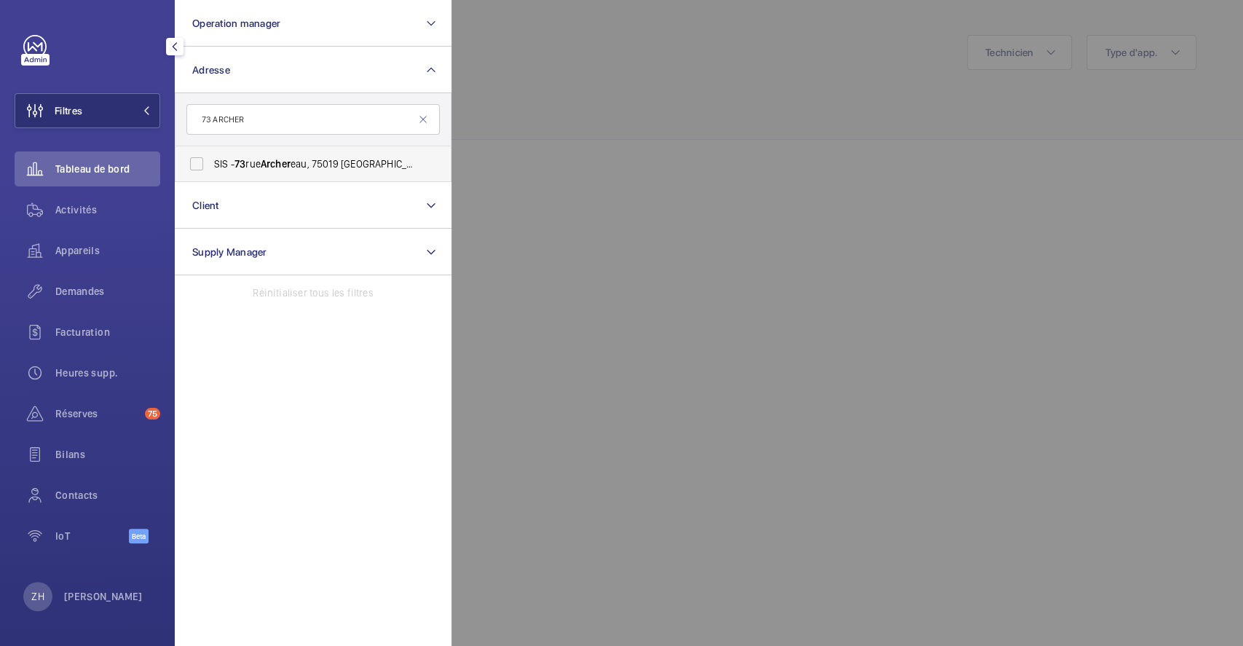
type input "73 ARCHER"
drag, startPoint x: 204, startPoint y: 159, endPoint x: 419, endPoint y: 138, distance: 215.9
click at [204, 159] on label "SIS - [STREET_ADDRESS] - [STREET_ADDRESS]" at bounding box center [302, 163] width 253 height 35
click at [204, 159] on input "SIS - [STREET_ADDRESS] - [STREET_ADDRESS]" at bounding box center [196, 163] width 29 height 29
checkbox input "true"
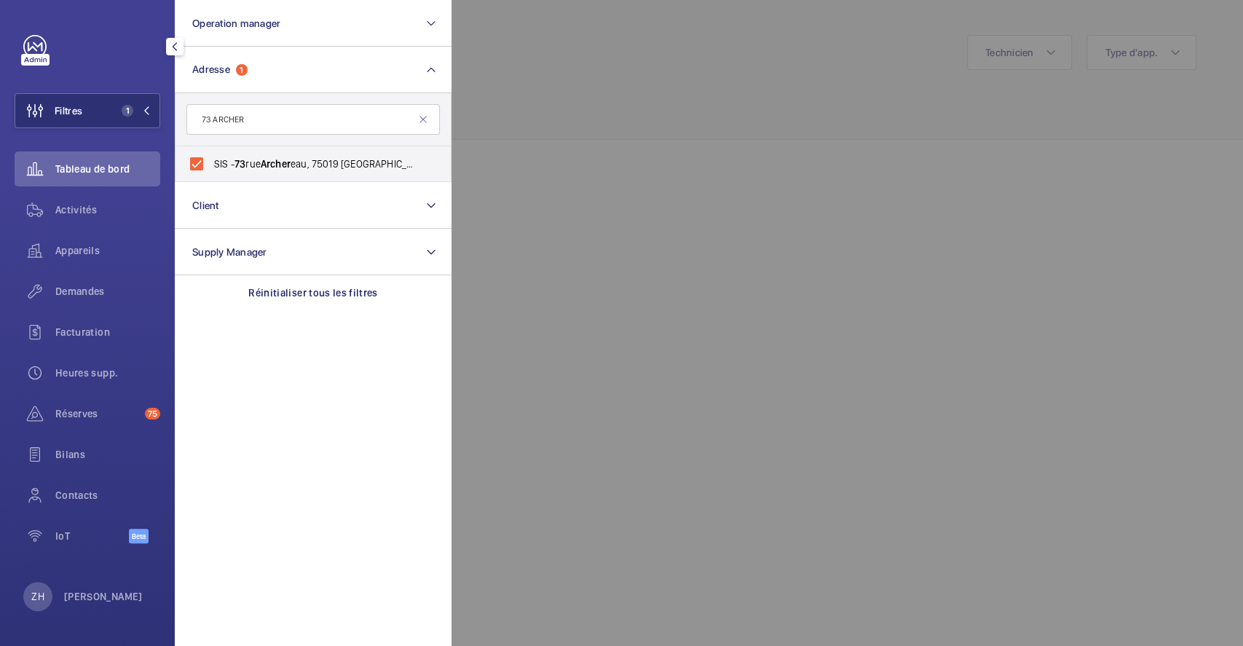
click at [555, 66] on div at bounding box center [1073, 323] width 1243 height 646
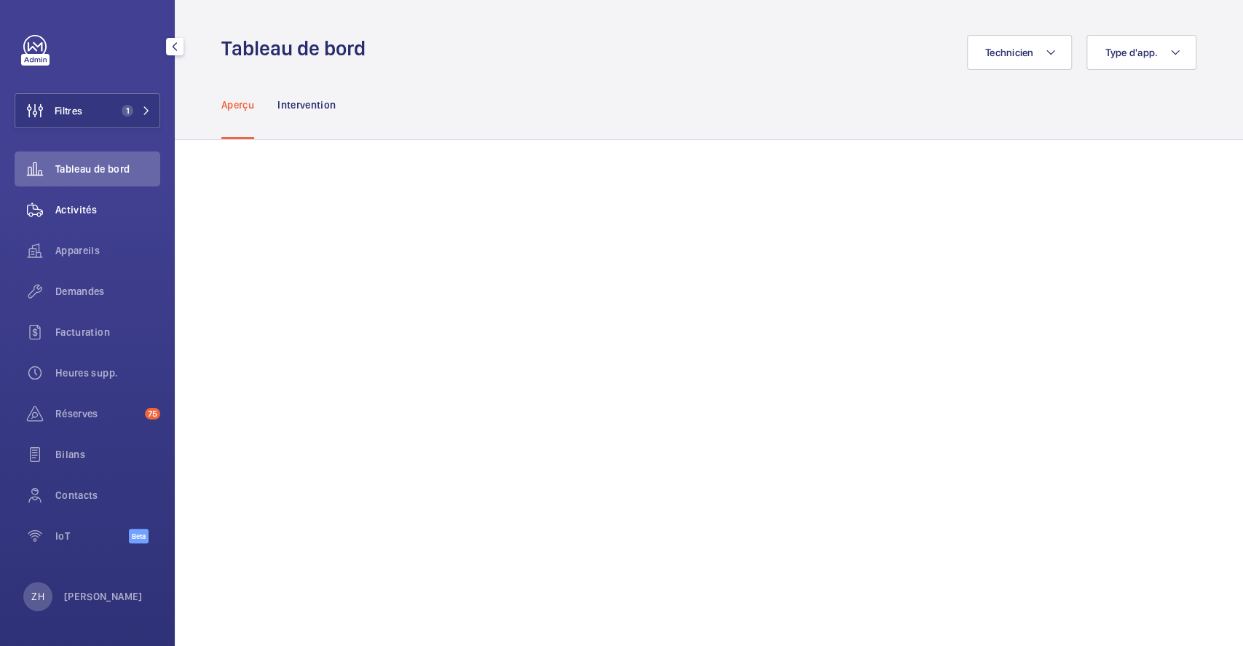
click at [87, 209] on span "Activités" at bounding box center [107, 209] width 105 height 15
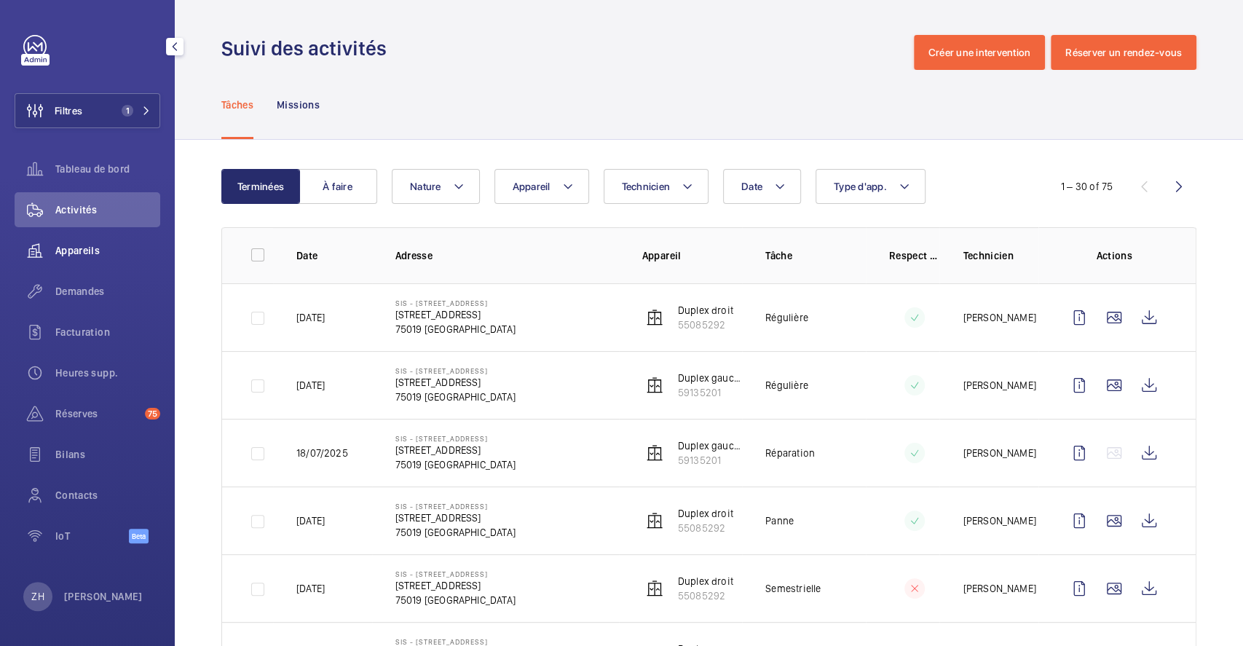
click at [96, 247] on span "Appareils" at bounding box center [107, 250] width 105 height 15
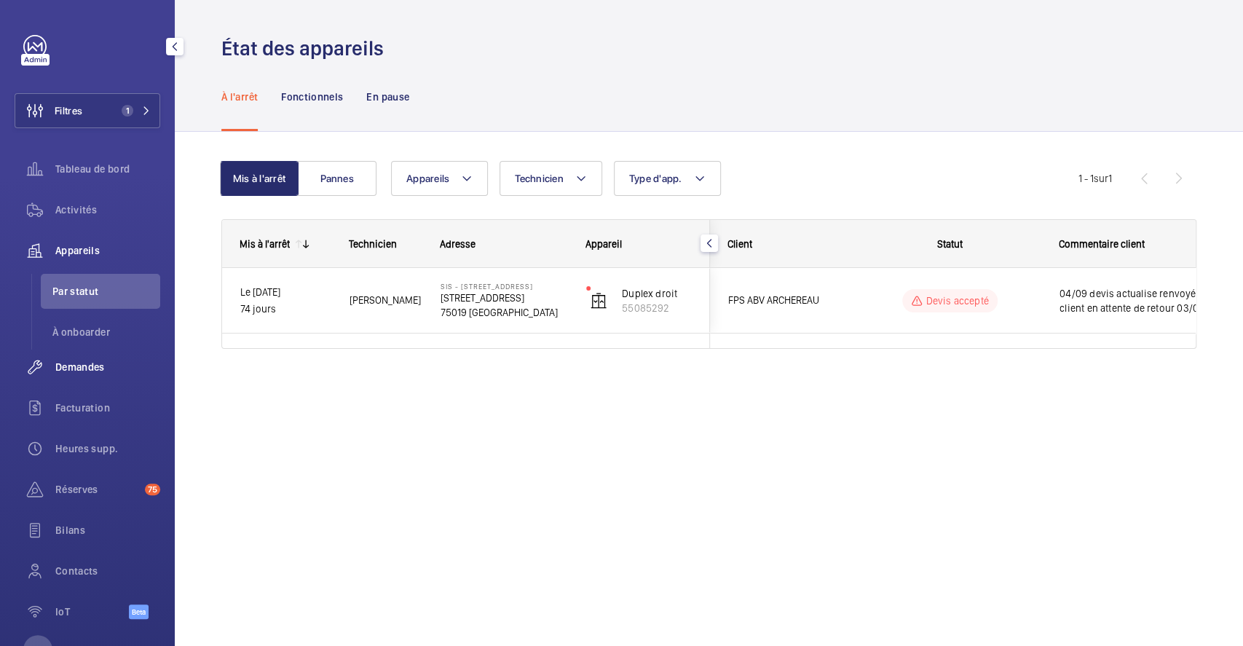
click at [96, 358] on div "Demandes" at bounding box center [88, 367] width 146 height 35
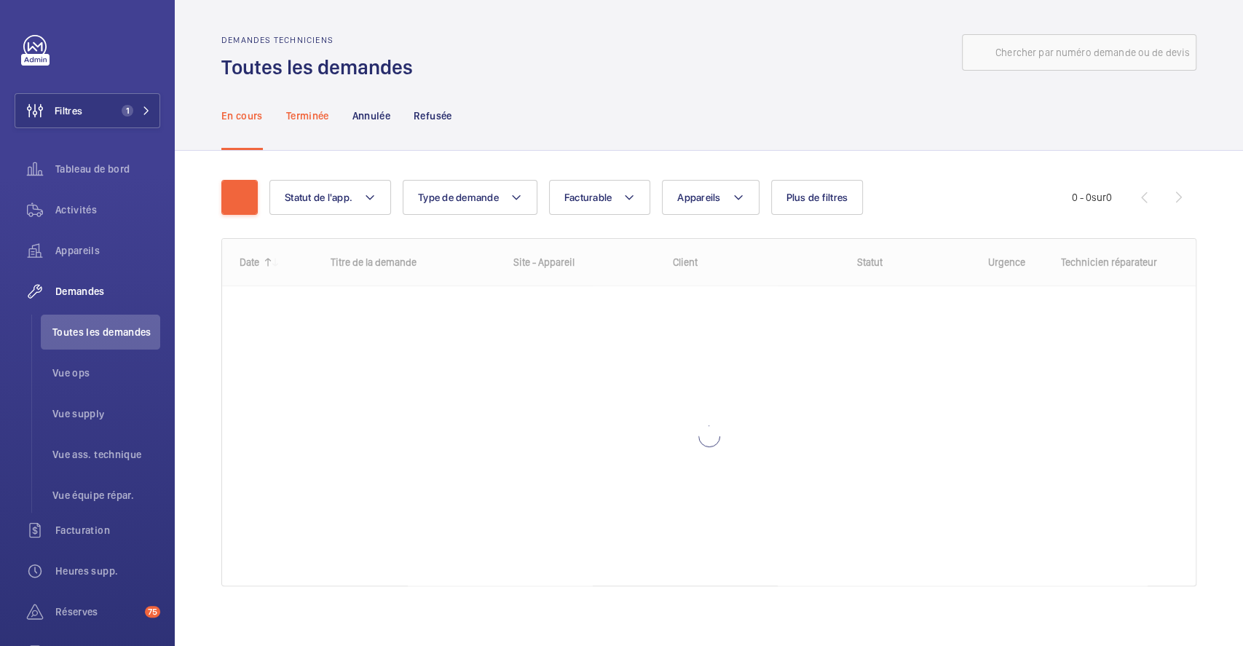
click at [309, 111] on p "Terminée" at bounding box center [307, 116] width 43 height 15
click at [377, 115] on p "Annulée" at bounding box center [371, 116] width 38 height 15
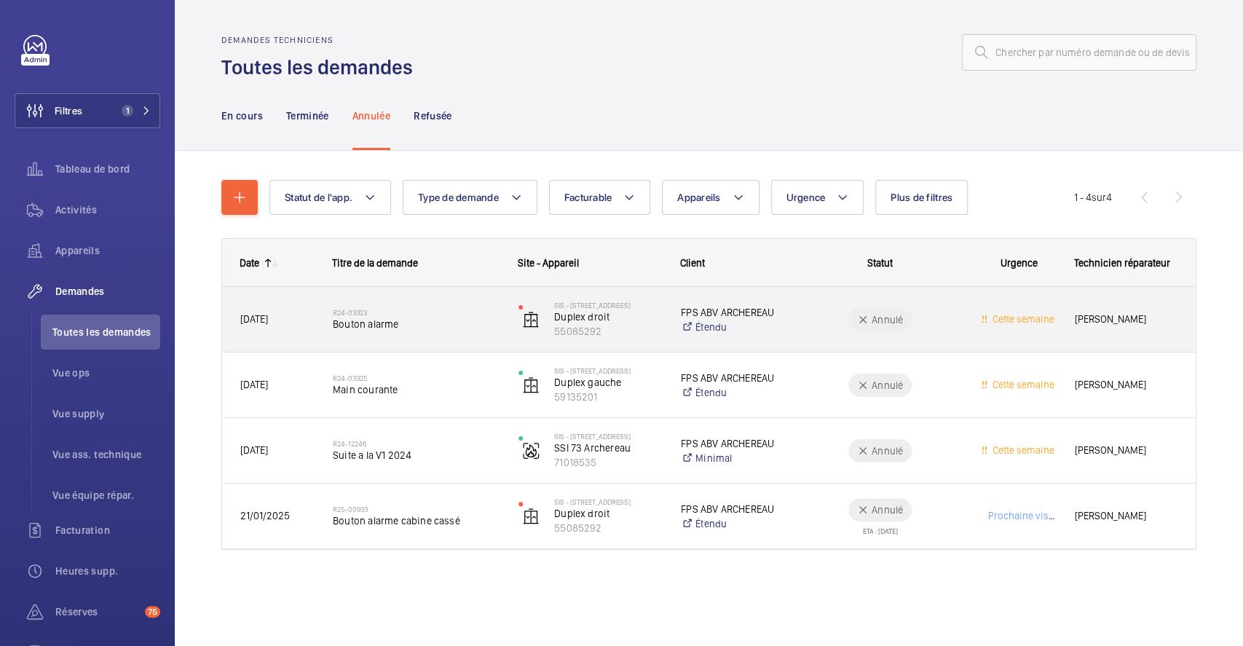
click at [452, 302] on div "R24-03323 Bouton alarme" at bounding box center [416, 320] width 167 height 42
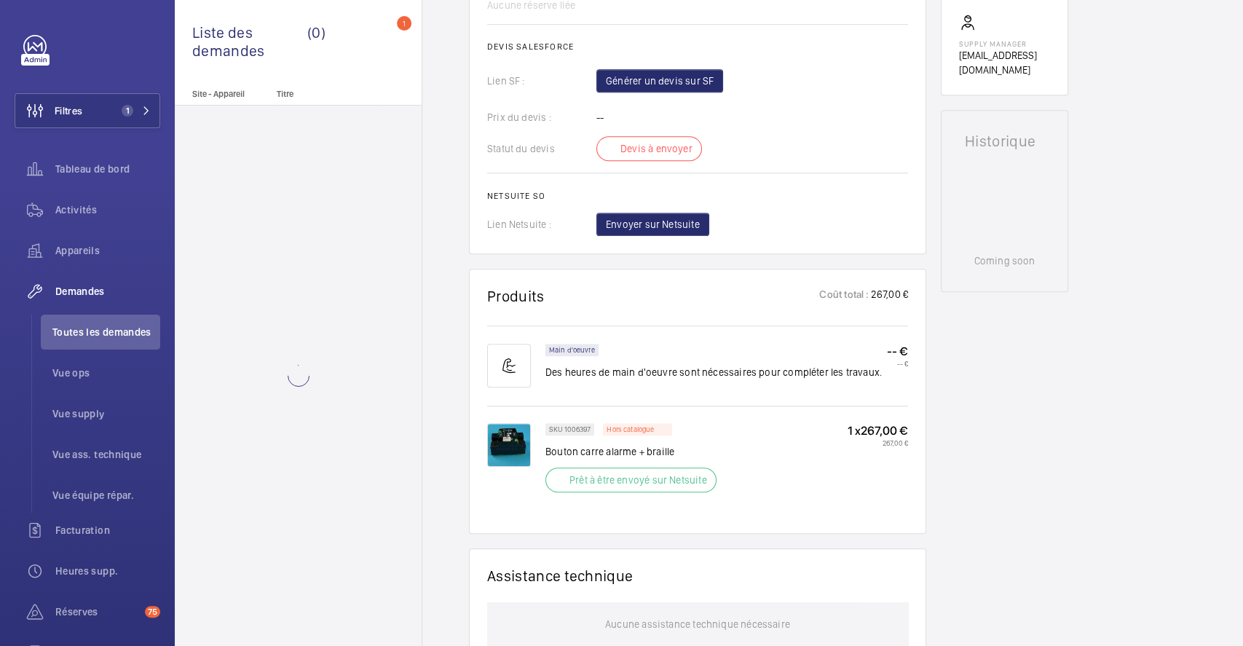
scroll to position [679, 0]
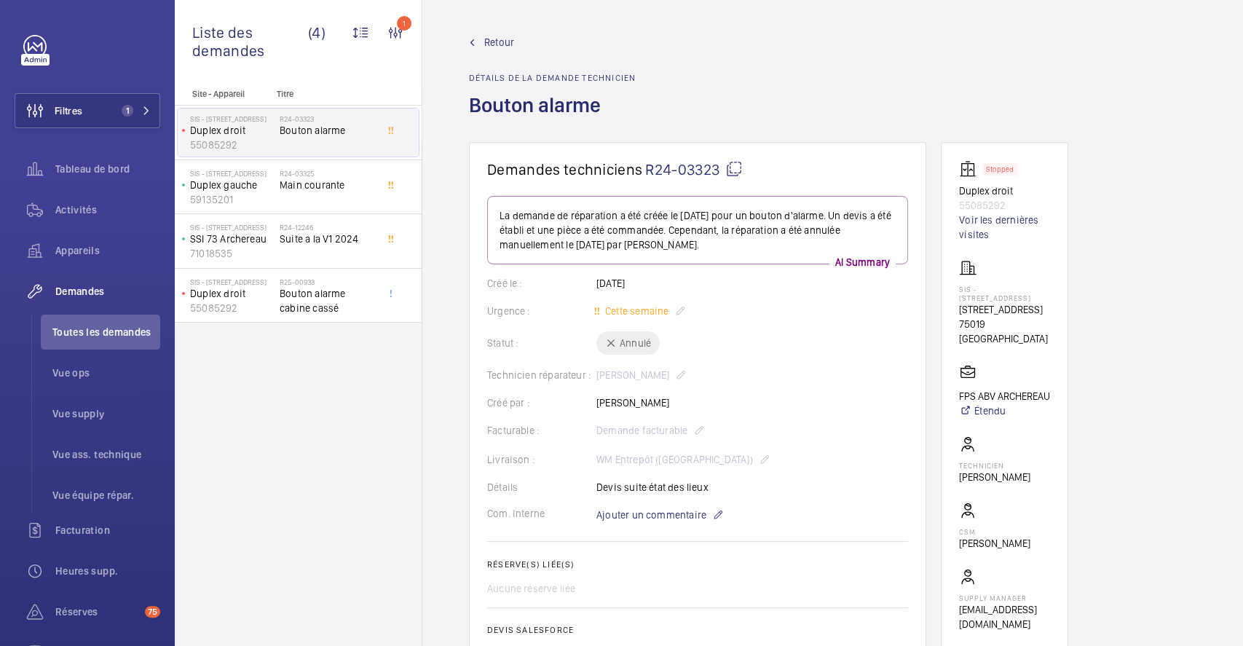
click at [503, 40] on span "Retour" at bounding box center [499, 42] width 30 height 15
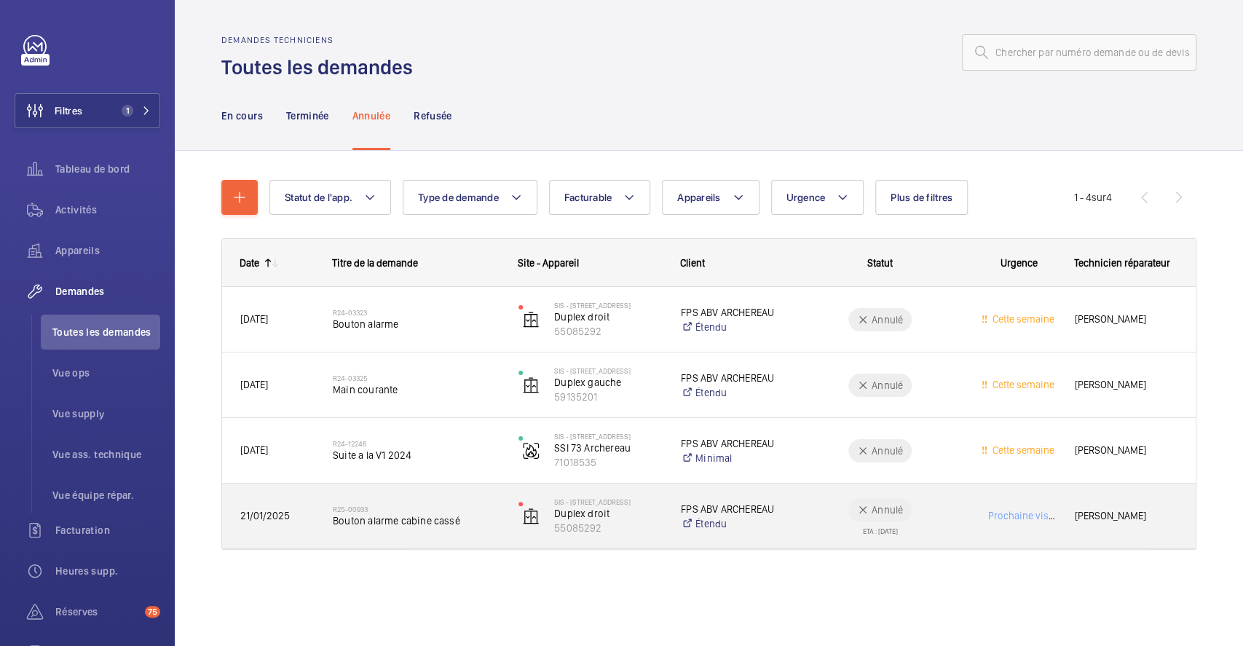
click at [426, 503] on div "R25-00933 Bouton alarme cabine cassé" at bounding box center [416, 516] width 167 height 42
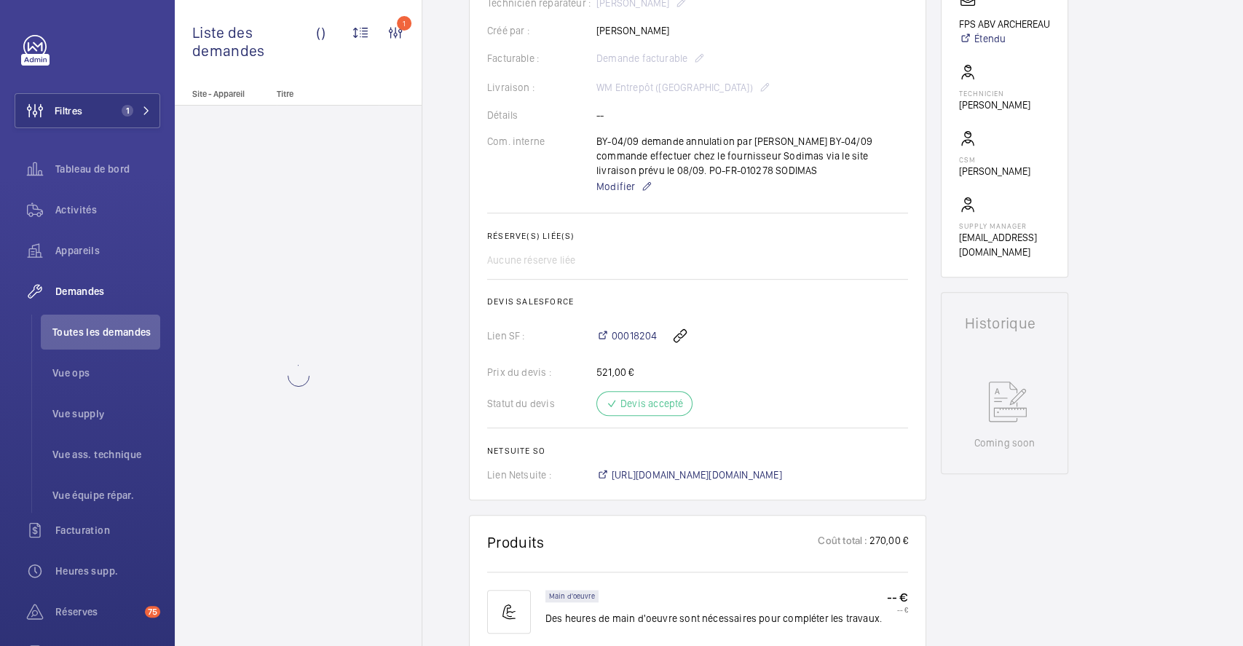
scroll to position [485, 0]
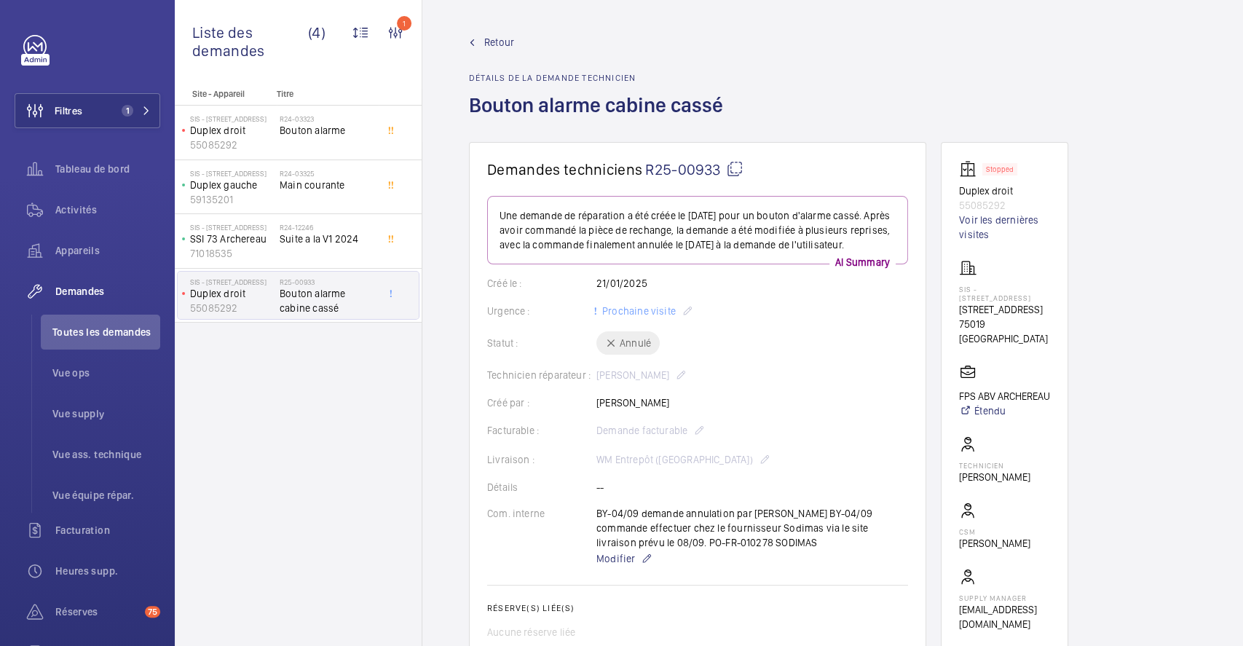
click at [497, 40] on span "Retour" at bounding box center [499, 42] width 30 height 15
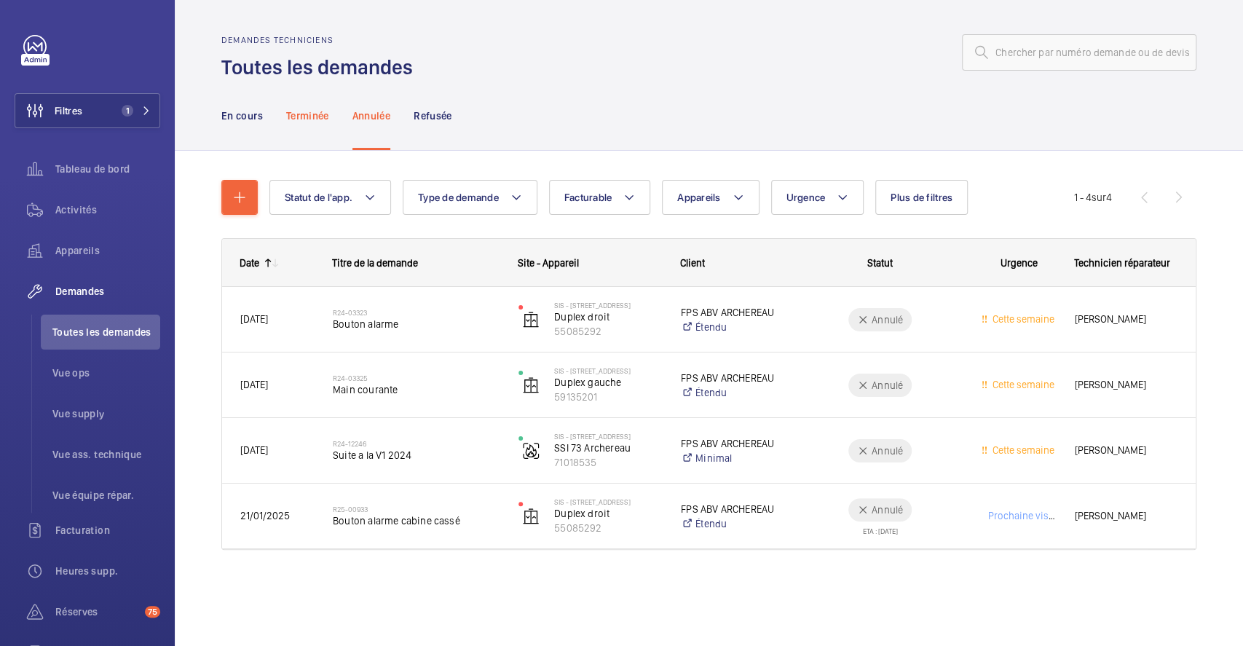
click at [310, 112] on p "Terminée" at bounding box center [307, 116] width 43 height 15
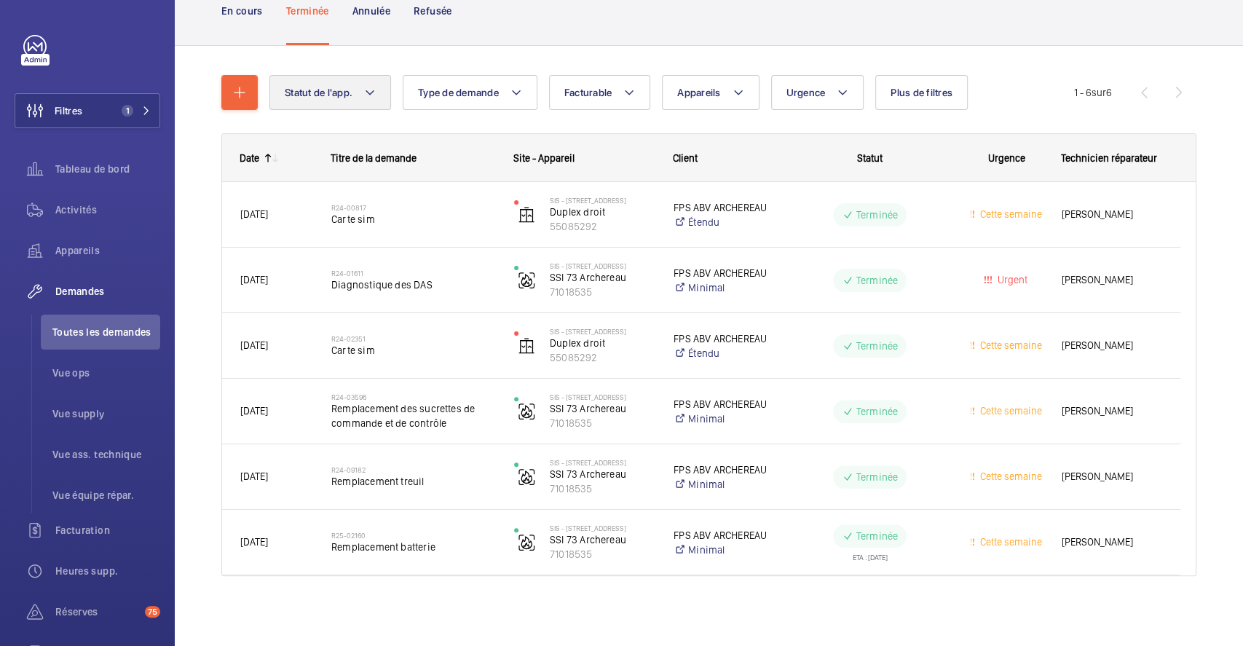
scroll to position [7, 0]
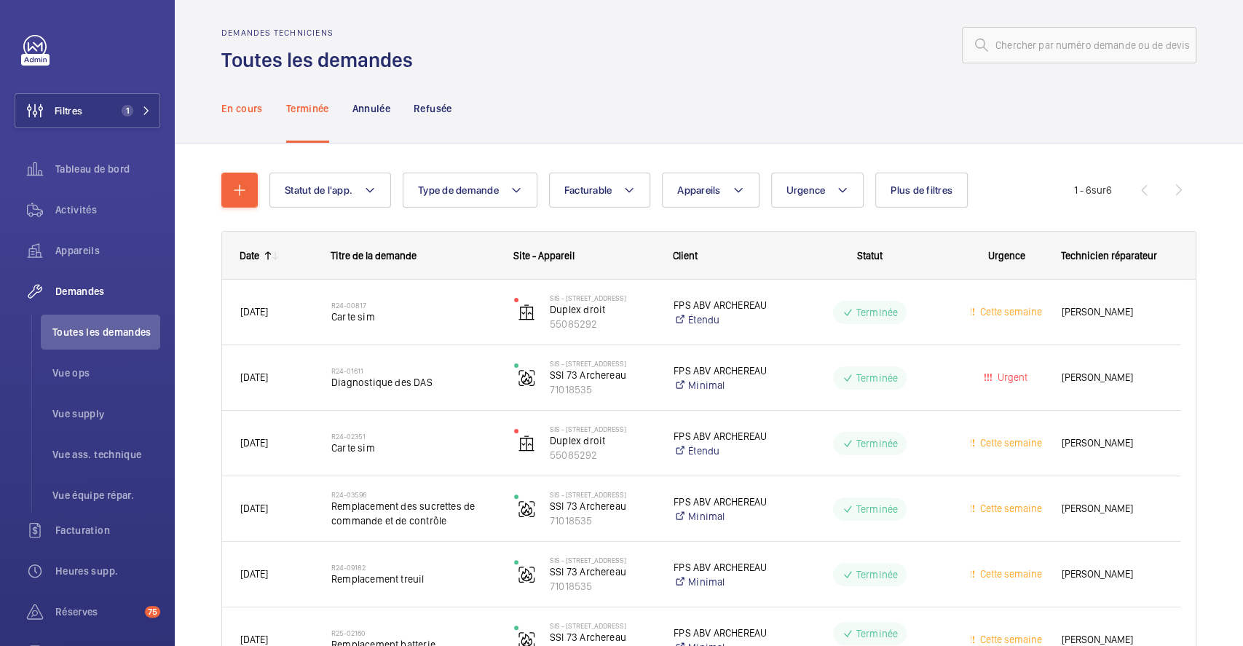
click at [247, 98] on div "En cours" at bounding box center [242, 108] width 42 height 69
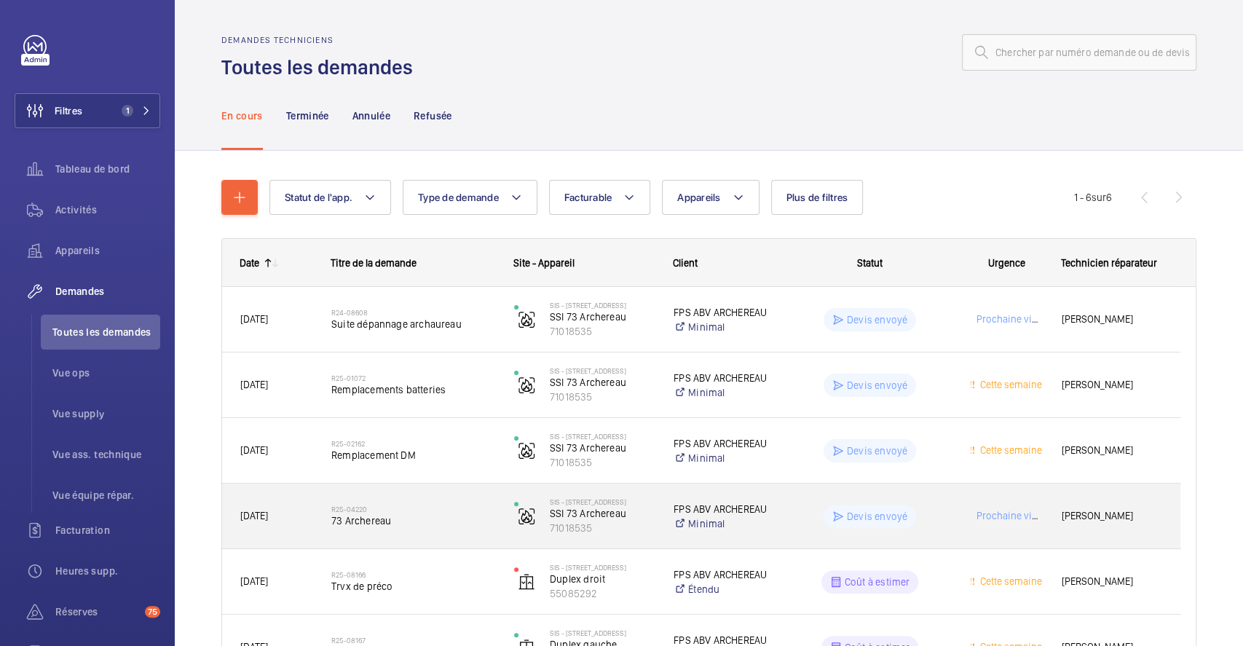
scroll to position [97, 0]
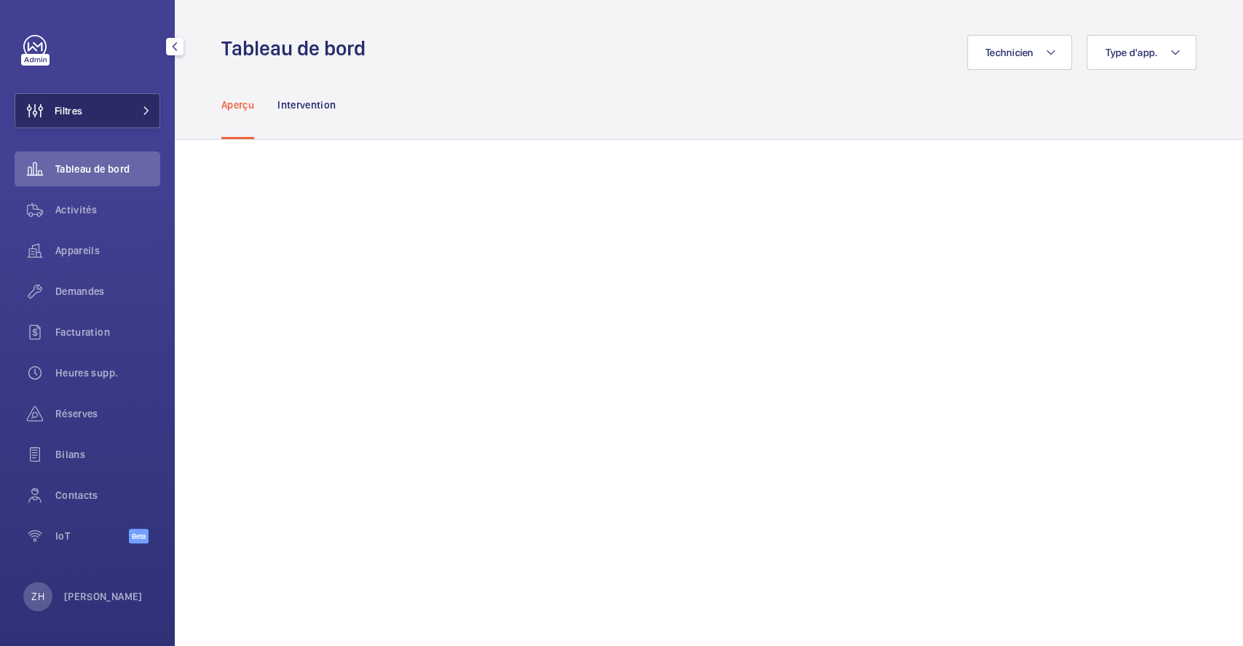
click at [93, 110] on button "Filtres" at bounding box center [88, 110] width 146 height 35
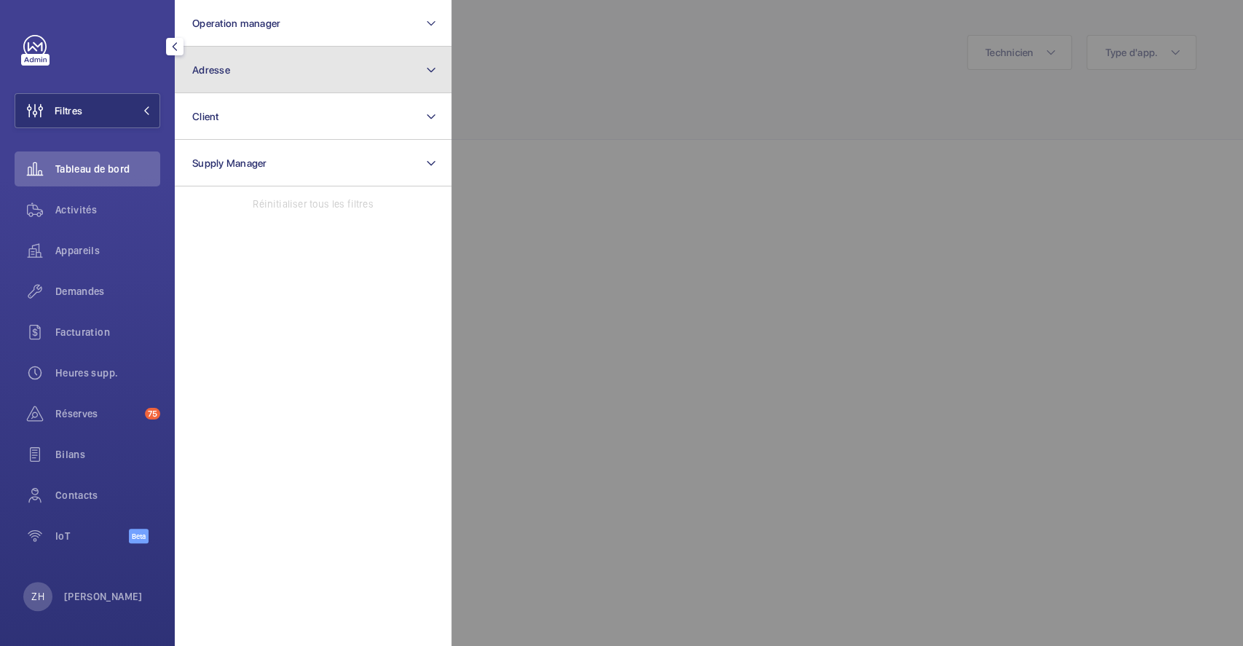
drag, startPoint x: 241, startPoint y: 68, endPoint x: 257, endPoint y: 79, distance: 19.8
click at [242, 67] on button "Adresse" at bounding box center [313, 70] width 277 height 47
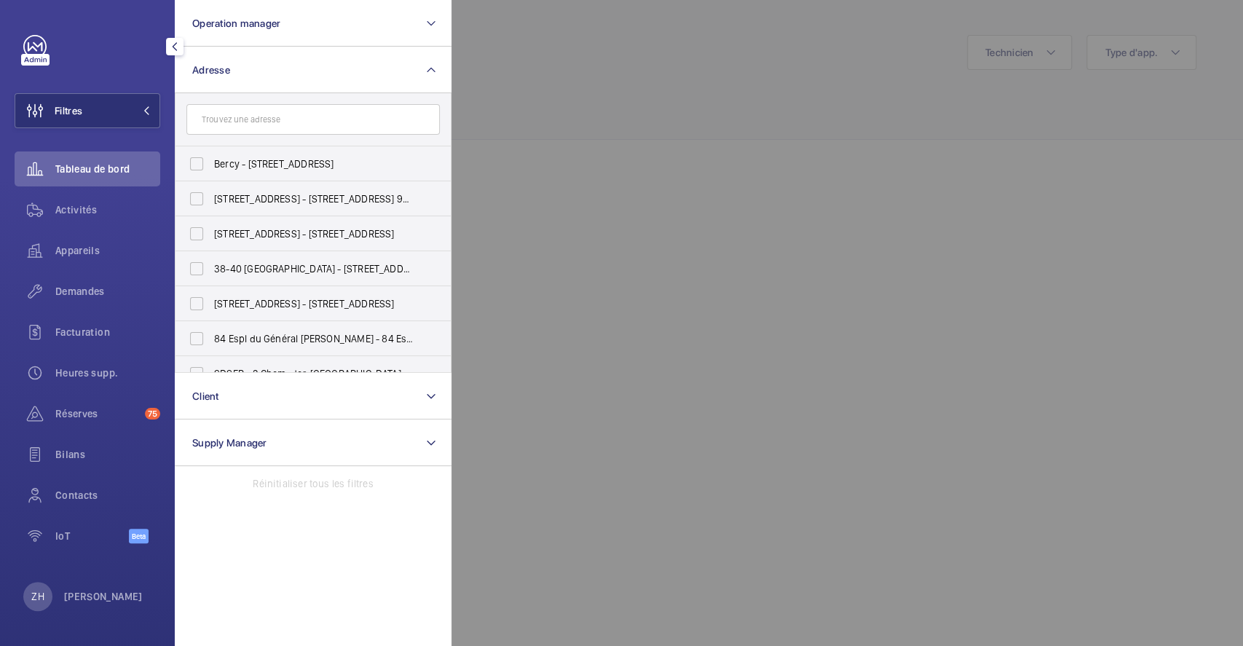
click at [274, 120] on input "text" at bounding box center [312, 119] width 253 height 31
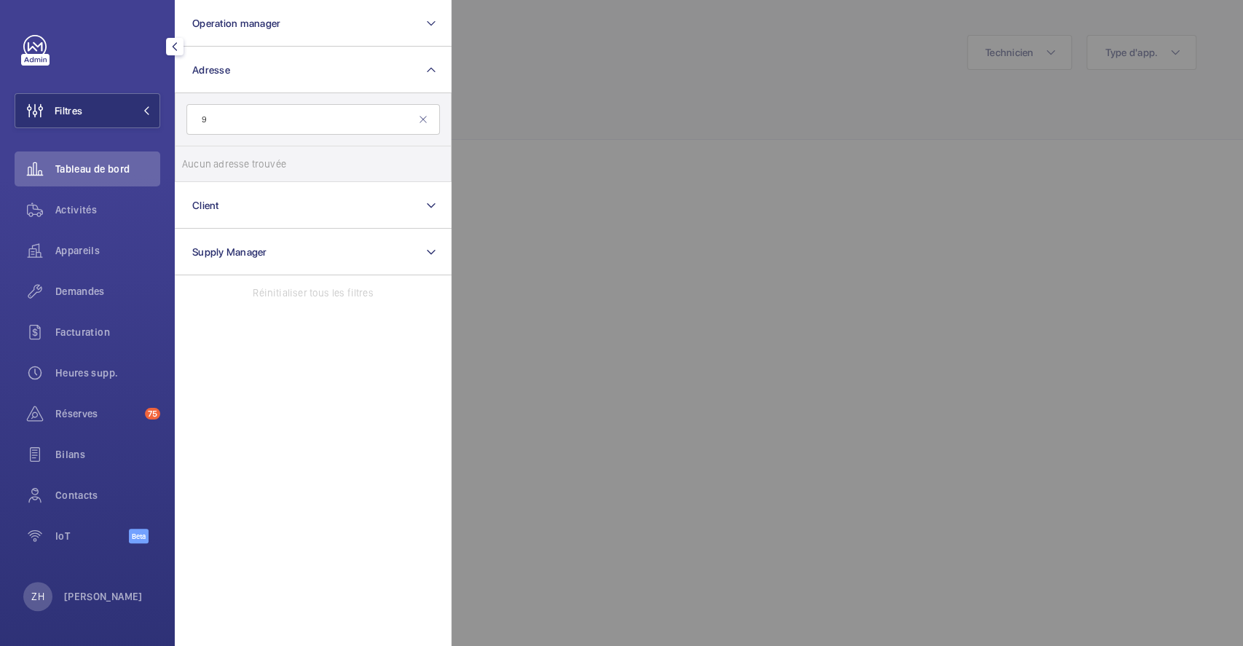
type input "9"
type input "arche gu"
click at [186, 166] on label "Direction Regional - DR Paris EST - 9 Cr de l' Arche Gu édon, TORCY 77200" at bounding box center [302, 163] width 253 height 35
click at [186, 166] on input "Direction Regional - DR Paris EST - 9 Cr de l' Arche Gu édon, TORCY 77200" at bounding box center [196, 163] width 29 height 29
checkbox input "true"
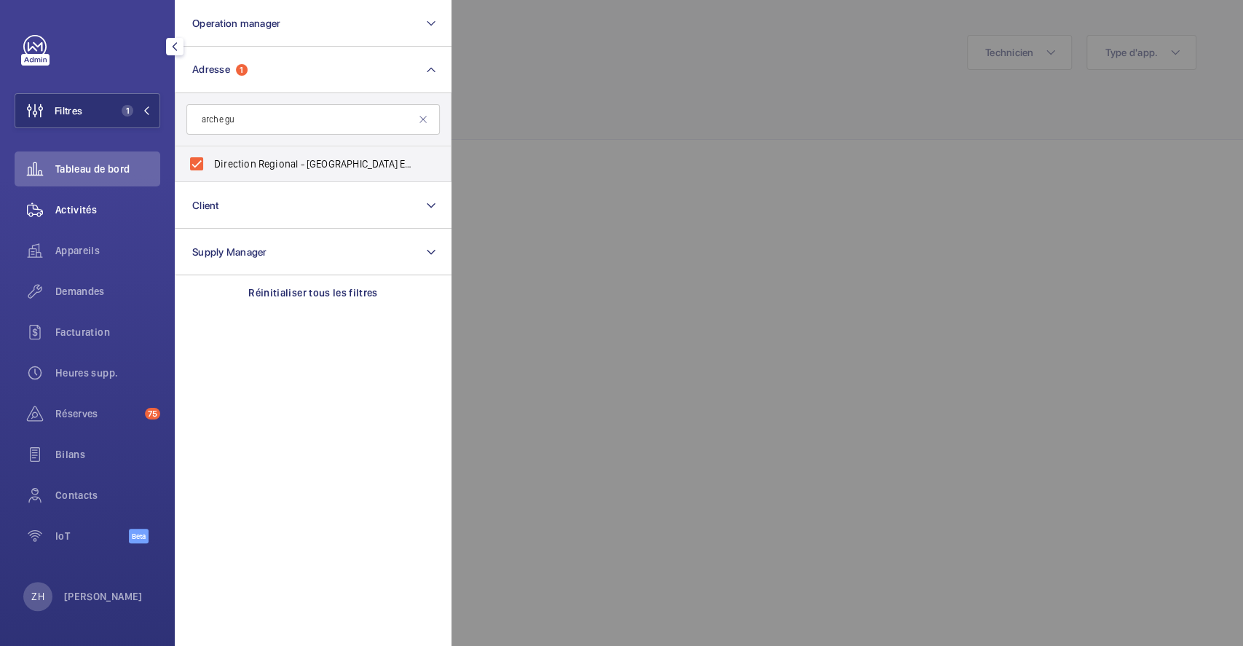
click at [102, 211] on span "Activités" at bounding box center [107, 209] width 105 height 15
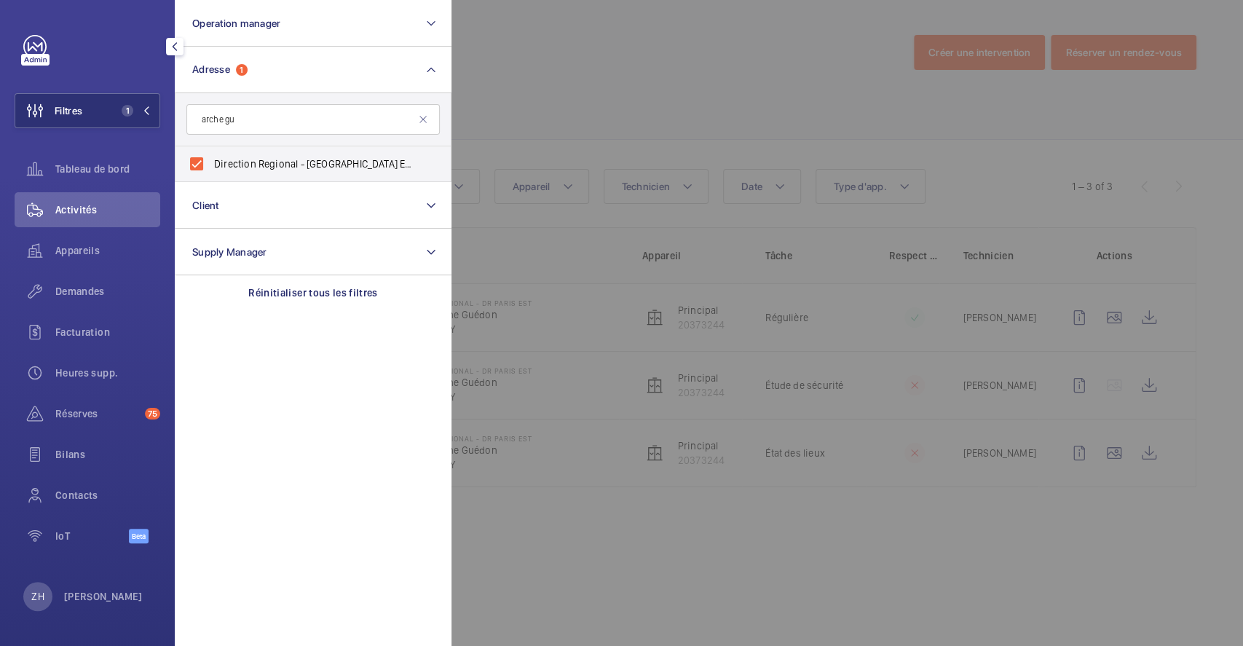
click at [591, 95] on div at bounding box center [1073, 323] width 1243 height 646
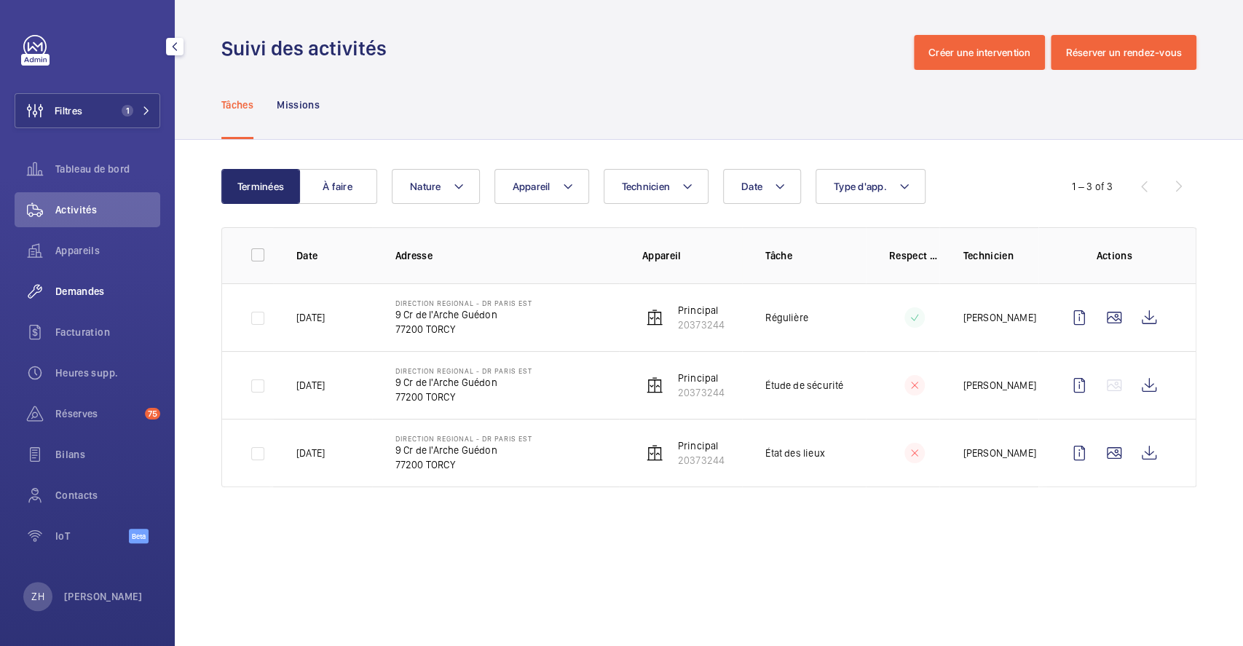
click at [76, 286] on span "Demandes" at bounding box center [107, 291] width 105 height 15
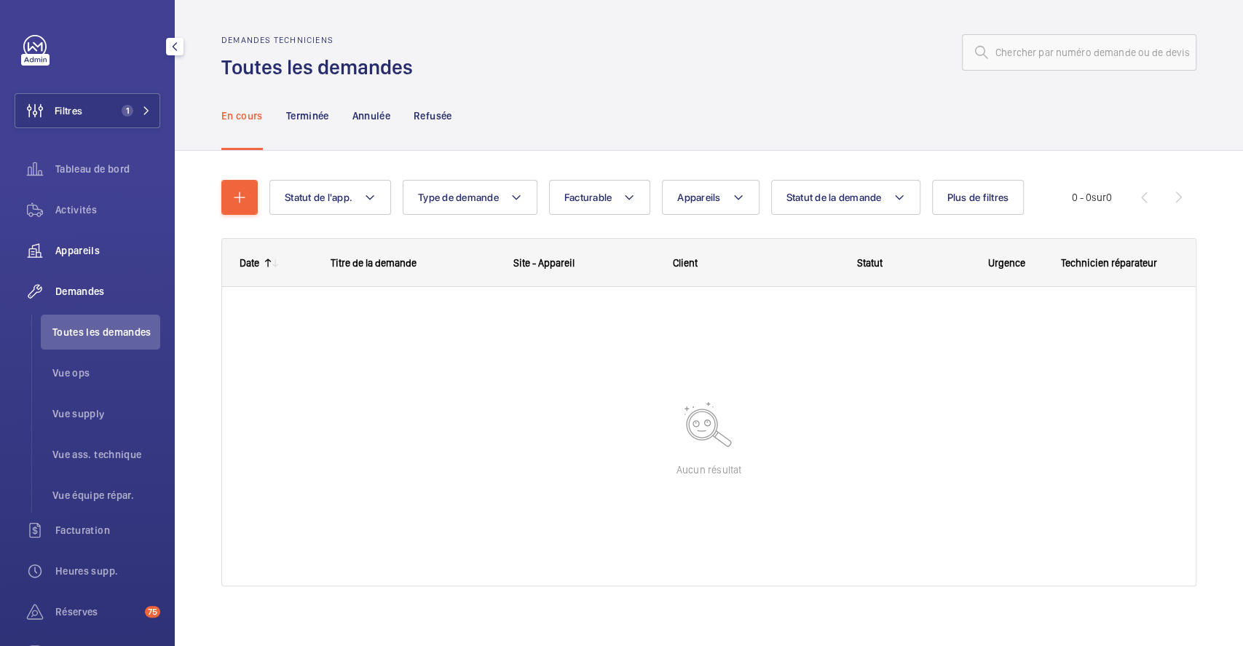
click at [85, 248] on span "Appareils" at bounding box center [107, 250] width 105 height 15
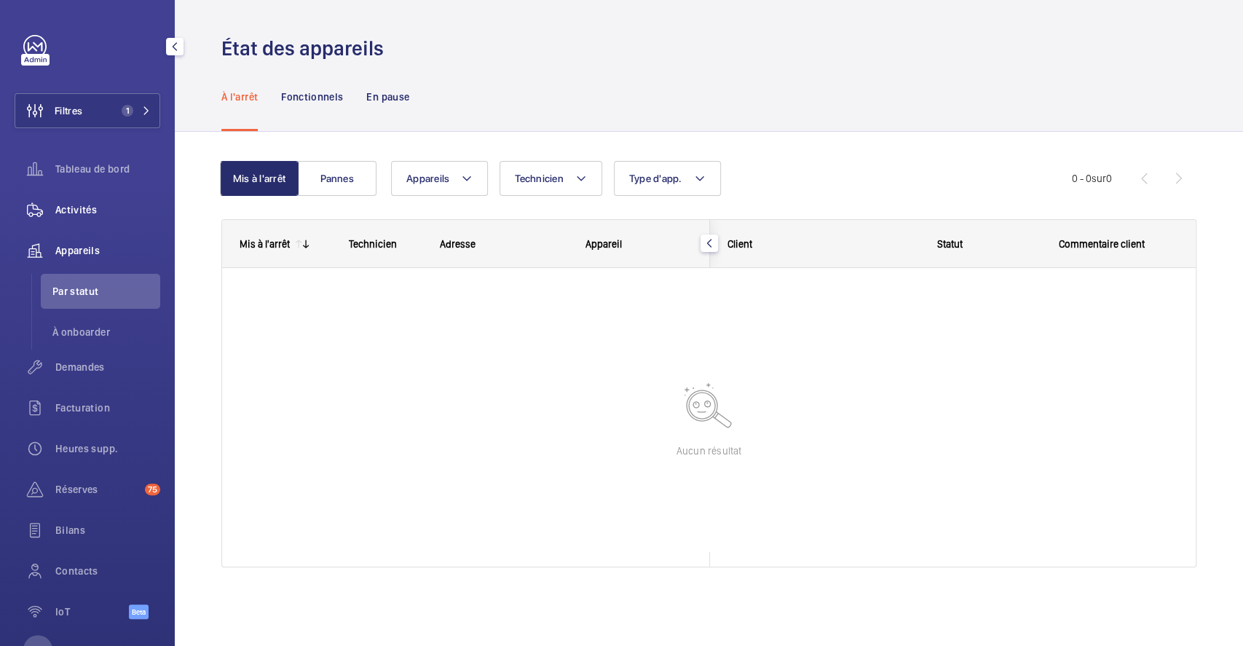
click at [70, 205] on span "Activités" at bounding box center [107, 209] width 105 height 15
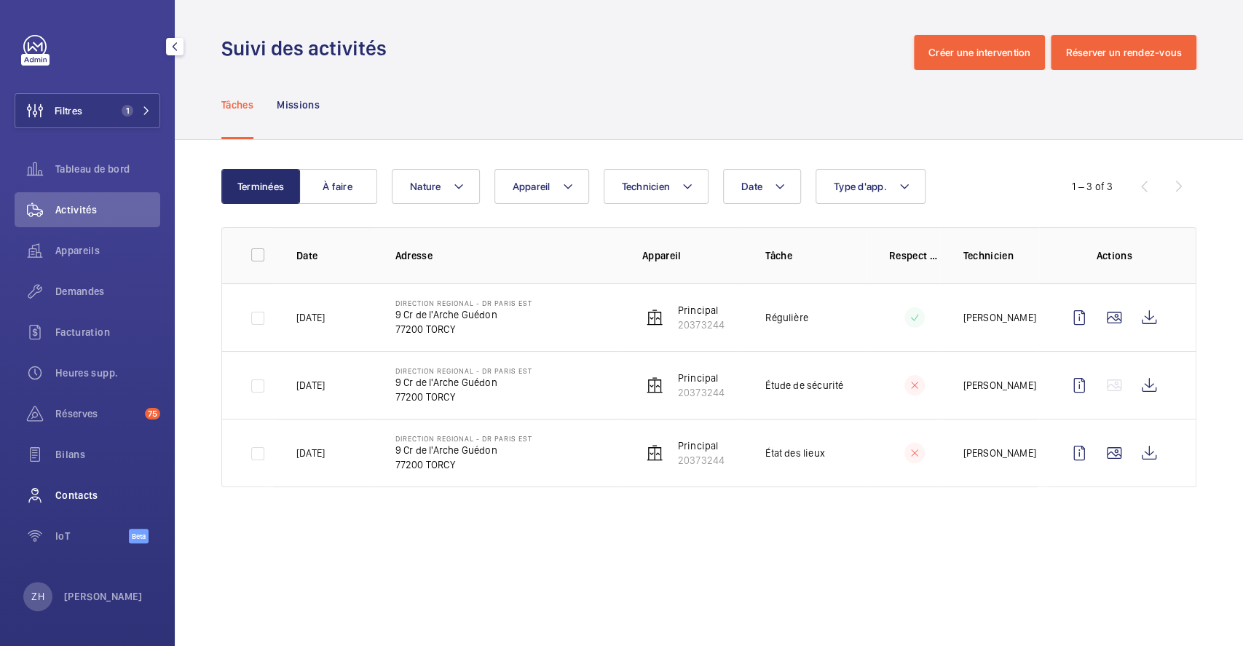
click at [89, 492] on span "Contacts" at bounding box center [107, 495] width 105 height 15
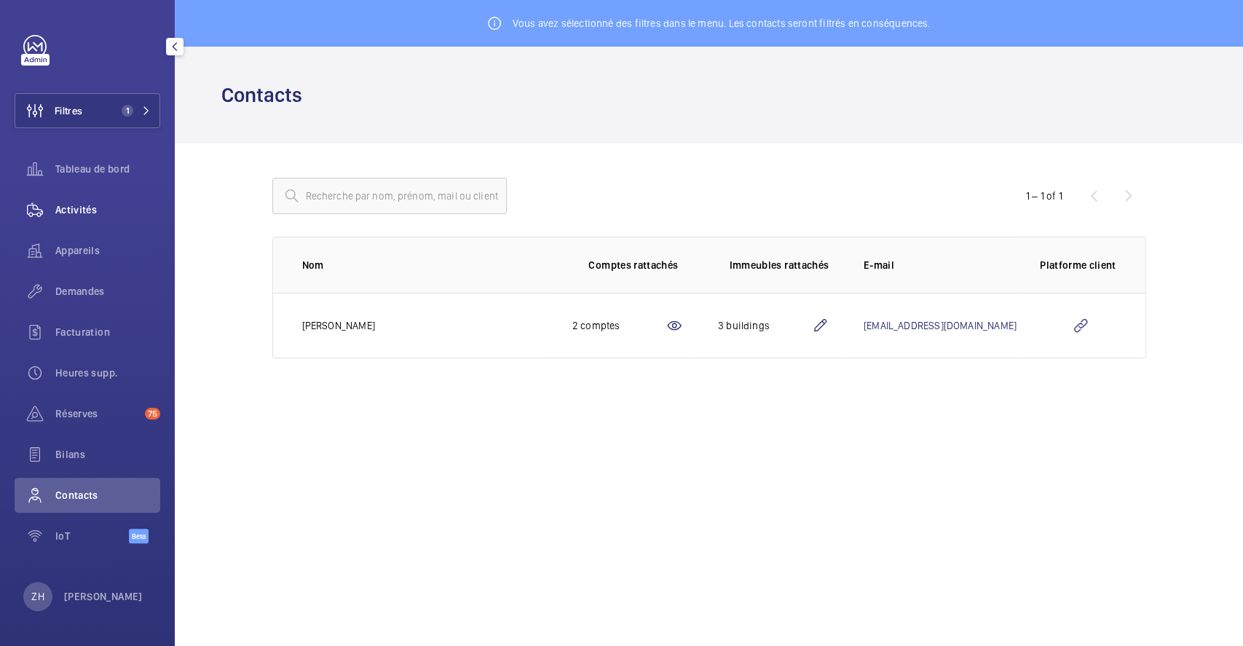
click at [58, 202] on span "Activités" at bounding box center [107, 209] width 105 height 15
